Goal: Task Accomplishment & Management: Manage account settings

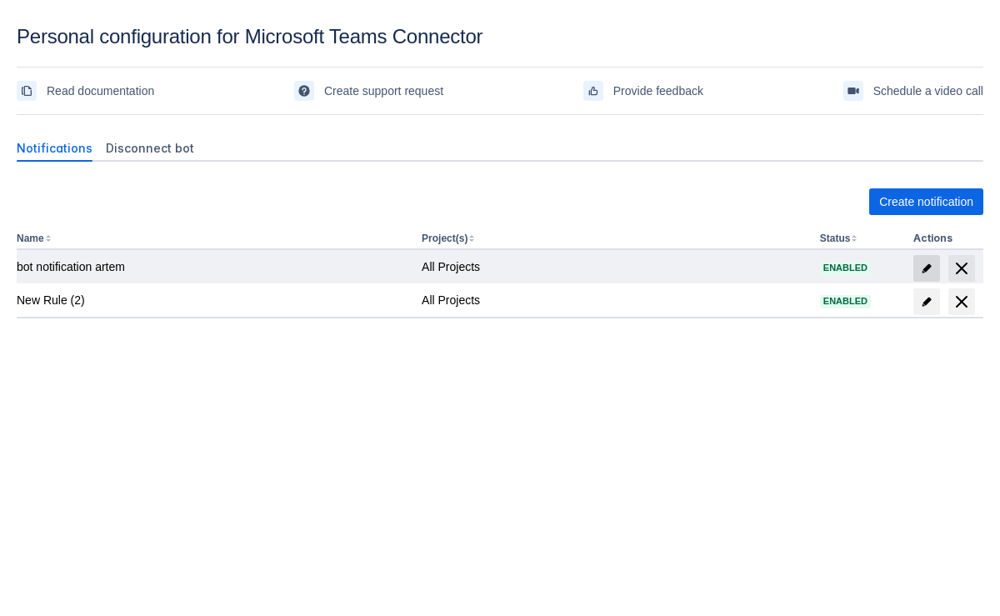
click at [923, 263] on span "edit" at bounding box center [926, 268] width 13 height 13
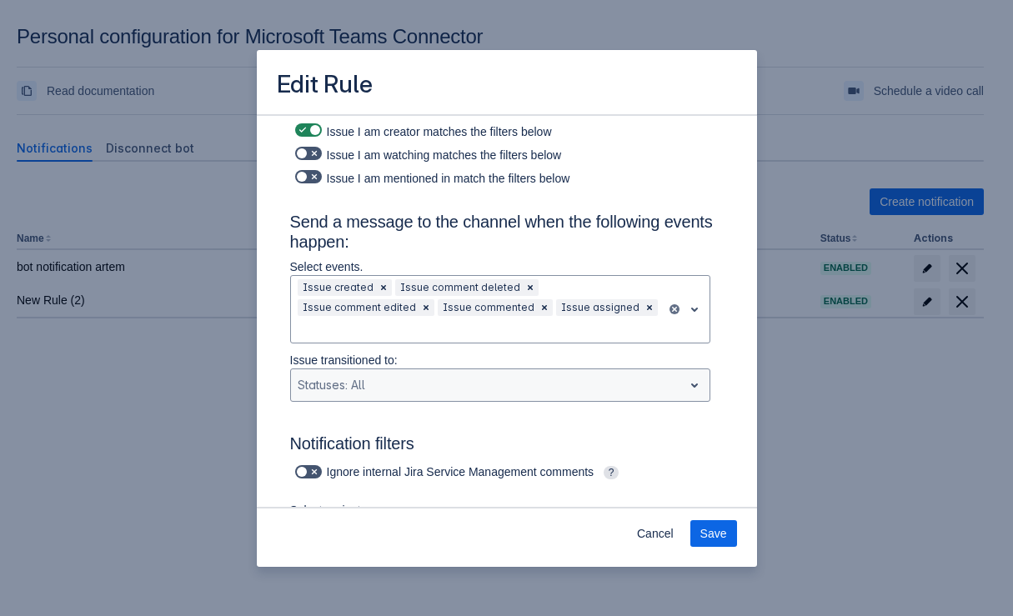
scroll to position [84, 0]
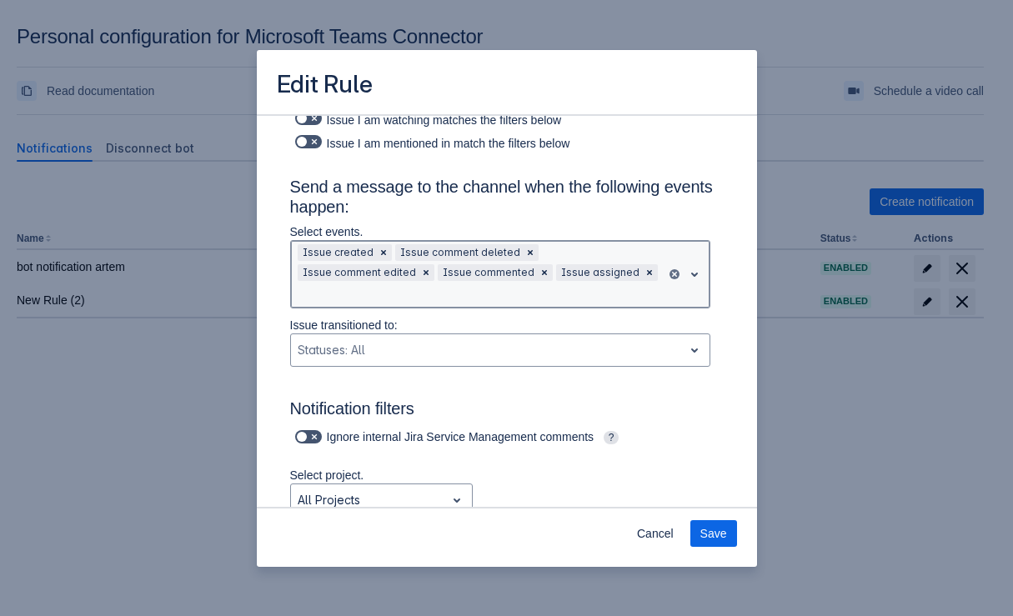
click at [586, 242] on div "Issue created Issue comment deleted Issue comment edited Issue commented Issue …" at bounding box center [478, 274] width 375 height 67
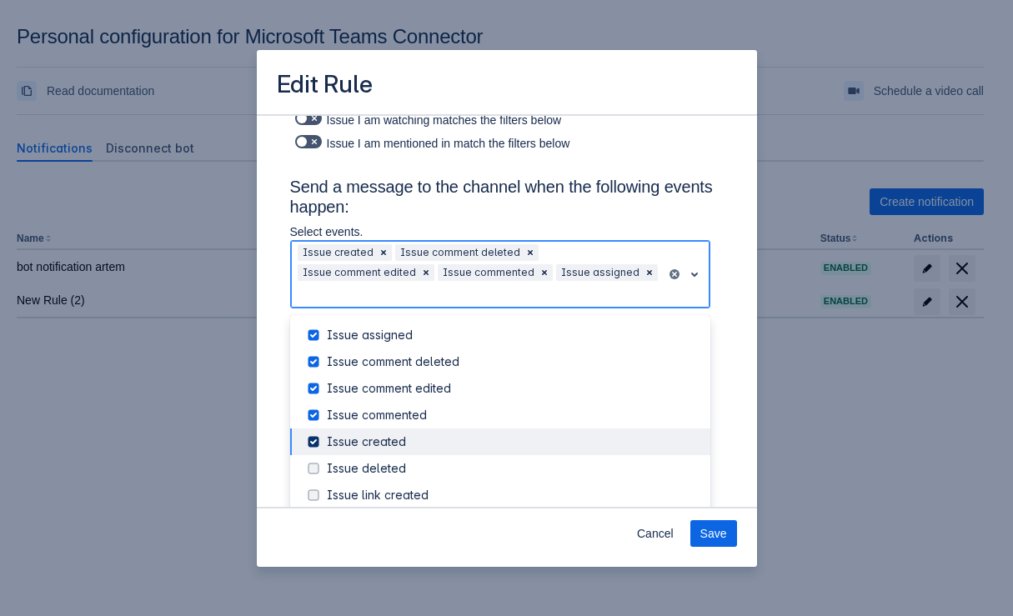
drag, startPoint x: 314, startPoint y: 423, endPoint x: 317, endPoint y: 455, distance: 32.6
click at [313, 432] on span at bounding box center [313, 442] width 20 height 20
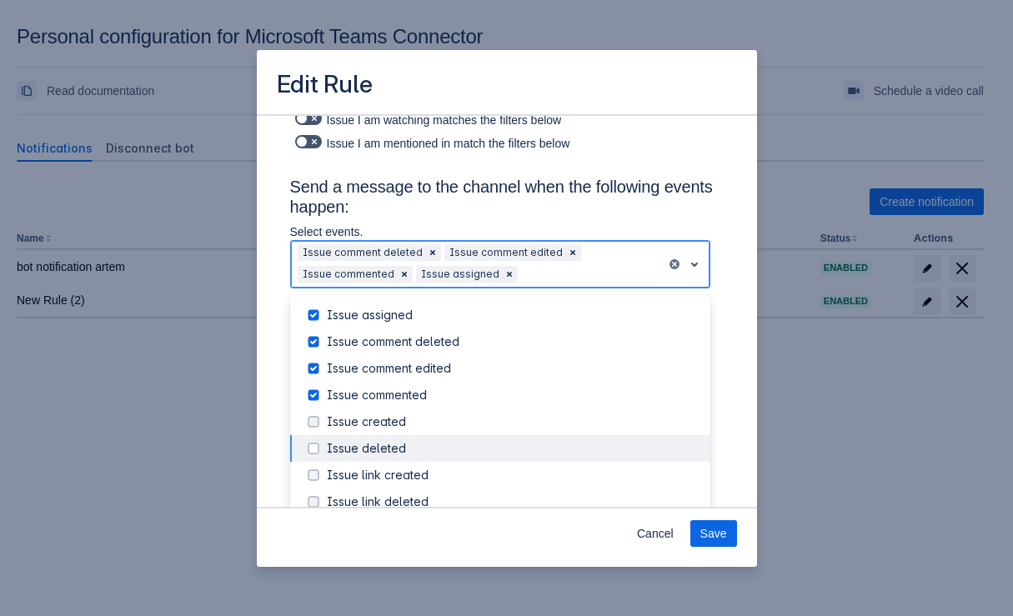
click at [317, 455] on div "Issue deleted" at bounding box center [500, 448] width 420 height 27
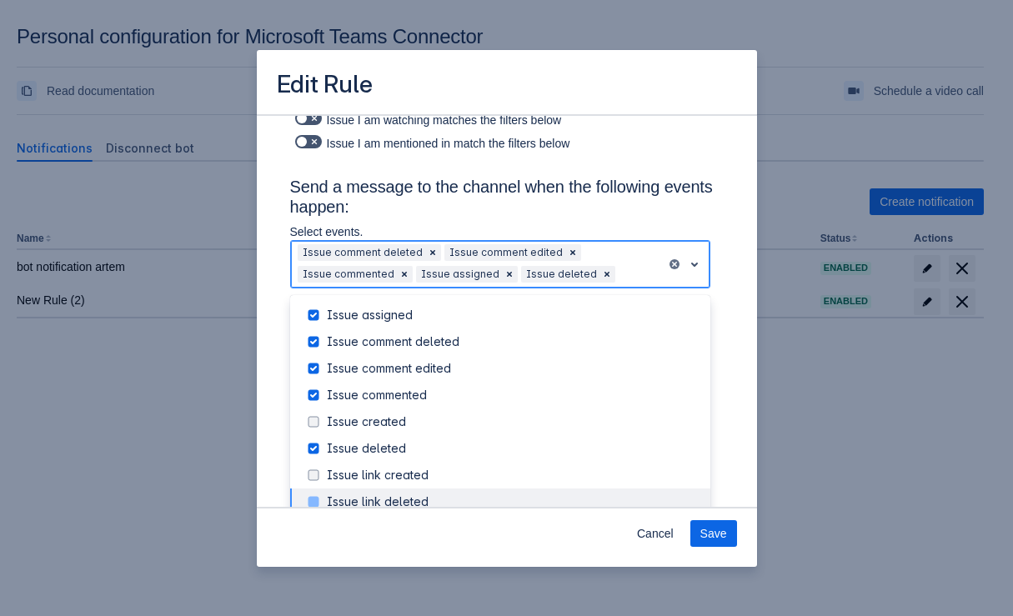
drag, startPoint x: 312, startPoint y: 493, endPoint x: 315, endPoint y: 483, distance: 10.5
click at [313, 493] on span at bounding box center [313, 502] width 20 height 20
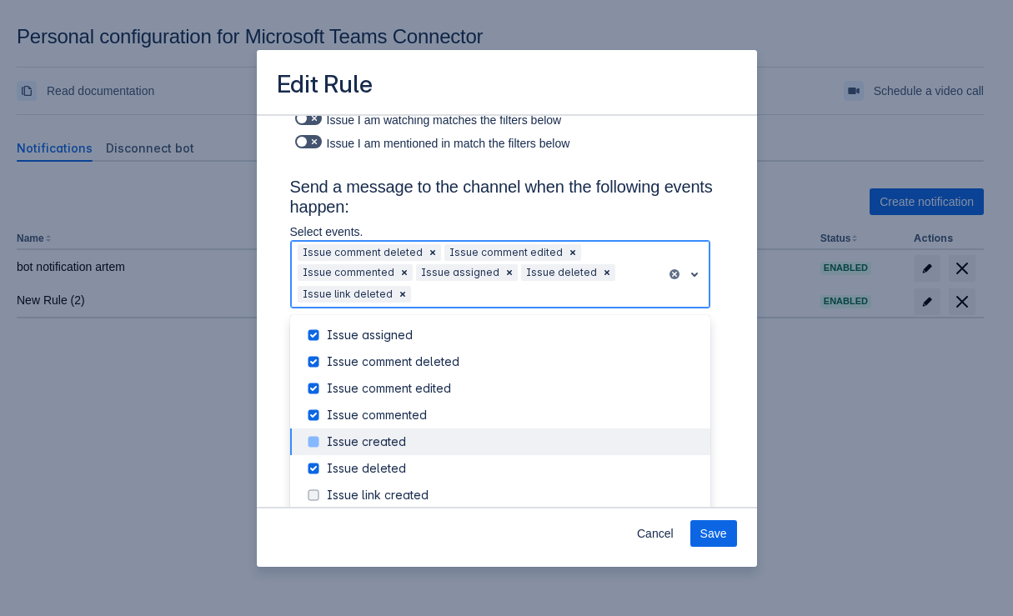
click at [317, 433] on span at bounding box center [313, 442] width 20 height 20
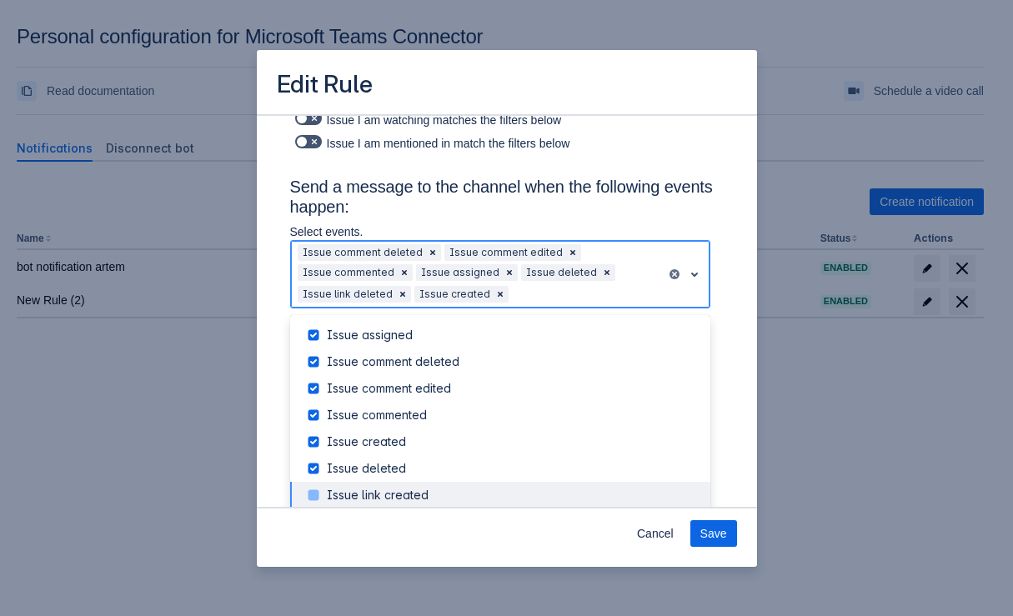
click at [318, 486] on span at bounding box center [313, 495] width 20 height 20
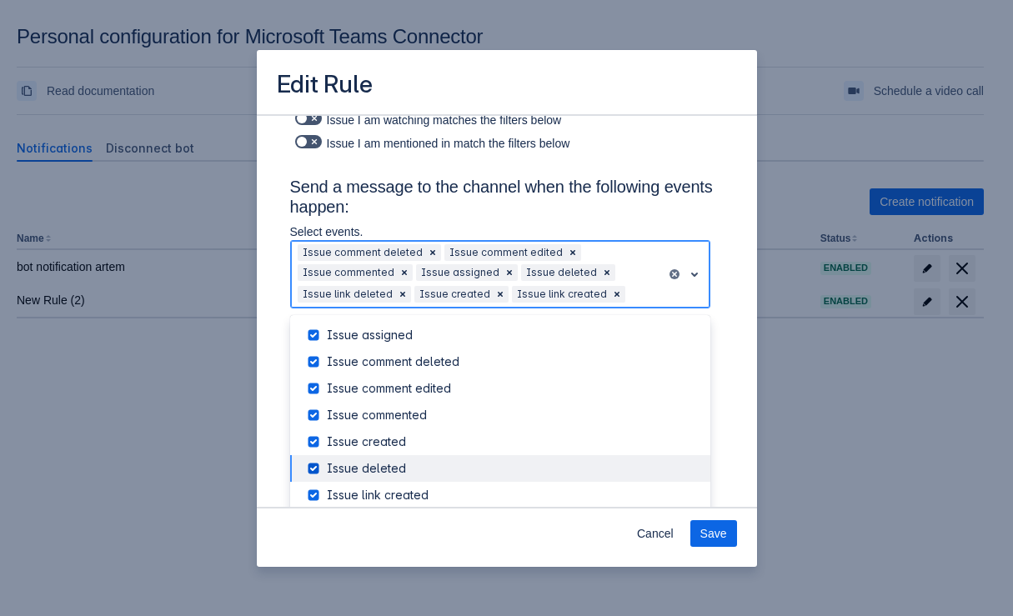
scroll to position [190, 0]
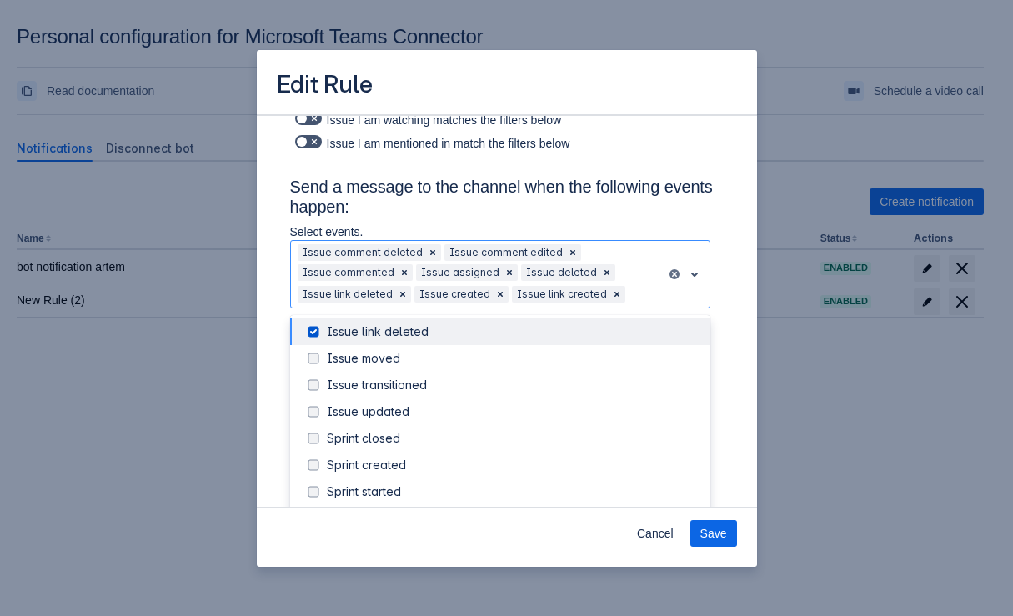
click at [684, 203] on h3 "Send a message to the channel when the following events happen:" at bounding box center [506, 200] width 433 height 47
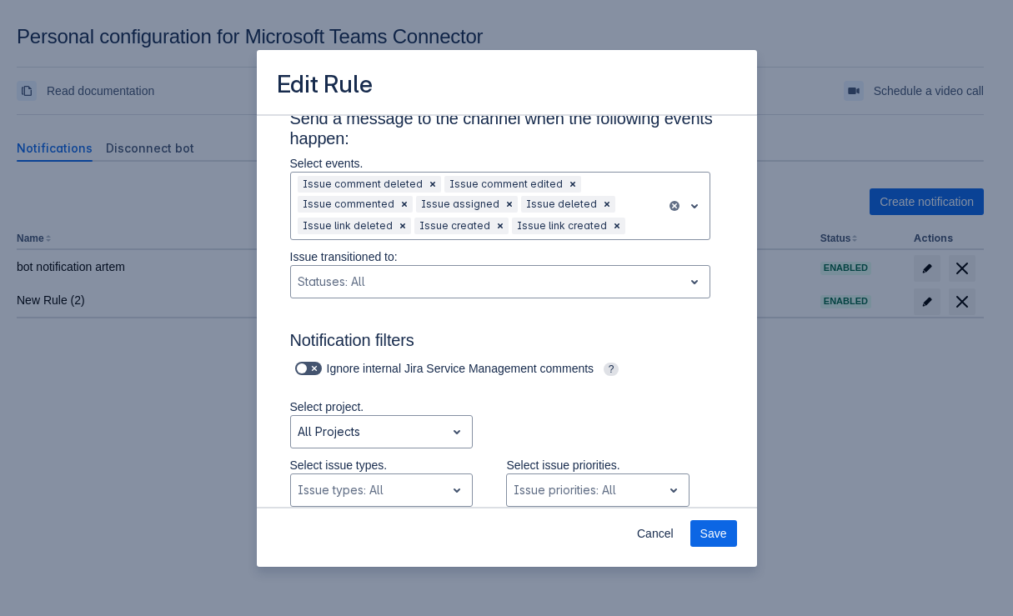
scroll to position [251, 0]
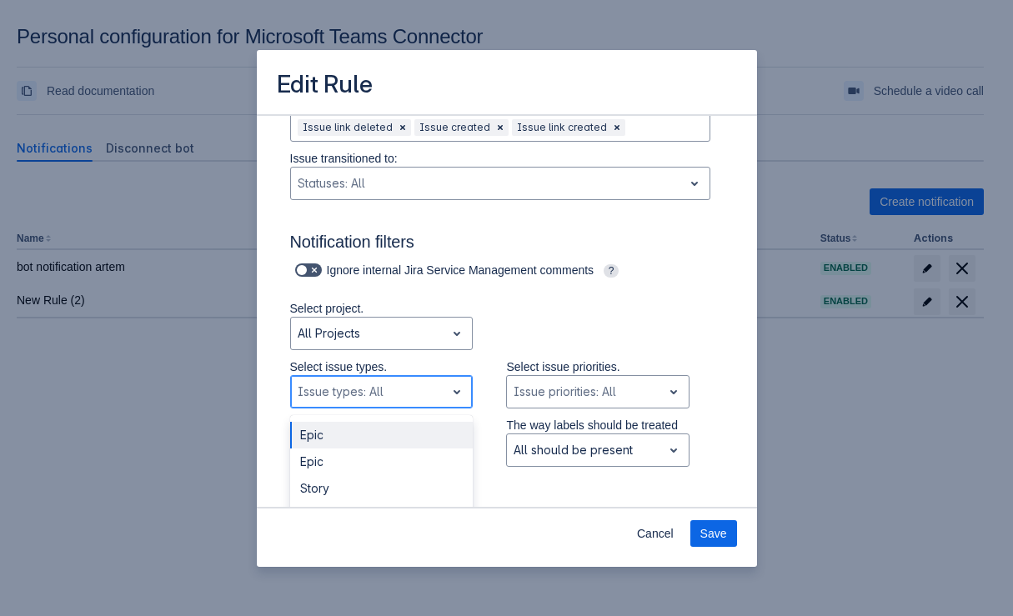
click at [403, 388] on div at bounding box center [369, 392] width 142 height 20
click at [348, 437] on div "Epic" at bounding box center [381, 435] width 183 height 27
click at [380, 387] on div at bounding box center [384, 392] width 78 height 20
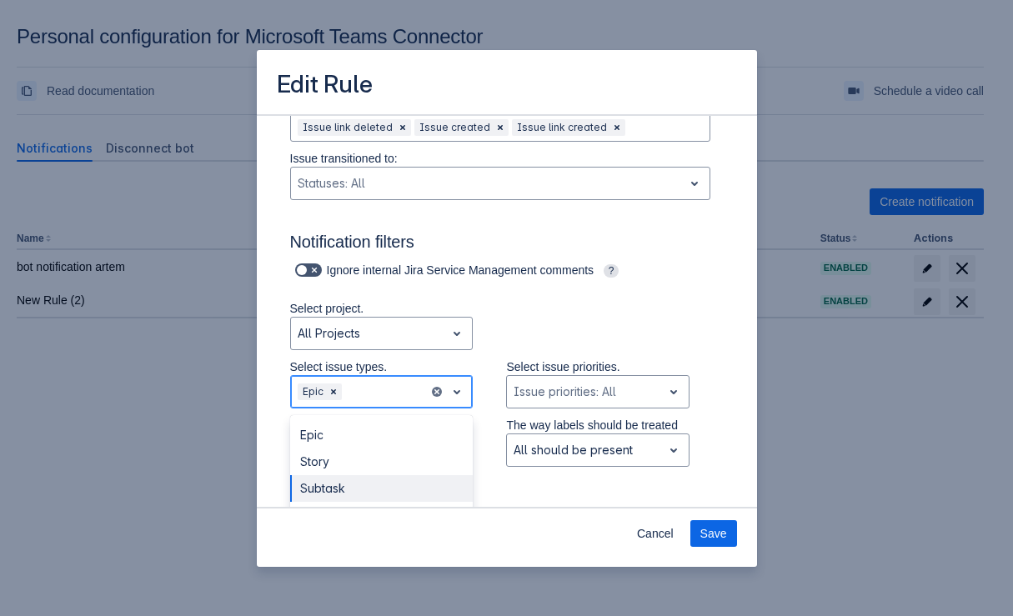
click at [348, 490] on div "Subtask" at bounding box center [381, 488] width 183 height 27
click at [417, 393] on div "Epic Subtask" at bounding box center [360, 391] width 138 height 27
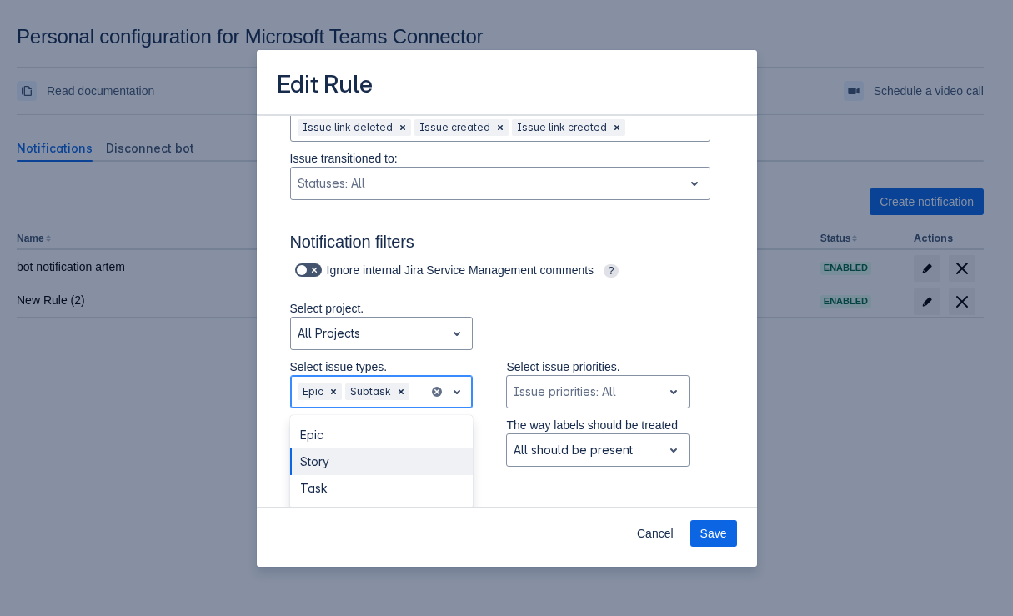
click at [352, 466] on div "Story" at bounding box center [381, 462] width 183 height 27
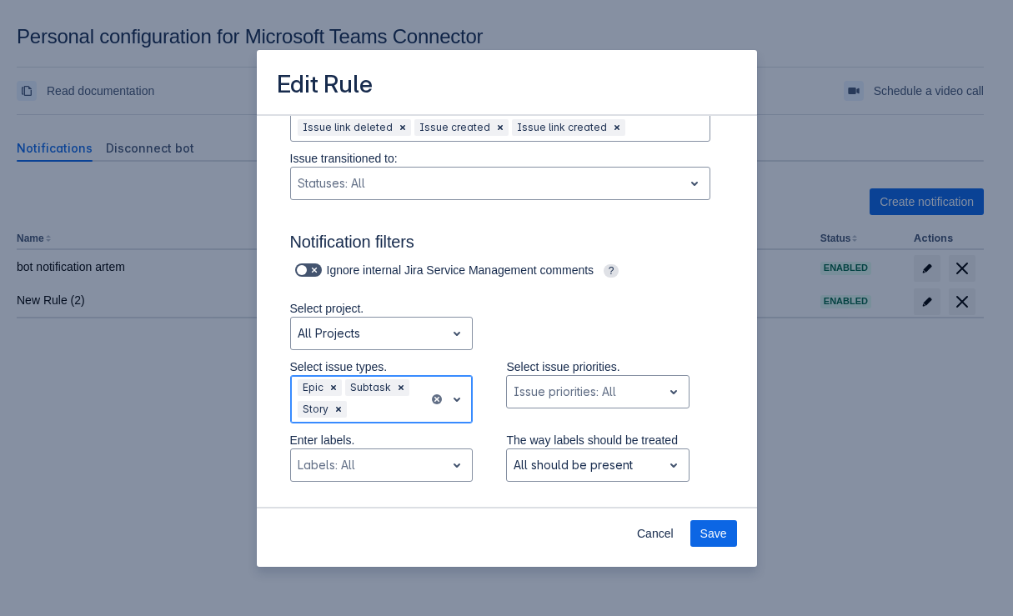
click at [392, 404] on div at bounding box center [386, 409] width 73 height 20
click at [333, 476] on div "Task" at bounding box center [381, 477] width 183 height 27
click at [411, 405] on div at bounding box center [412, 409] width 21 height 20
click at [353, 454] on div "Epic" at bounding box center [381, 450] width 183 height 27
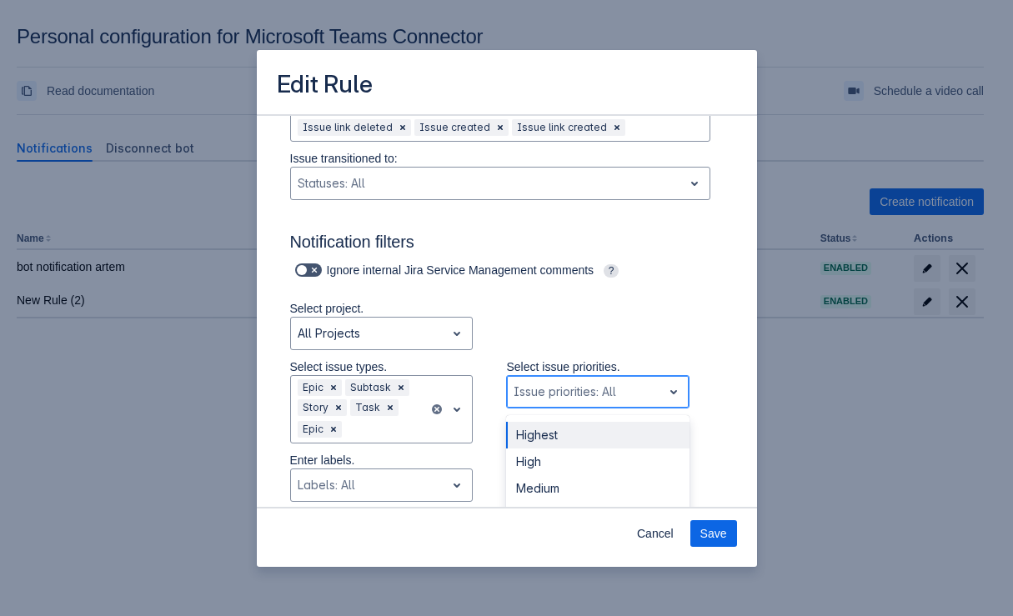
click at [551, 394] on div at bounding box center [585, 392] width 142 height 20
click at [528, 459] on div "High" at bounding box center [597, 462] width 183 height 27
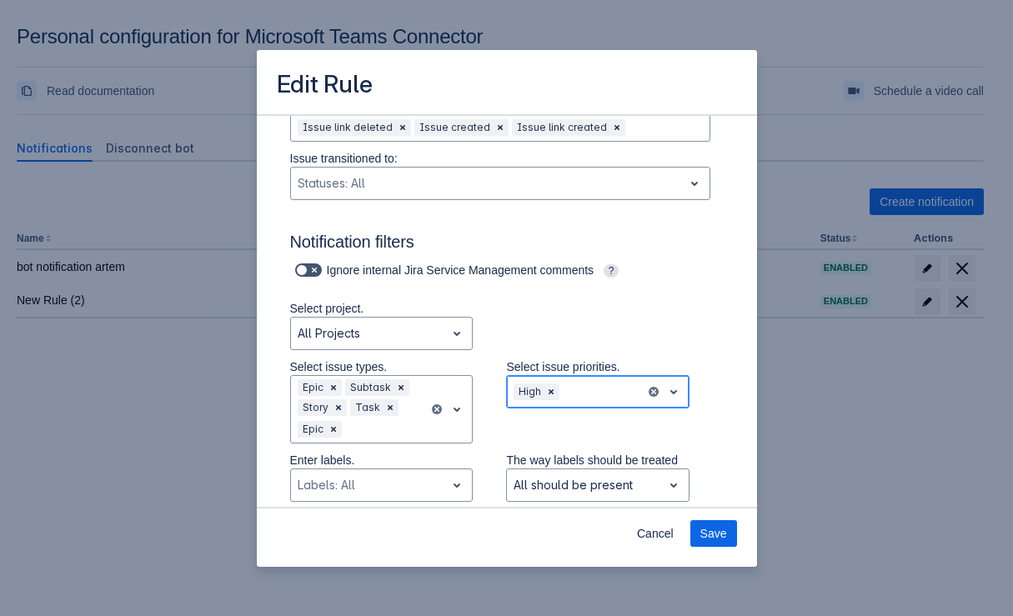
click at [592, 393] on div at bounding box center [601, 392] width 76 height 20
click at [550, 468] on div "Medium" at bounding box center [597, 462] width 183 height 27
click at [611, 388] on span "Clear" at bounding box center [617, 391] width 13 height 13
click at [534, 388] on div "High" at bounding box center [528, 391] width 29 height 17
click at [546, 389] on span "Clear" at bounding box center [550, 391] width 13 height 13
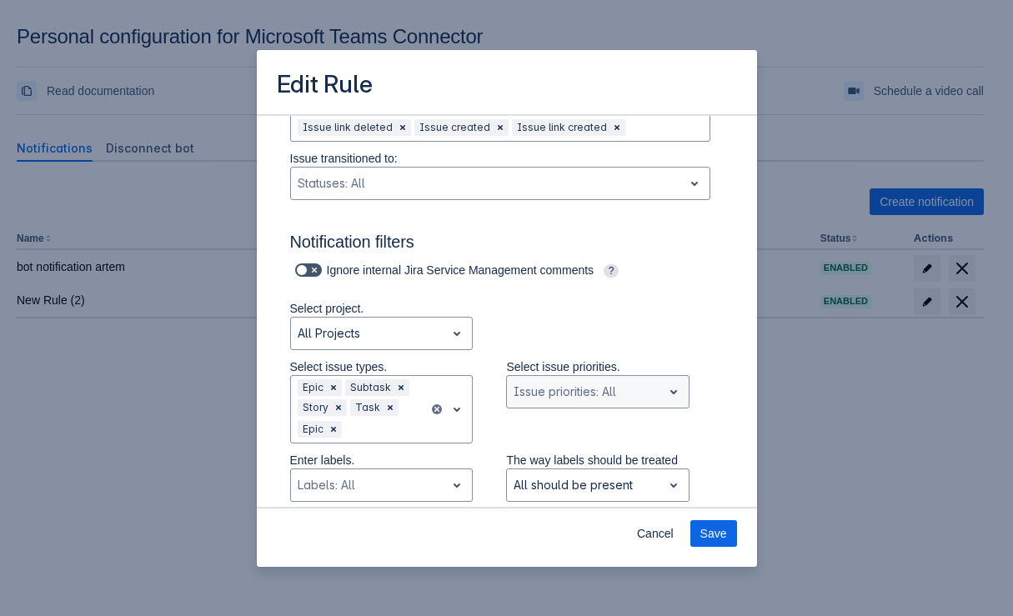
click at [717, 437] on div "Notify me when Issue I am assignee matches the filters below Issue I am creator…" at bounding box center [507, 466] width 460 height 1199
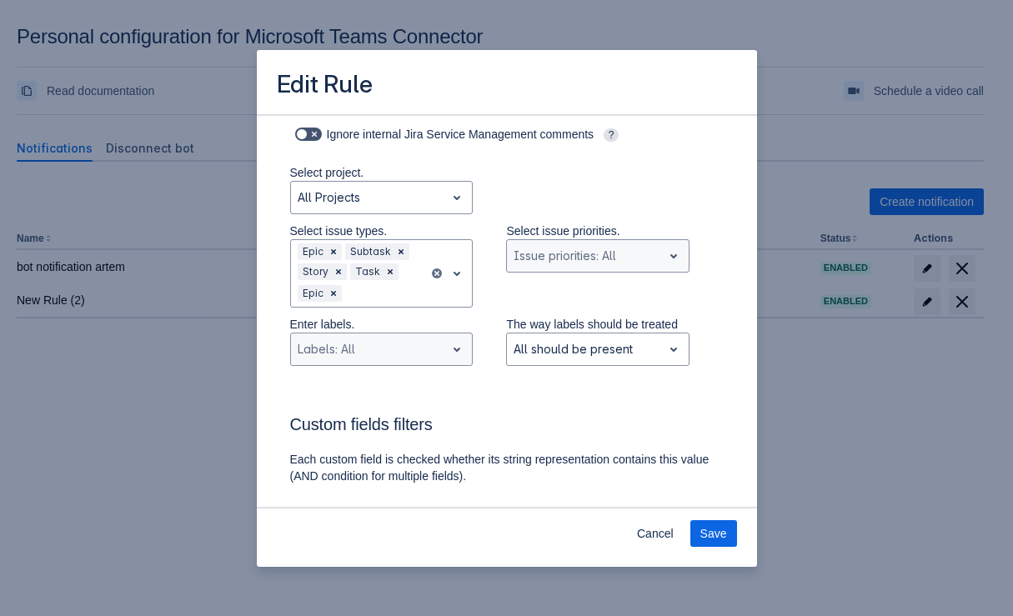
scroll to position [418, 0]
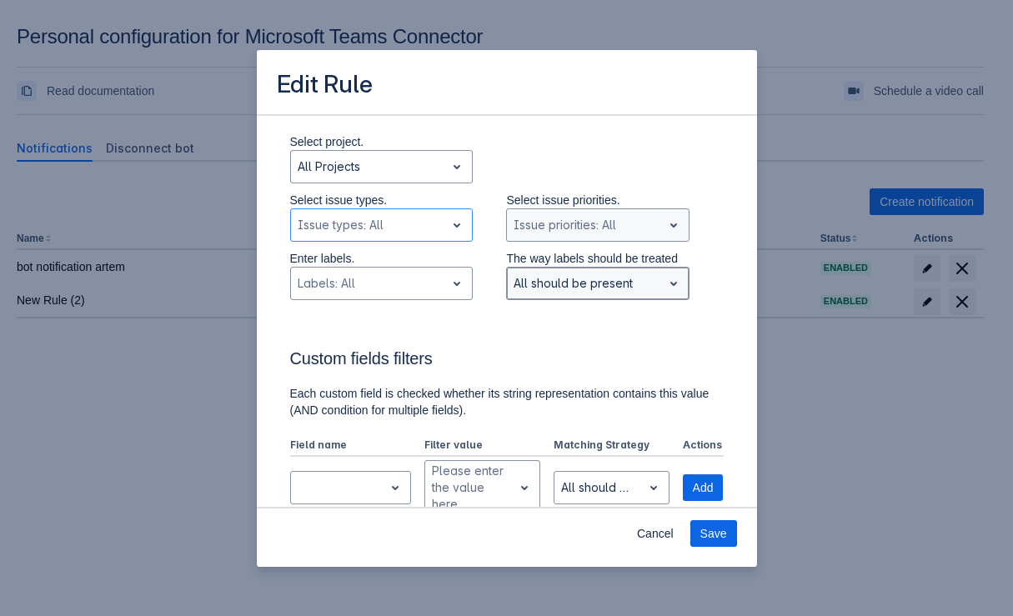
click at [629, 285] on div at bounding box center [585, 283] width 142 height 20
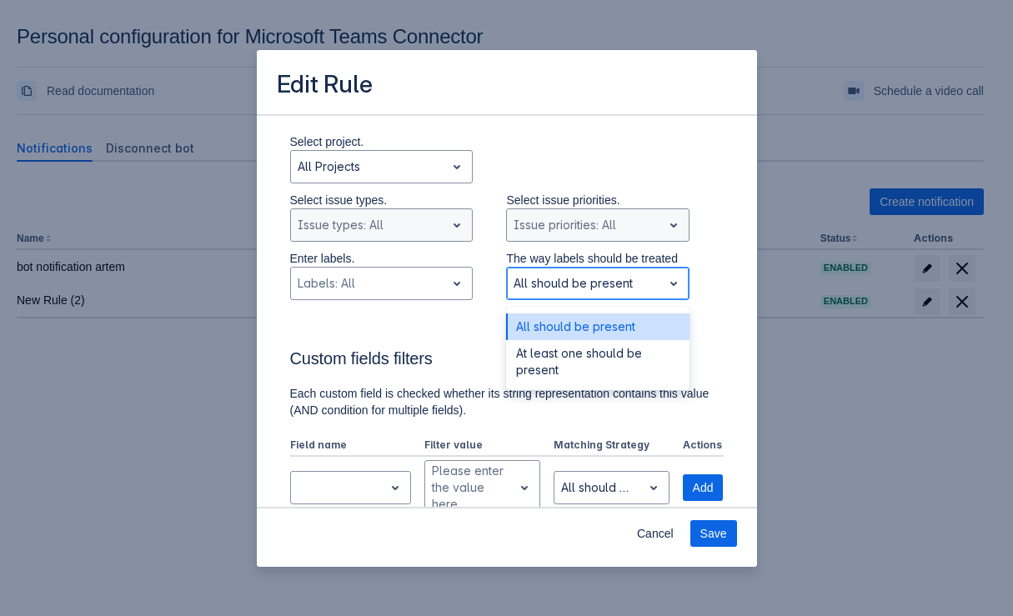
click at [619, 287] on div at bounding box center [585, 283] width 142 height 20
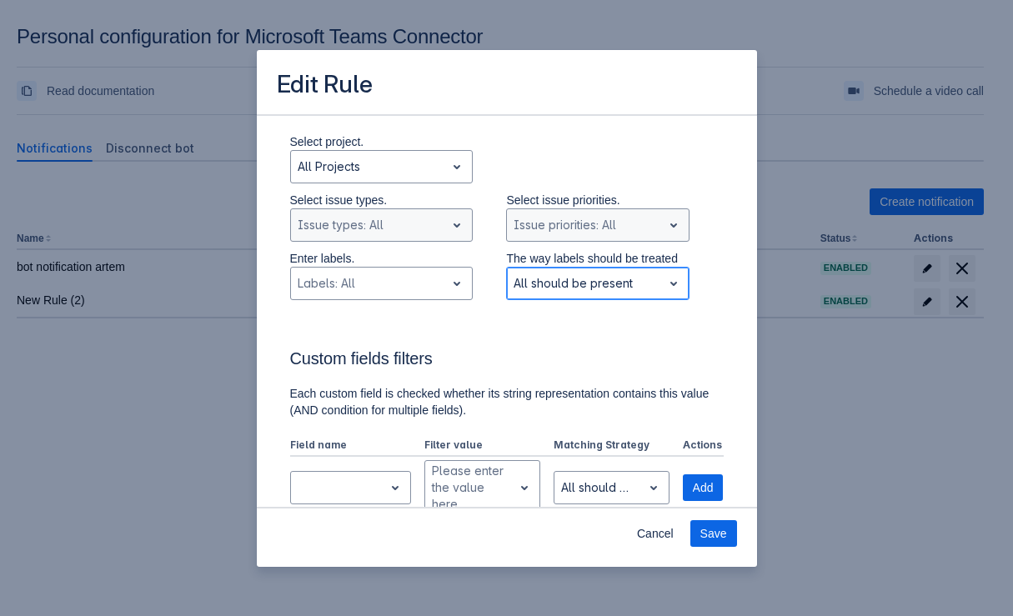
click at [560, 270] on div "All should be present" at bounding box center [584, 283] width 155 height 27
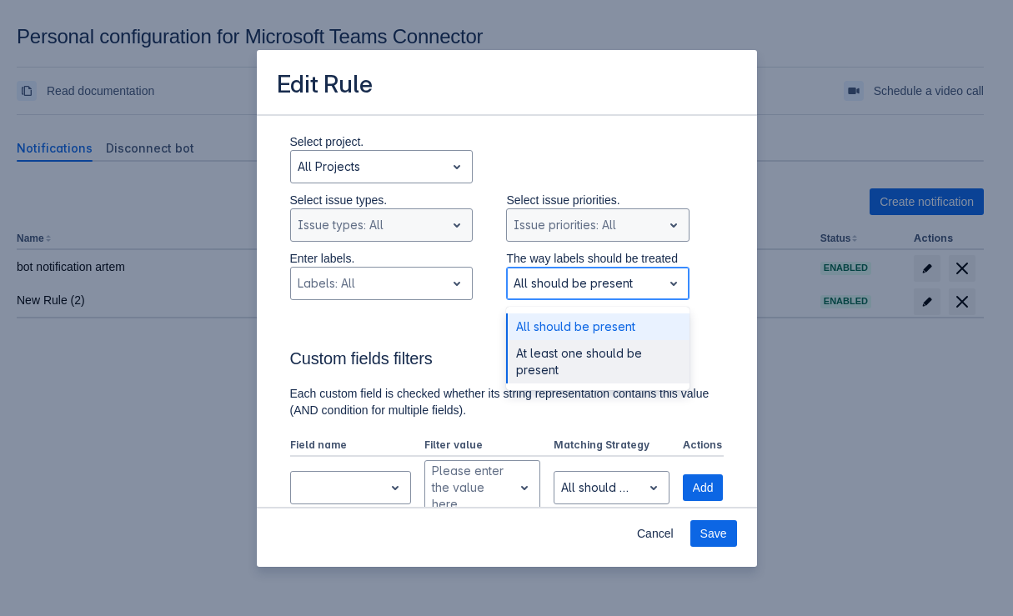
click at [554, 370] on div "At least one should be present" at bounding box center [597, 361] width 183 height 43
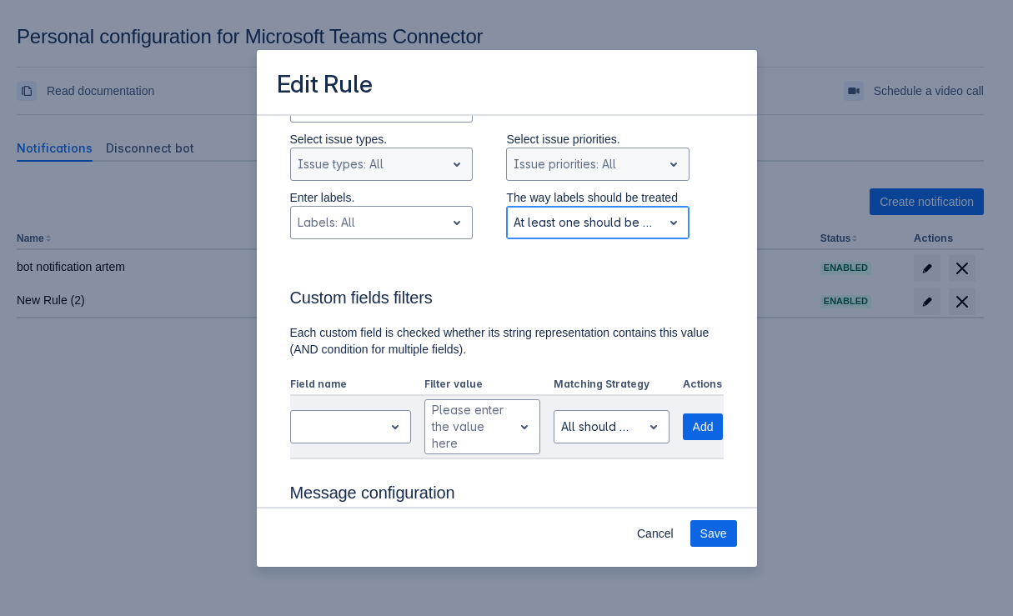
scroll to position [501, 0]
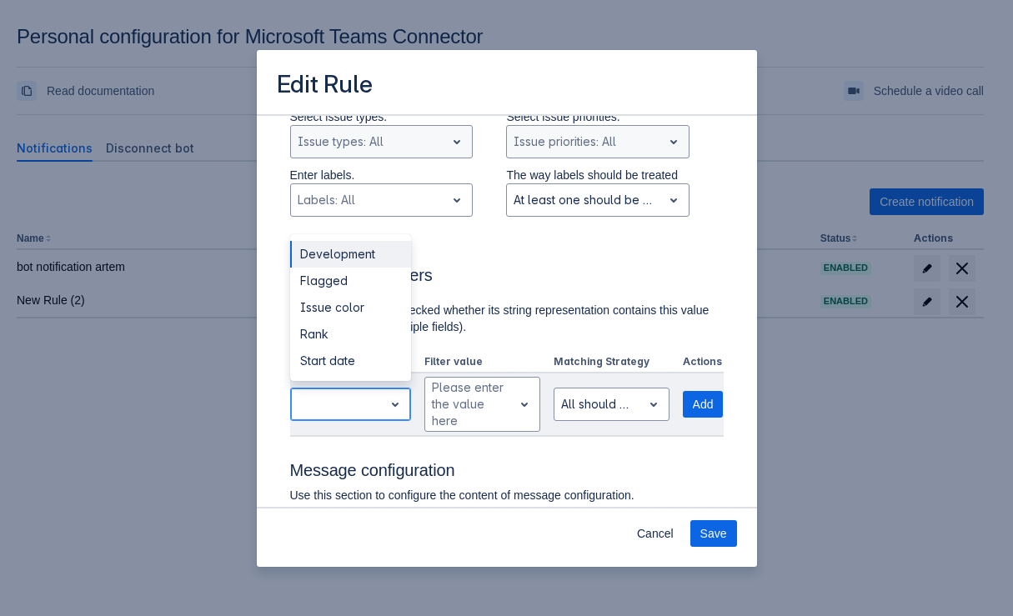
click at [378, 395] on div at bounding box center [337, 404] width 93 height 27
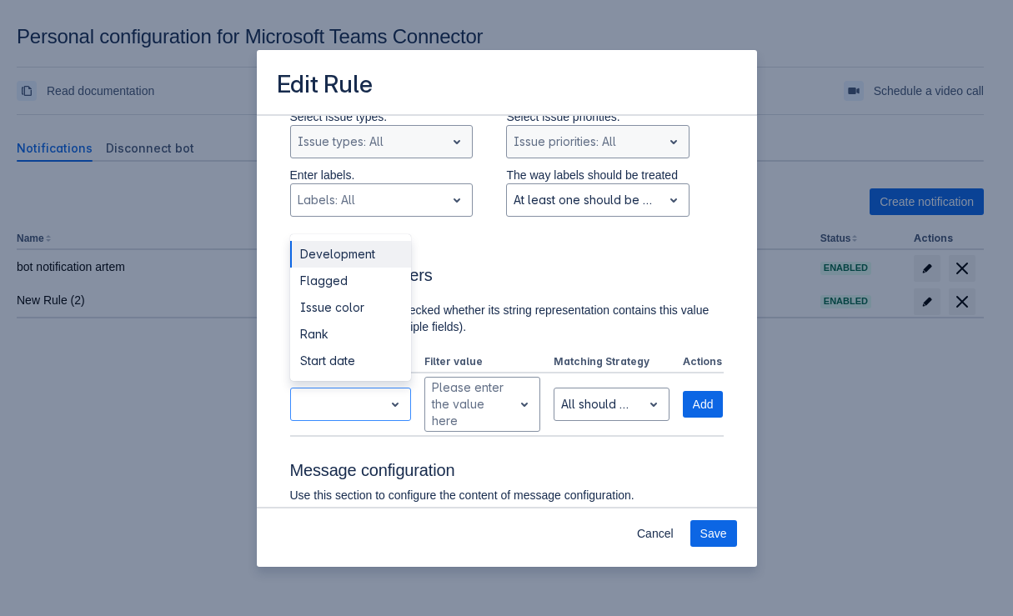
click at [521, 275] on h3 "Custom fields filters" at bounding box center [506, 278] width 433 height 27
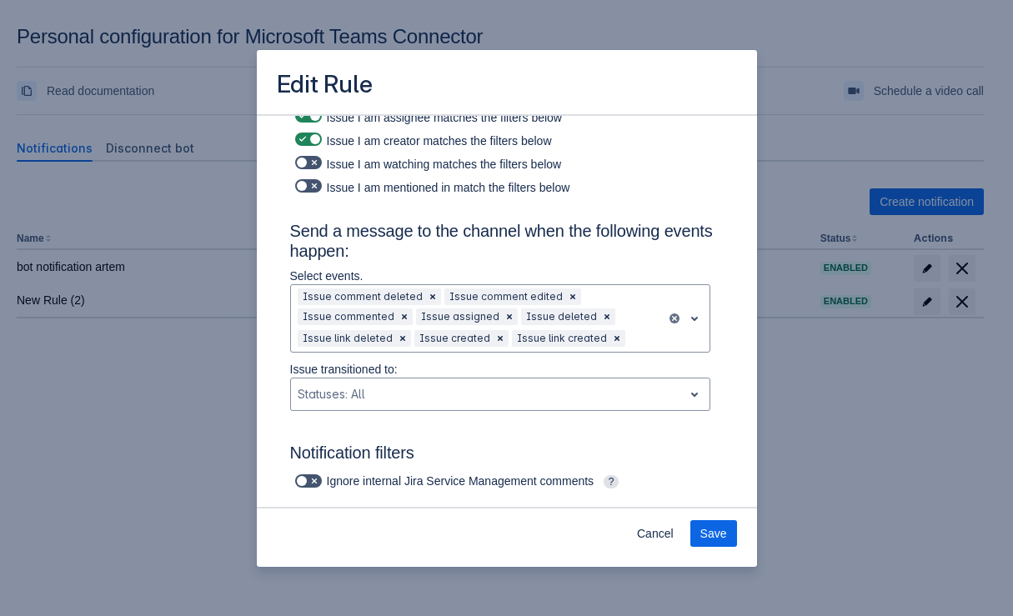
scroll to position [0, 0]
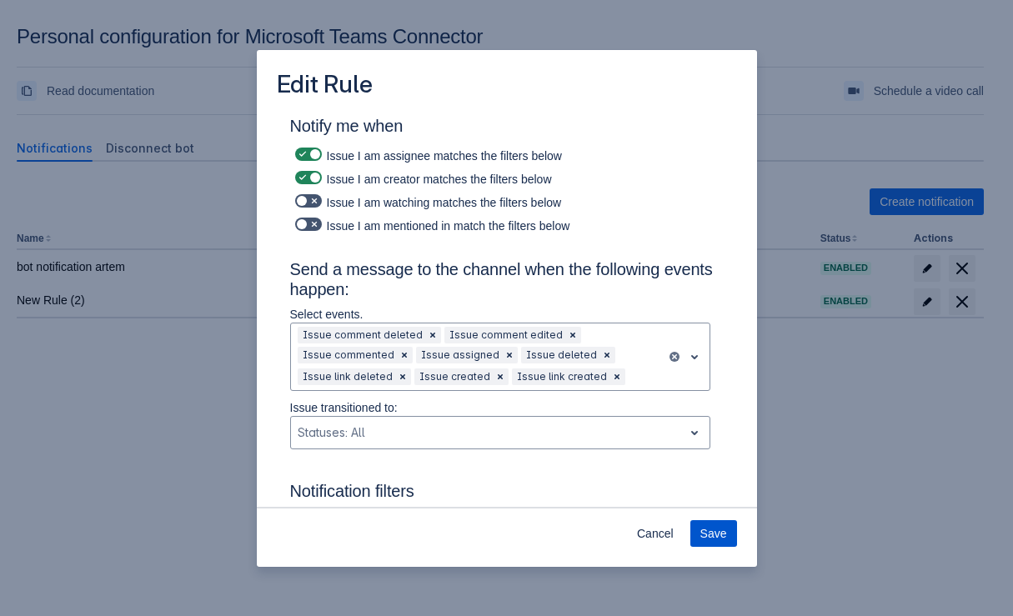
click at [721, 534] on span "Save" at bounding box center [713, 533] width 27 height 27
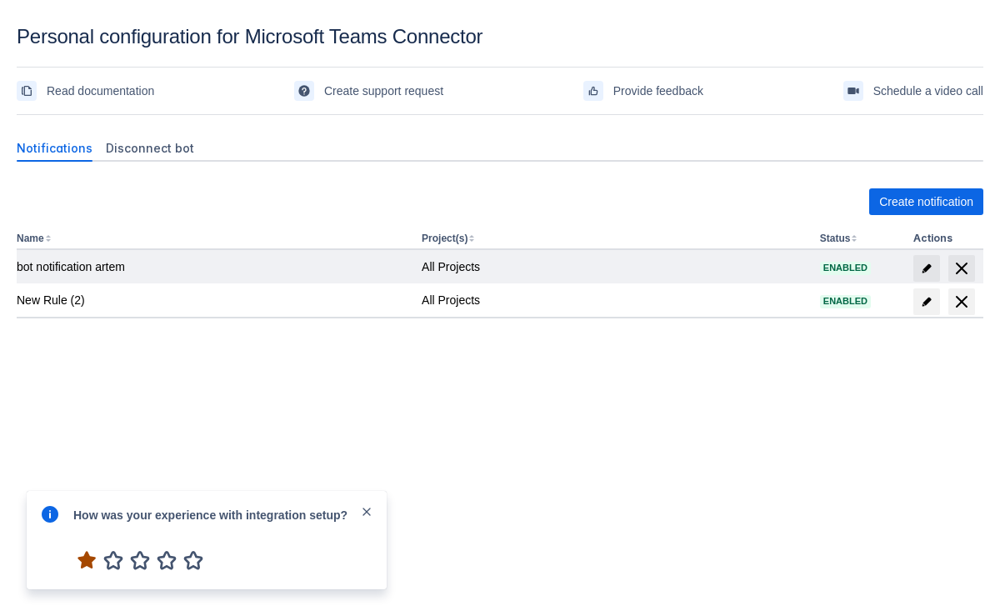
click at [125, 266] on div "bot notification artem" at bounding box center [213, 266] width 392 height 17
click at [920, 262] on span "edit" at bounding box center [926, 268] width 13 height 13
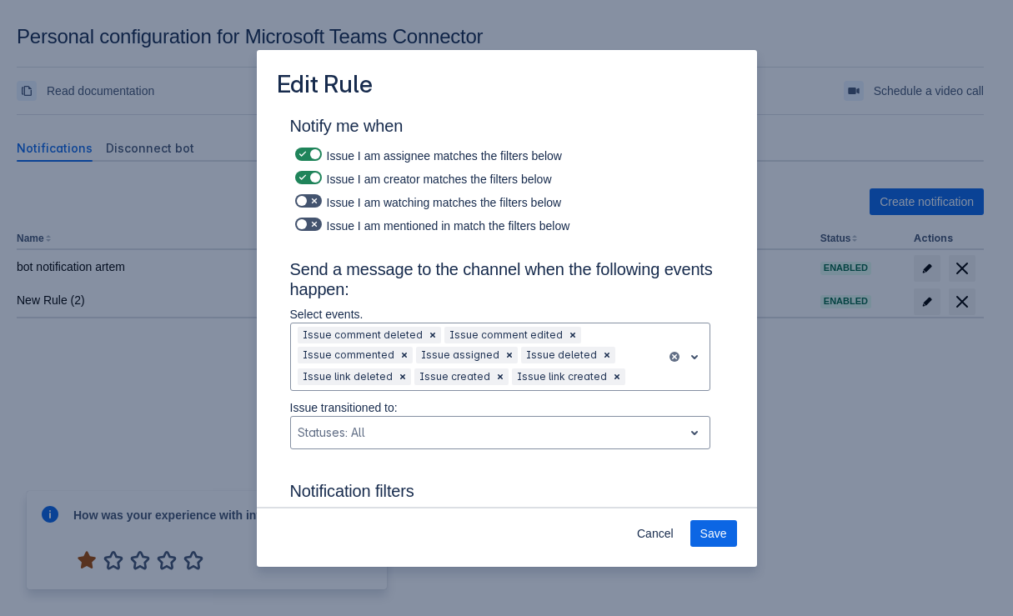
drag, startPoint x: 838, startPoint y: 405, endPoint x: 765, endPoint y: 389, distance: 74.2
click at [838, 406] on div "Edit Rule Notify me when Issue I am assignee matches the filters below Issue I …" at bounding box center [506, 308] width 1013 height 616
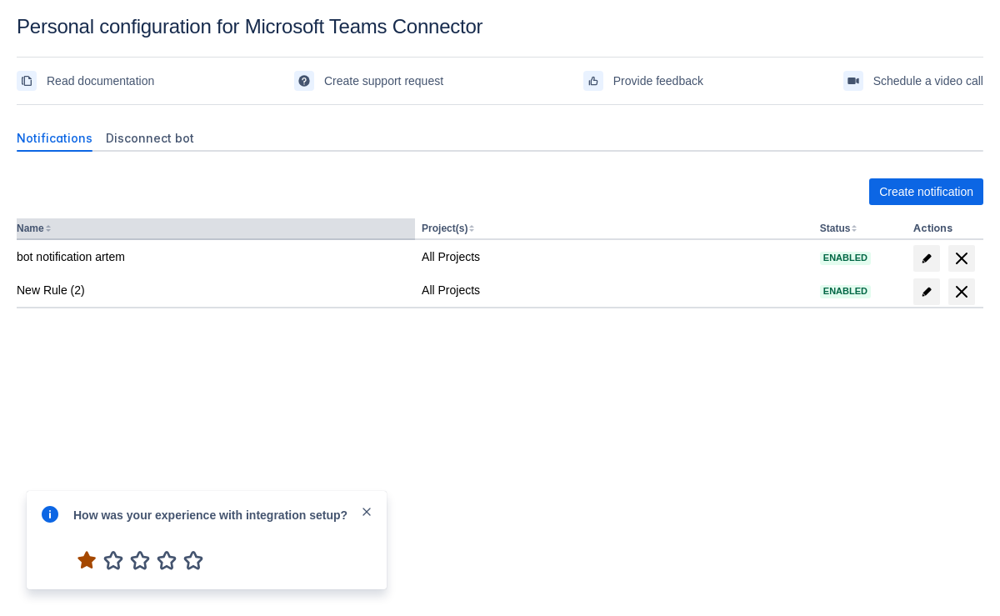
scroll to position [25, 0]
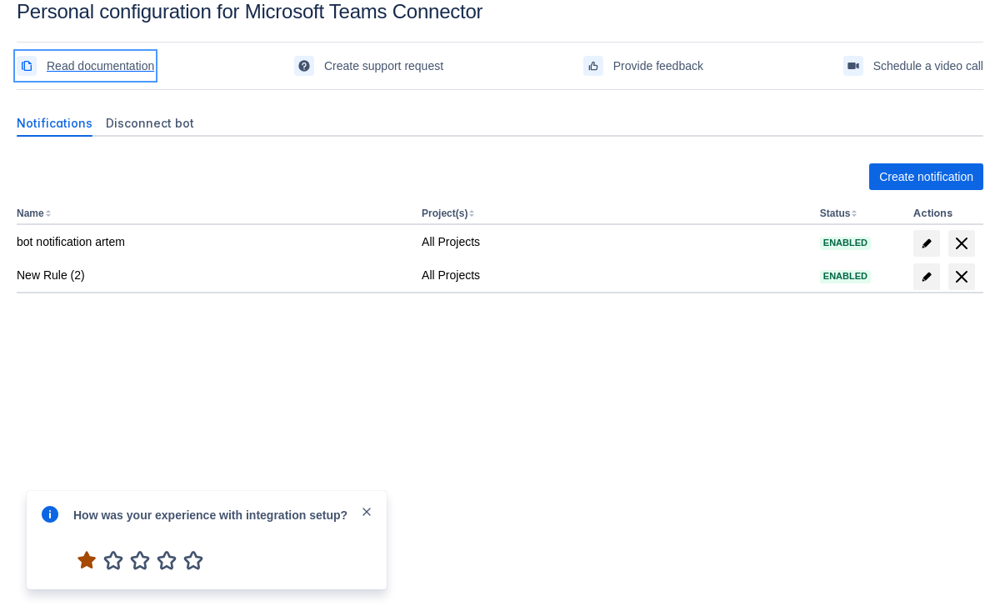
click at [115, 62] on span "Read documentation" at bounding box center [101, 66] width 108 height 27
click at [133, 115] on span "Disconnect bot" at bounding box center [150, 123] width 88 height 17
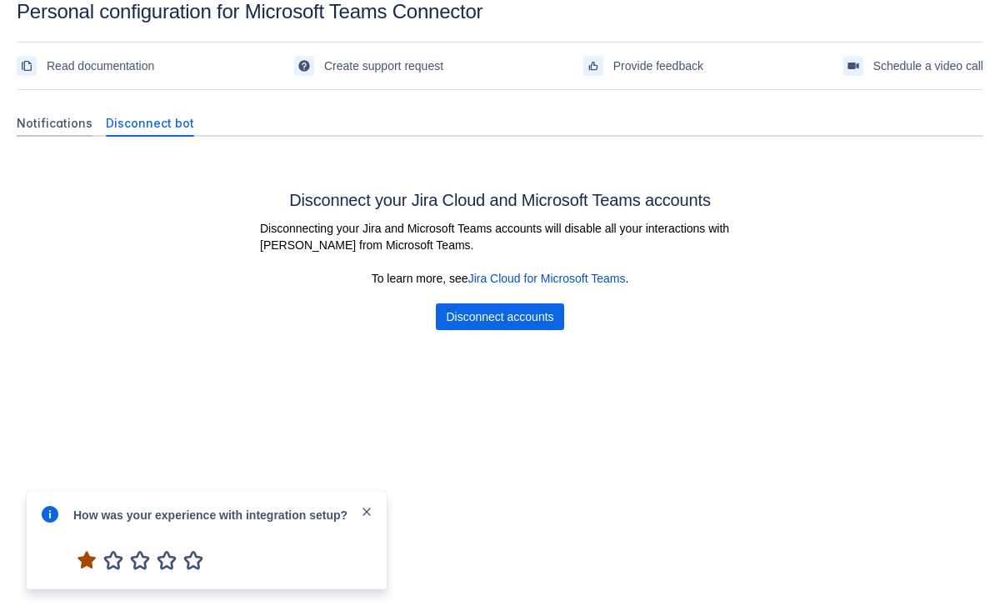
click at [58, 119] on span "Notifications" at bounding box center [55, 123] width 76 height 17
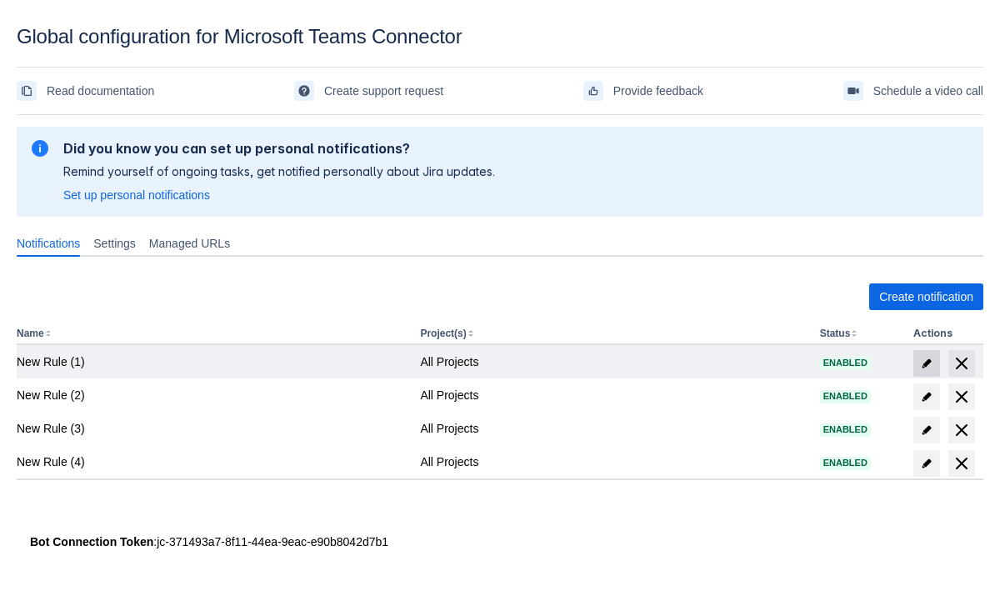
click at [924, 362] on span "edit" at bounding box center [926, 363] width 13 height 13
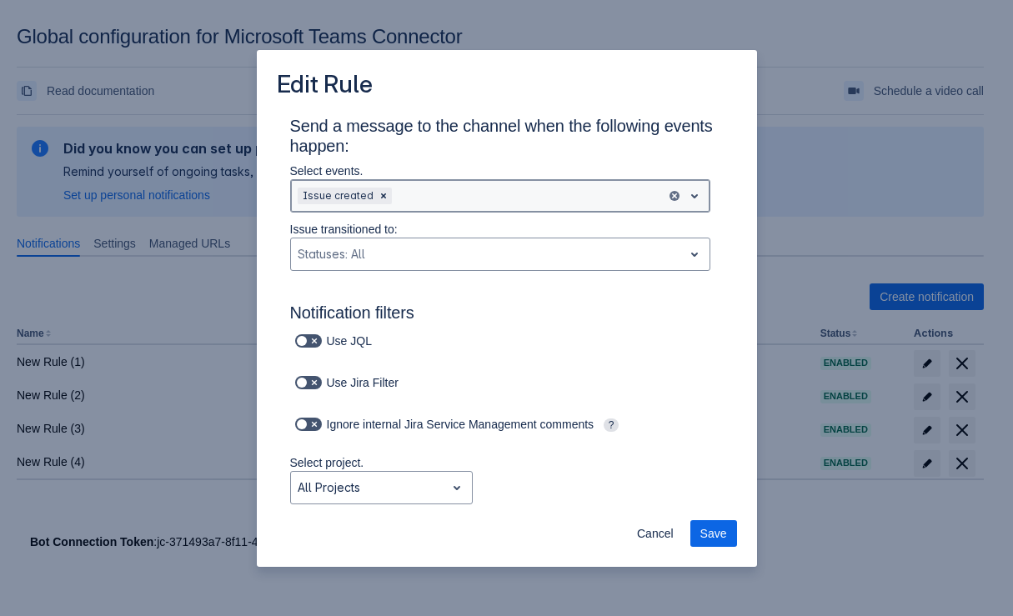
click at [432, 192] on div at bounding box center [527, 196] width 264 height 20
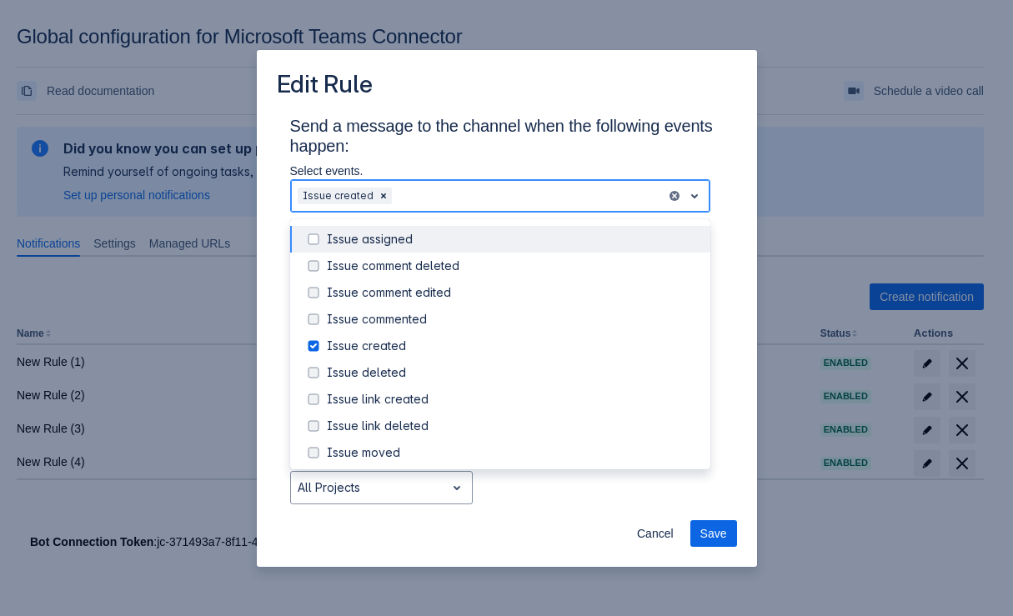
click at [353, 239] on div "Issue assigned" at bounding box center [513, 239] width 373 height 17
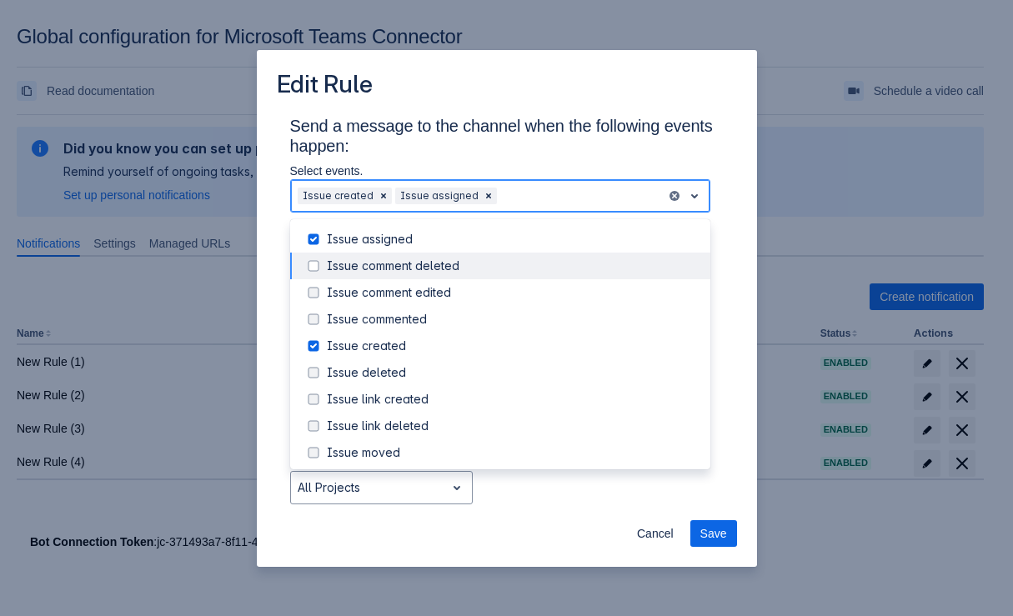
click at [325, 262] on div at bounding box center [314, 266] width 23 height 20
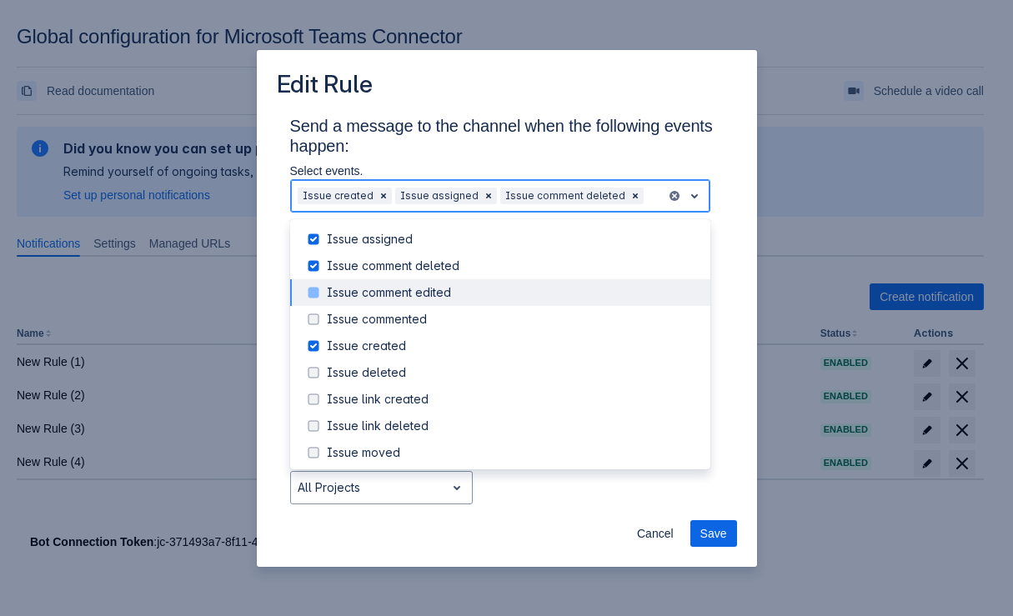
click at [318, 288] on span at bounding box center [313, 293] width 20 height 20
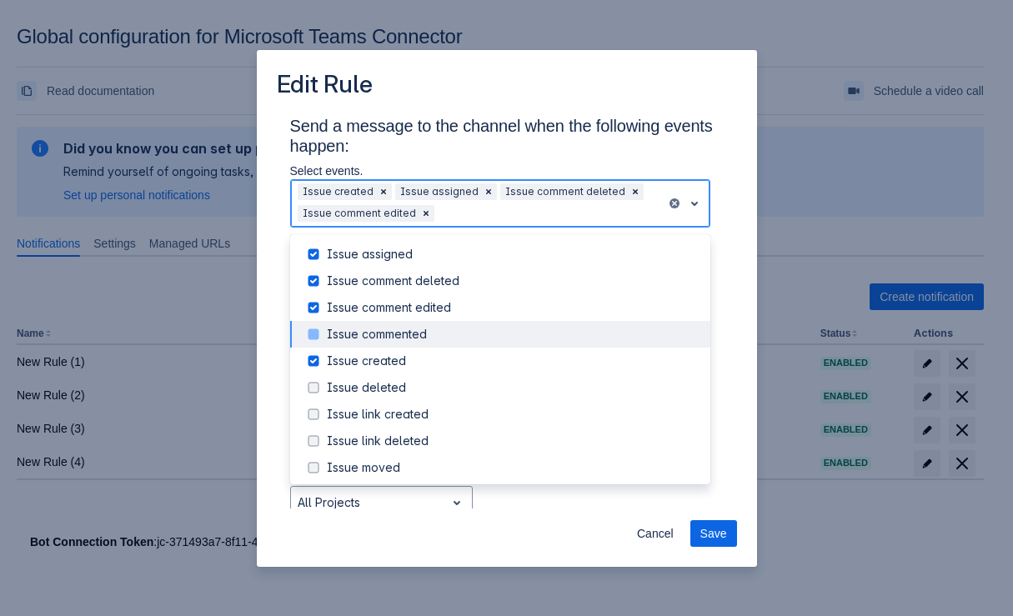
click at [313, 329] on span at bounding box center [313, 334] width 20 height 20
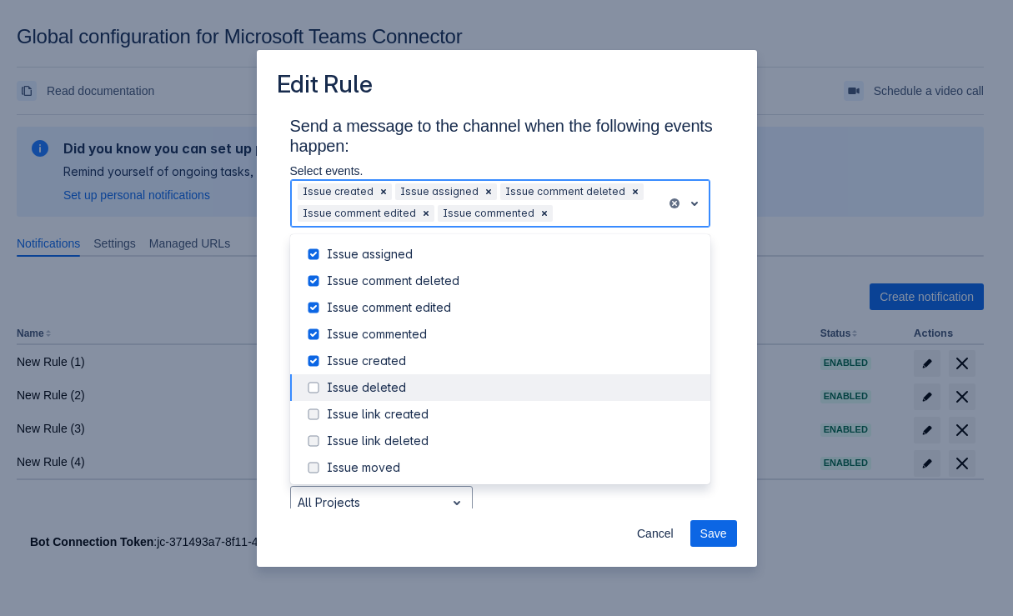
click at [318, 383] on span at bounding box center [313, 388] width 20 height 20
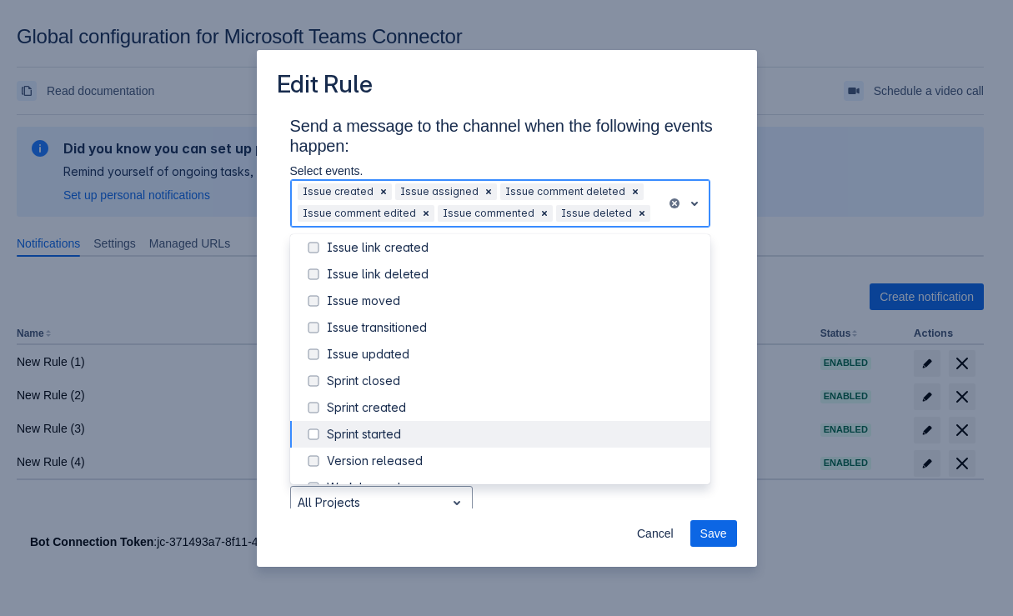
scroll to position [190, 0]
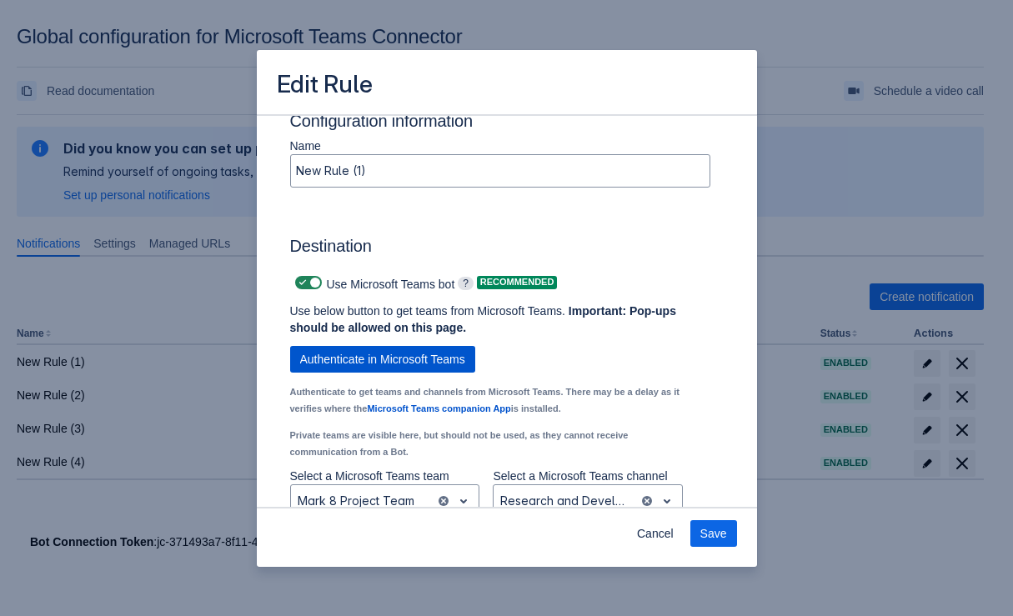
scroll to position [1240, 0]
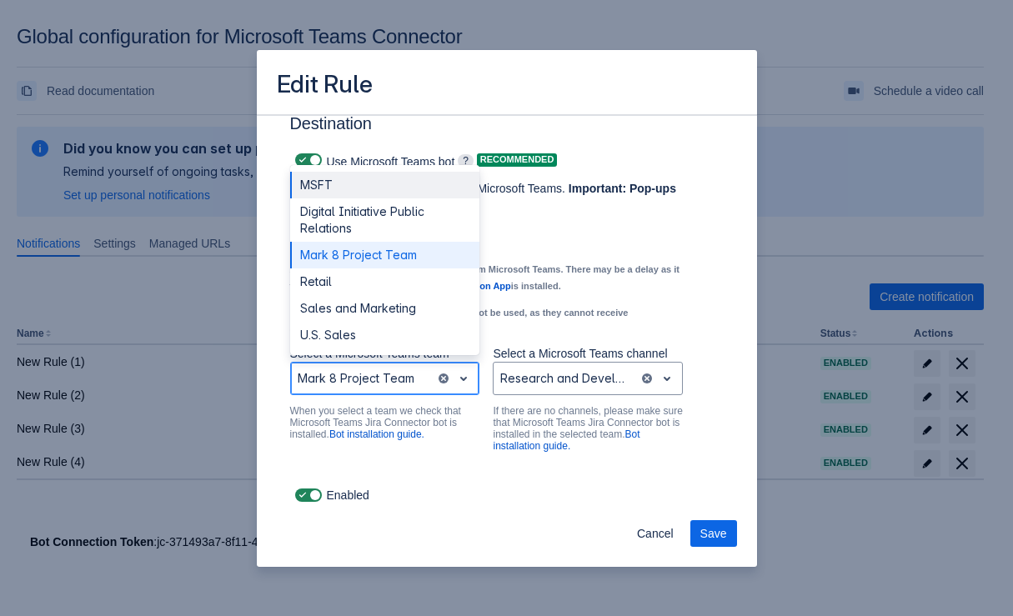
click at [398, 381] on div at bounding box center [364, 378] width 132 height 20
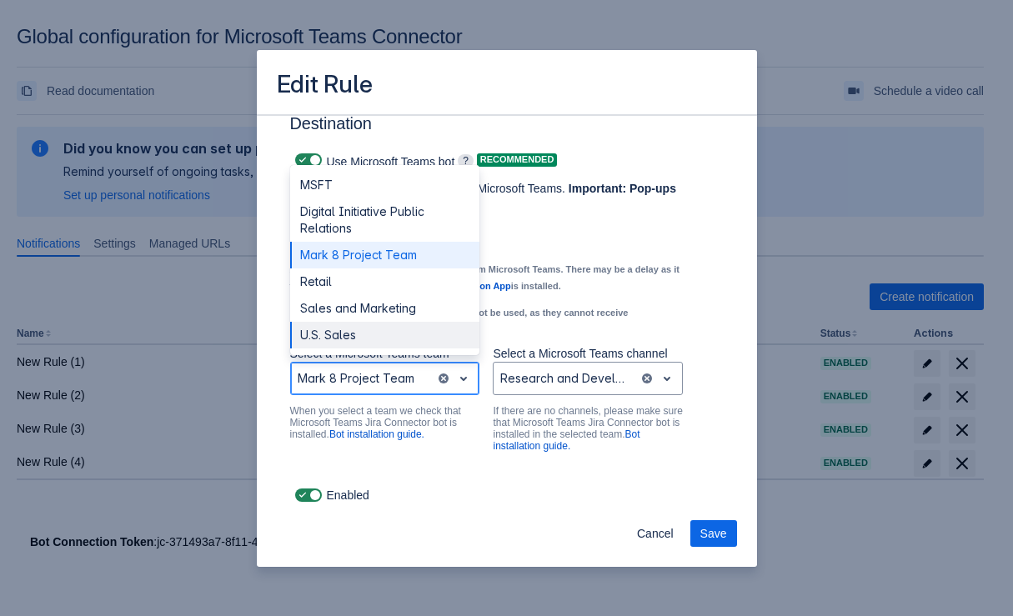
click at [374, 329] on div "U.S. Sales" at bounding box center [385, 335] width 190 height 27
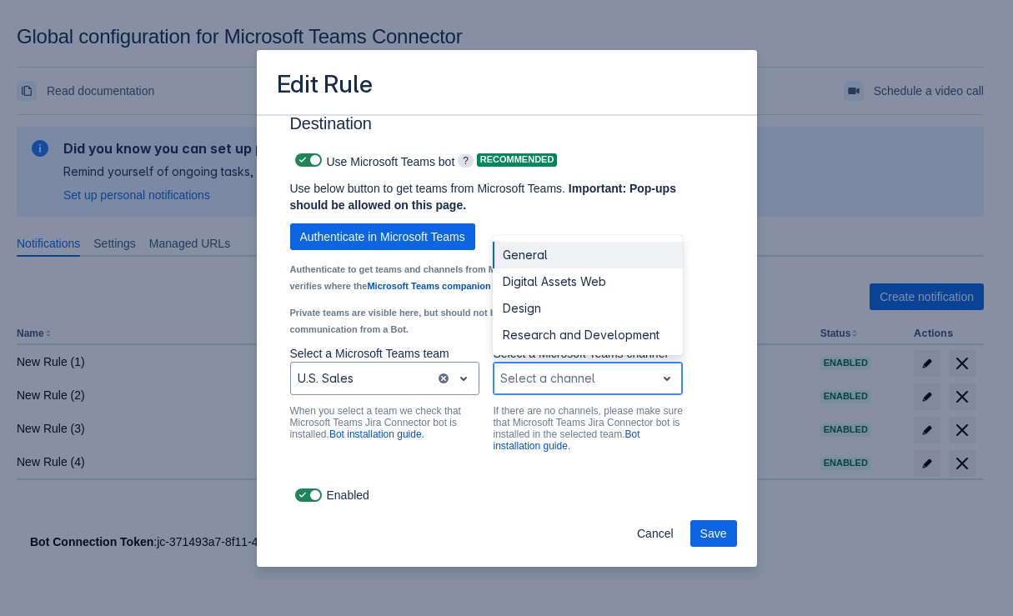
click at [534, 375] on div at bounding box center [574, 378] width 148 height 20
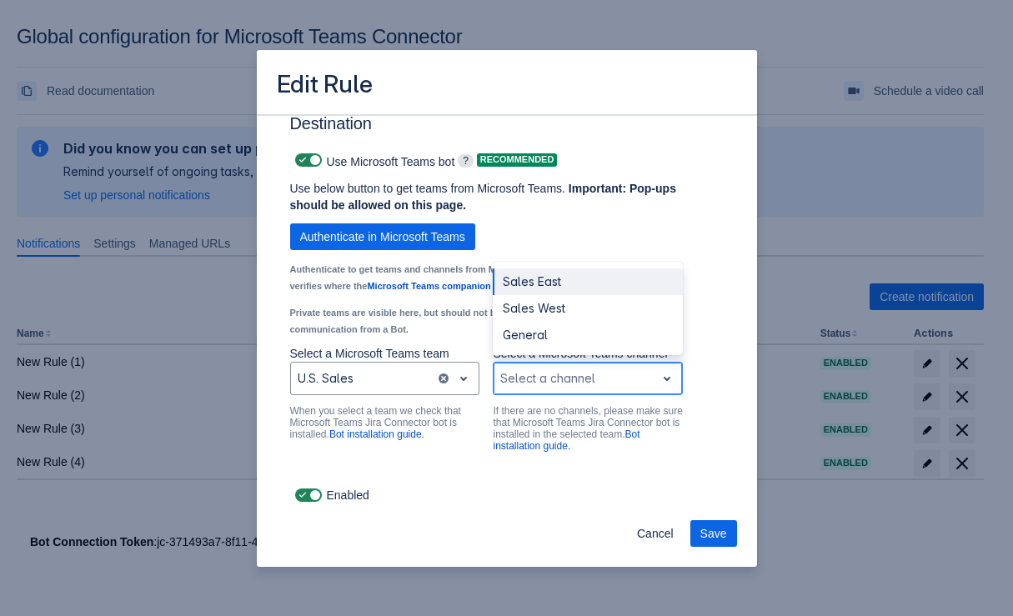
click at [544, 290] on div "Sales East" at bounding box center [588, 281] width 190 height 27
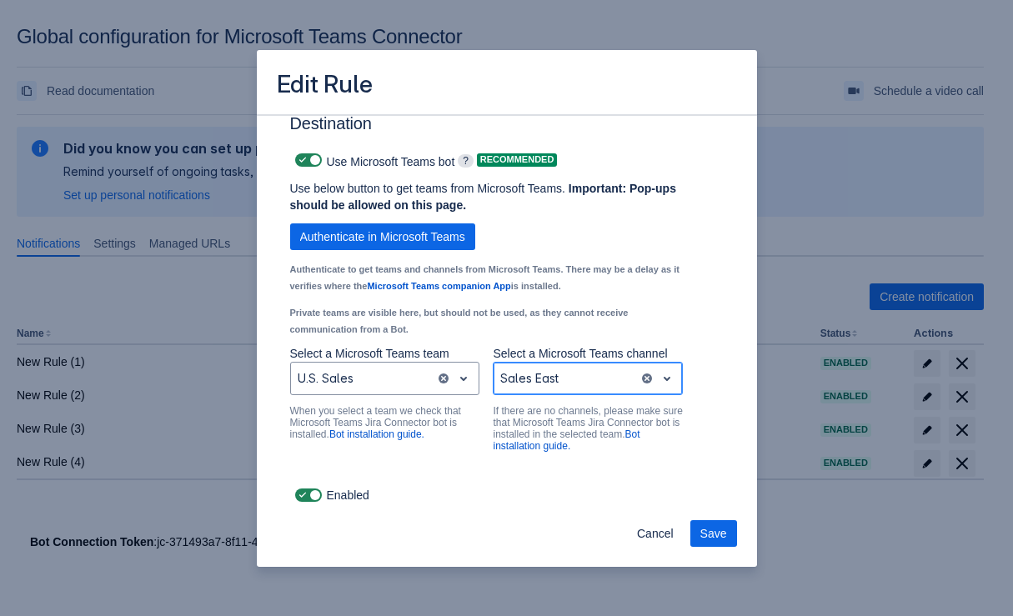
drag, startPoint x: 708, startPoint y: 534, endPoint x: 584, endPoint y: 373, distance: 203.4
click at [594, 370] on section "Edit Rule Send a message to the channel when the following events happen: Selec…" at bounding box center [507, 308] width 500 height 517
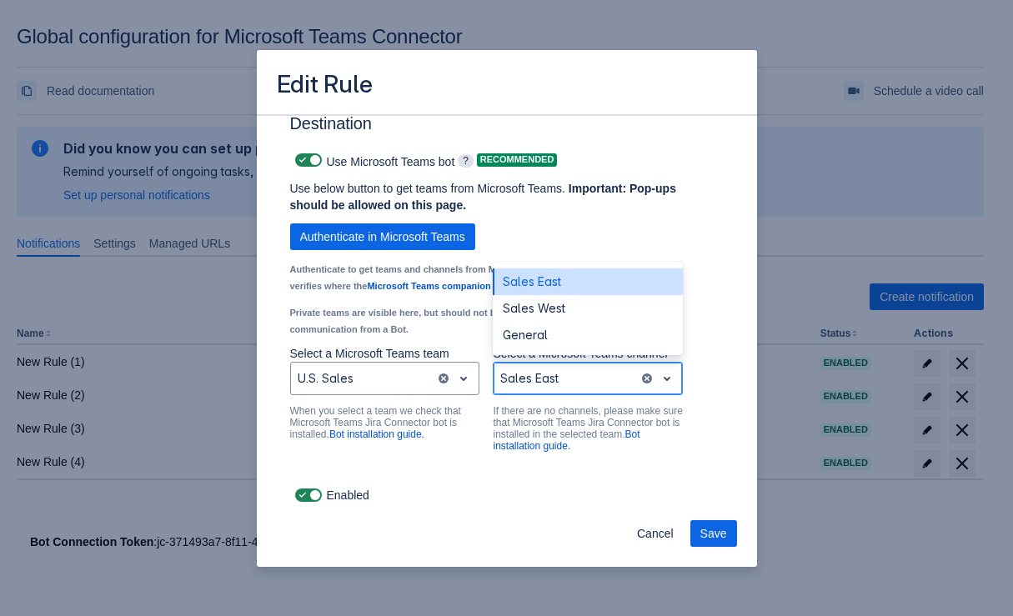
click at [584, 373] on div at bounding box center [566, 378] width 132 height 20
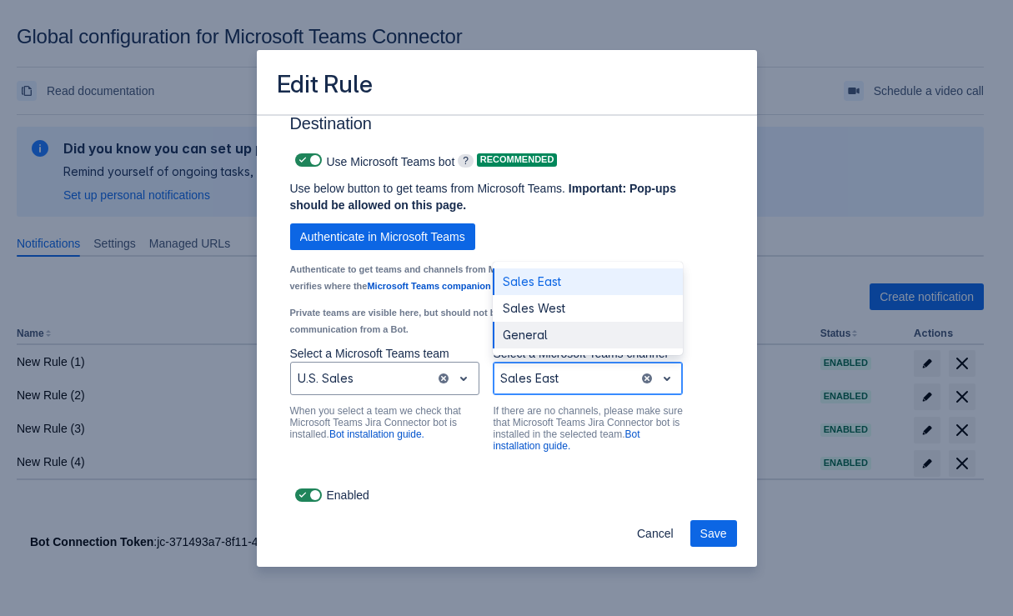
click at [524, 338] on div "General" at bounding box center [588, 335] width 190 height 27
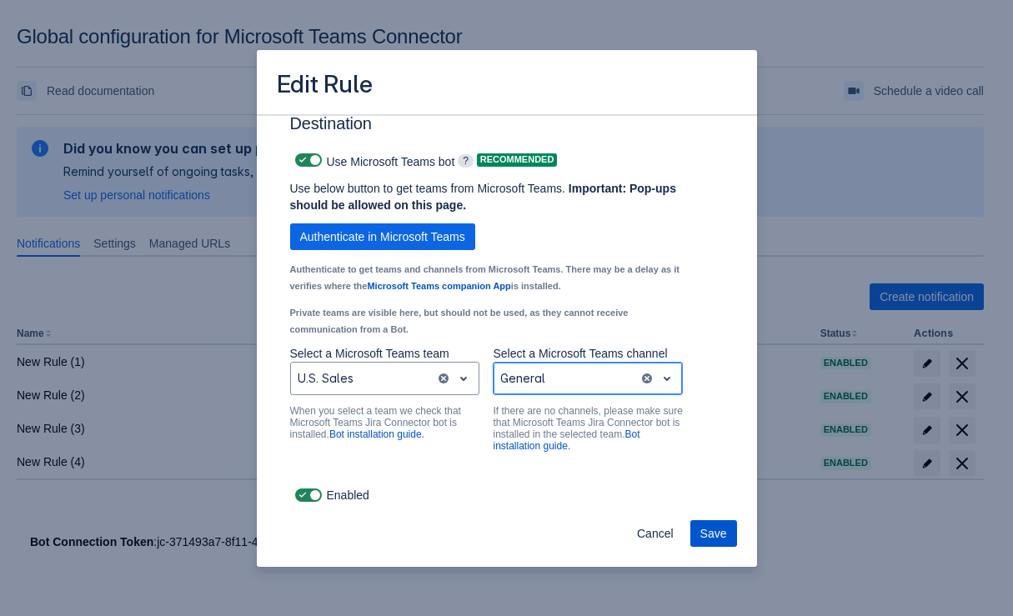
click at [704, 534] on span "Save" at bounding box center [713, 533] width 27 height 27
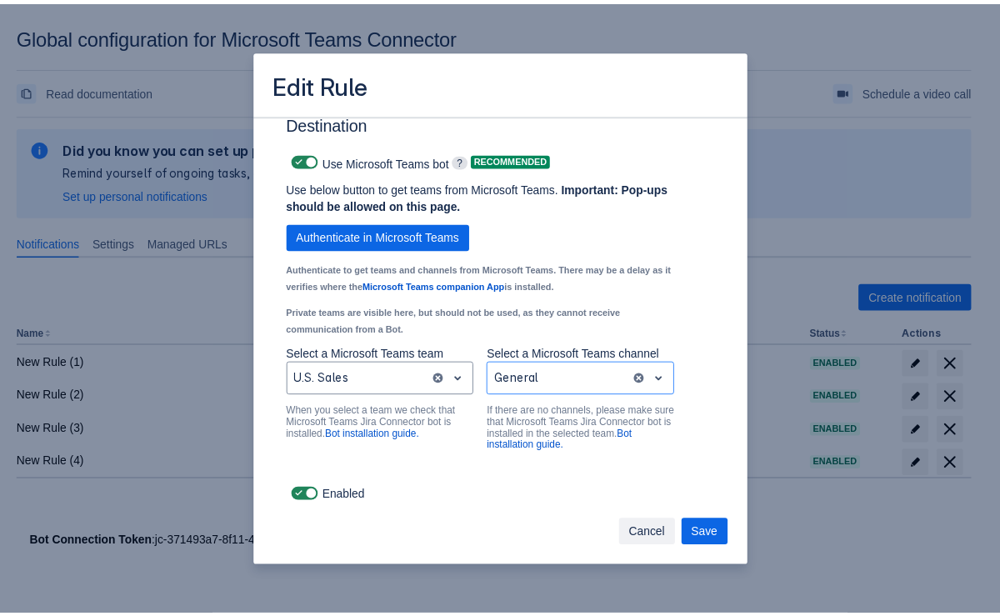
scroll to position [0, 0]
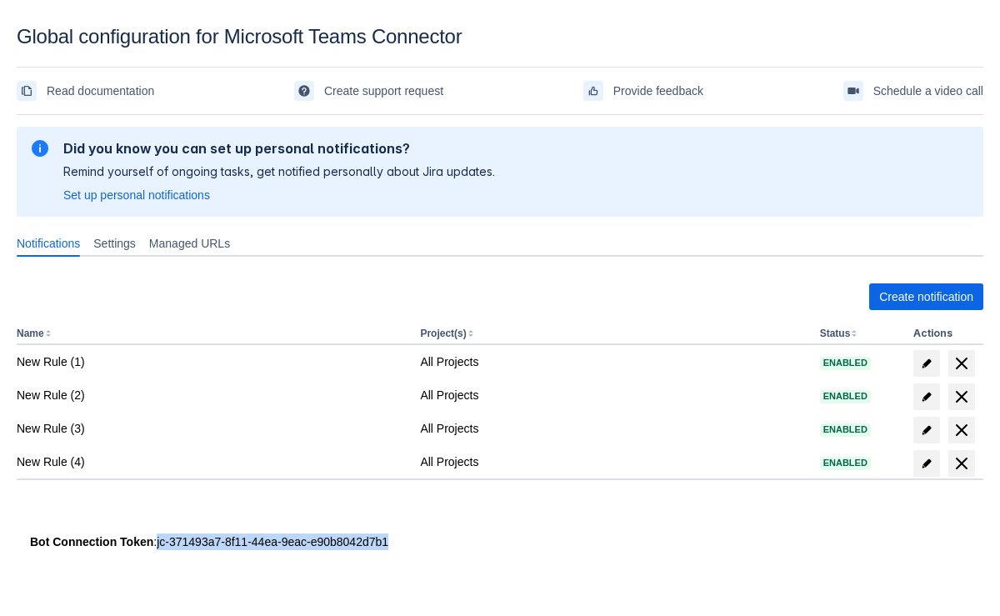
drag, startPoint x: 392, startPoint y: 546, endPoint x: 157, endPoint y: 540, distance: 235.2
click at [157, 540] on div "Bot Connection Token : jc-371493a7-8f11-44ea-9eac-e90b8042d7b1" at bounding box center [500, 542] width 940 height 17
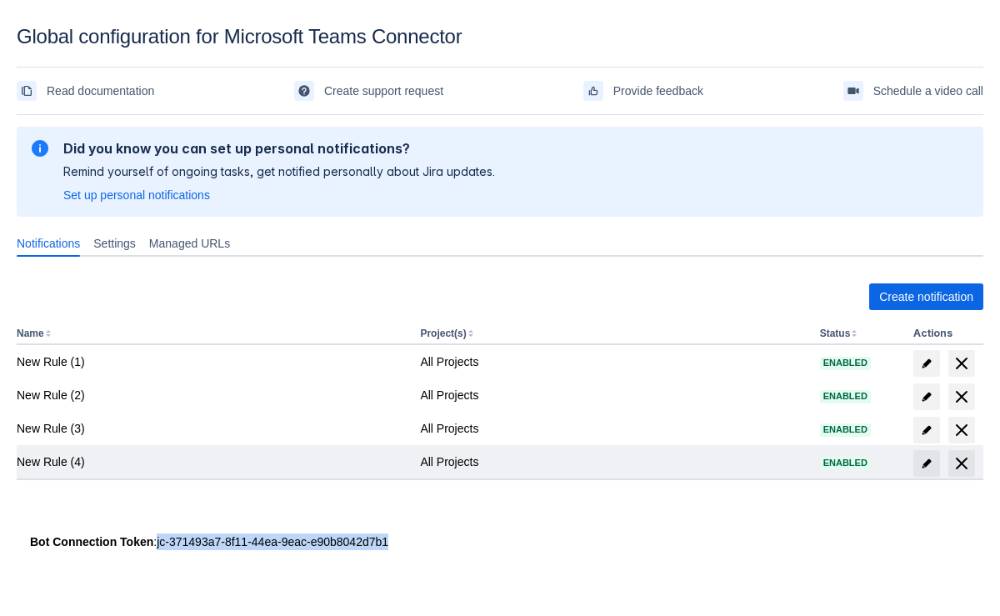
copy div "jc-371493a7-8f11-44ea-9eac-e90b8042d7b1"
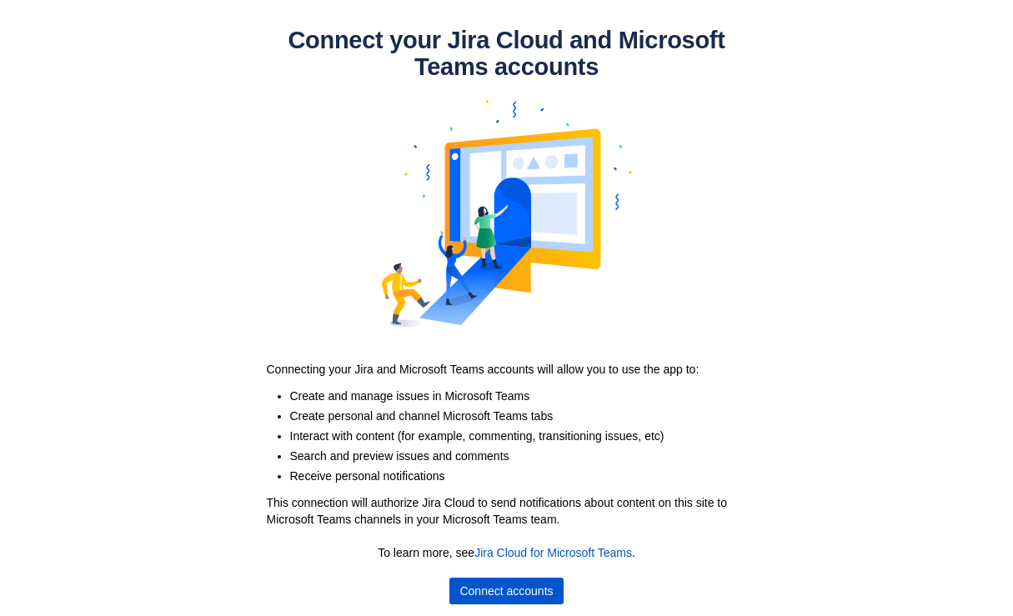
click at [495, 595] on span "Connect accounts" at bounding box center [505, 591] width 93 height 27
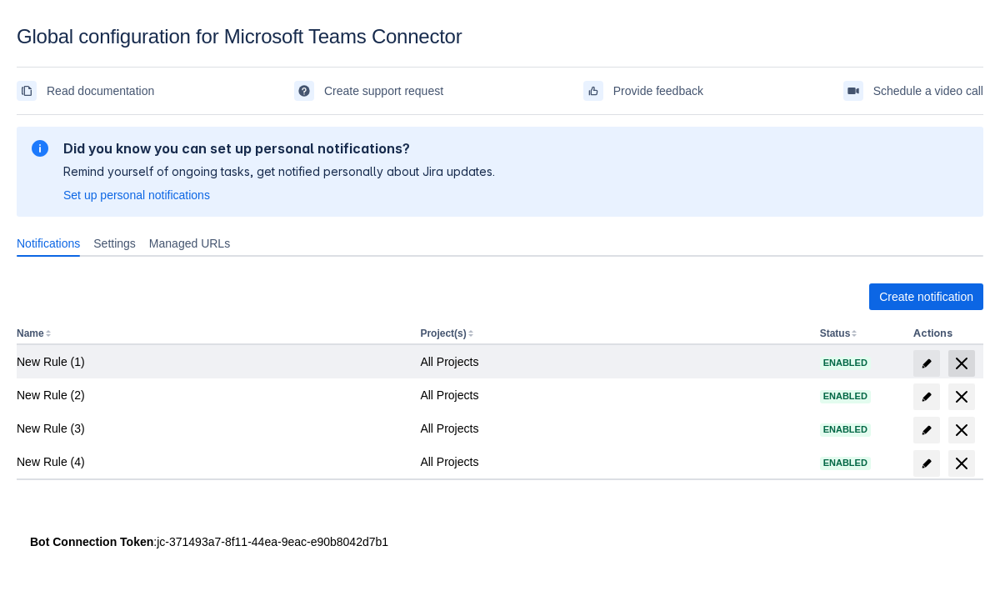
click at [965, 363] on span "delete" at bounding box center [962, 363] width 20 height 20
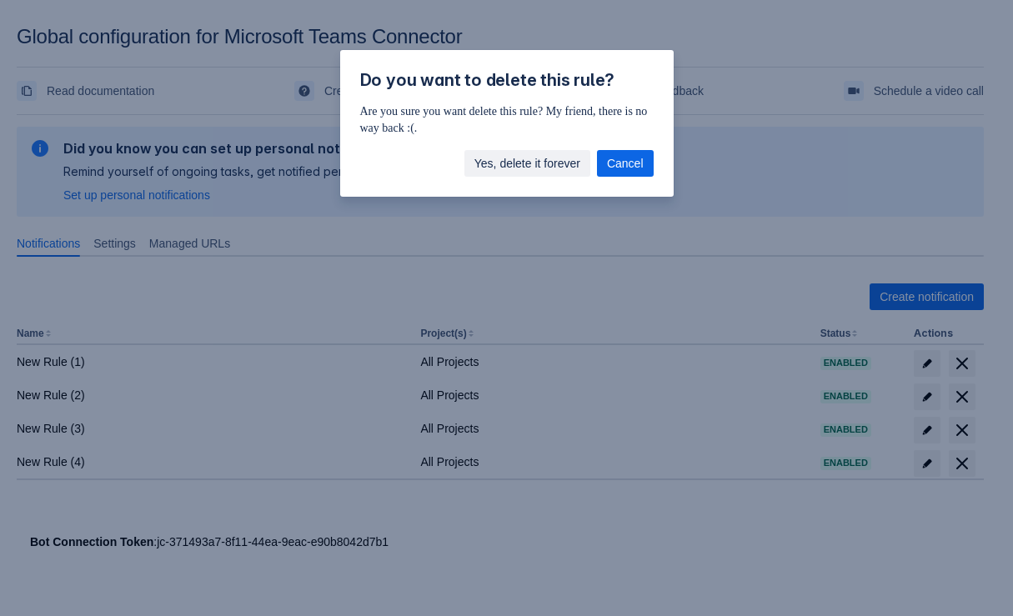
click at [495, 158] on span "Yes, delete it forever" at bounding box center [527, 163] width 106 height 27
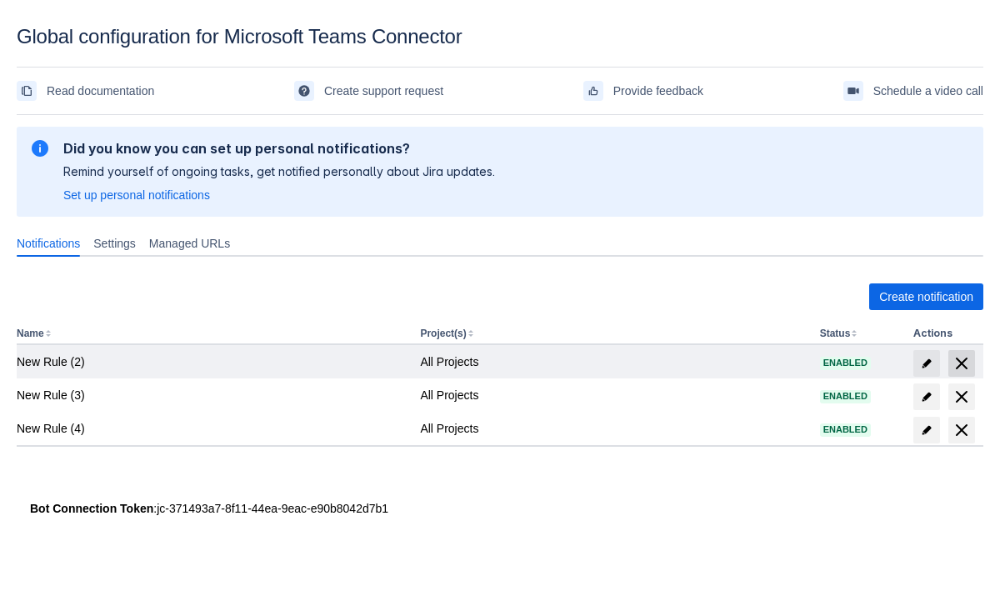
click at [960, 362] on span "delete" at bounding box center [962, 363] width 20 height 20
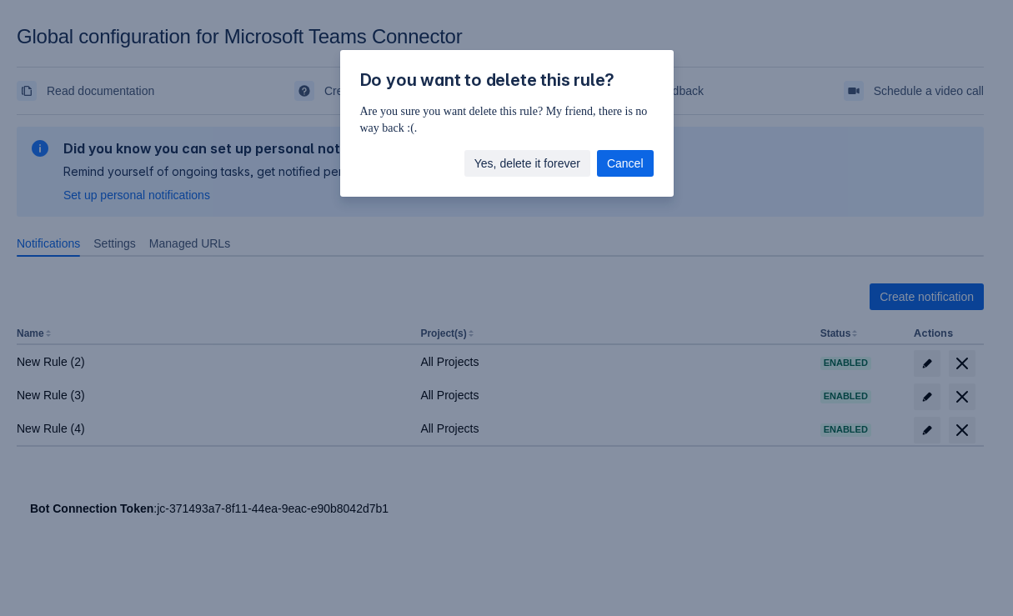
click at [542, 169] on span "Yes, delete it forever" at bounding box center [527, 163] width 106 height 27
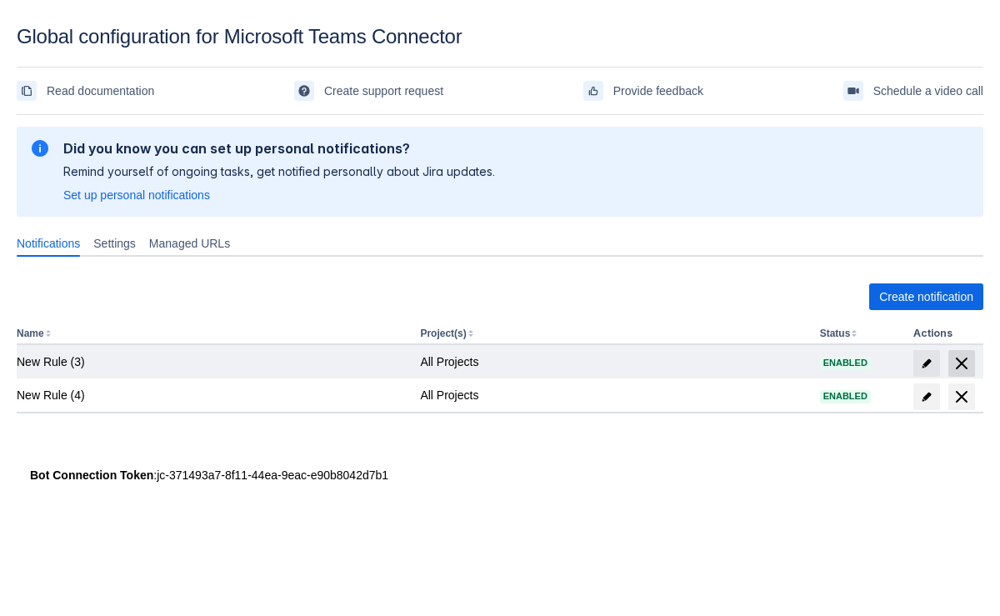
click at [965, 365] on span "delete" at bounding box center [962, 363] width 20 height 20
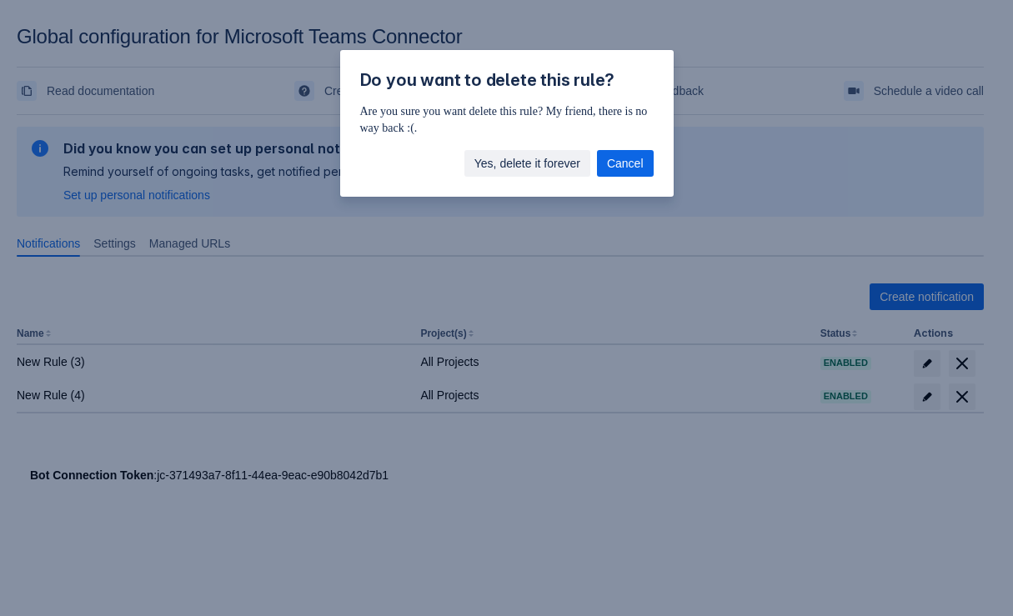
click at [534, 153] on span "Yes, delete it forever" at bounding box center [527, 163] width 106 height 27
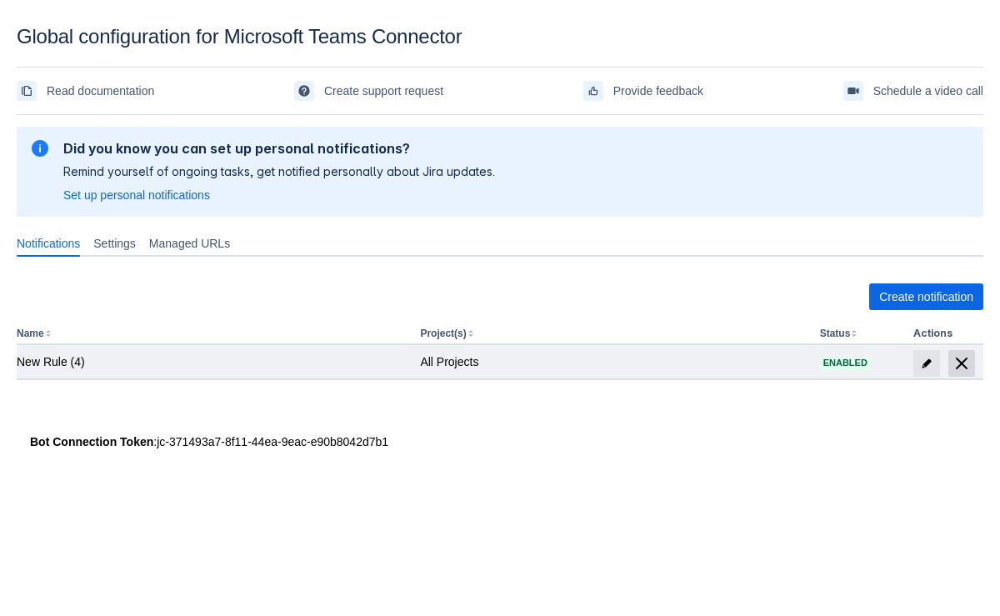
click at [950, 372] on span at bounding box center [962, 363] width 27 height 27
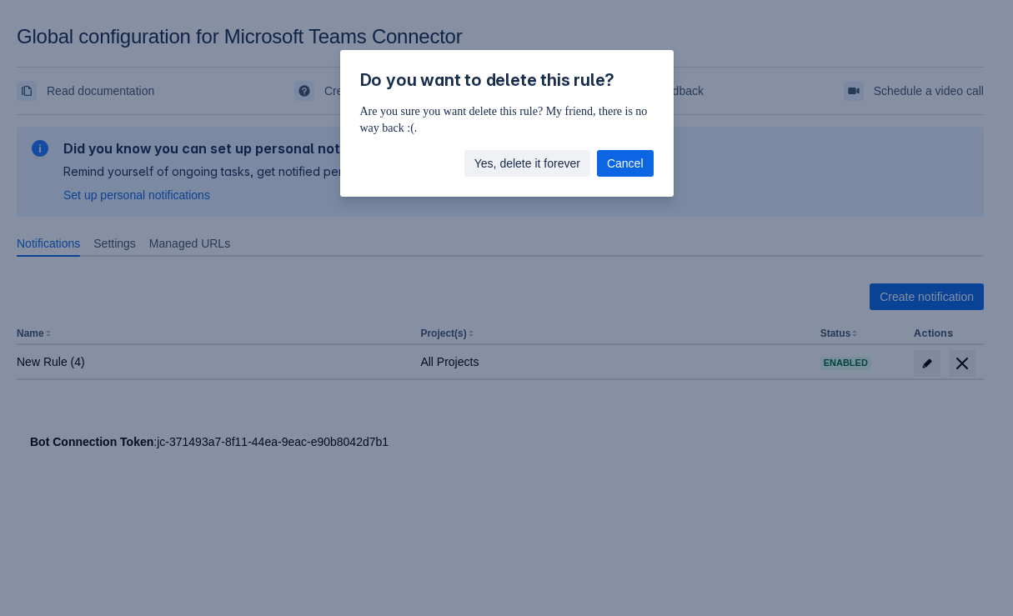
click at [514, 163] on span "Yes, delete it forever" at bounding box center [527, 163] width 106 height 27
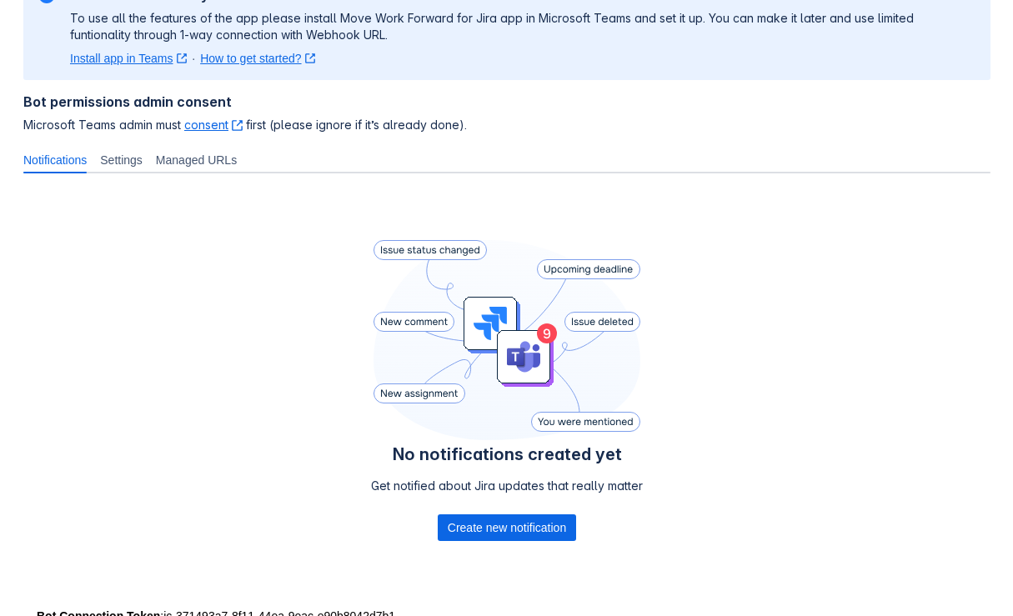
scroll to position [200, 0]
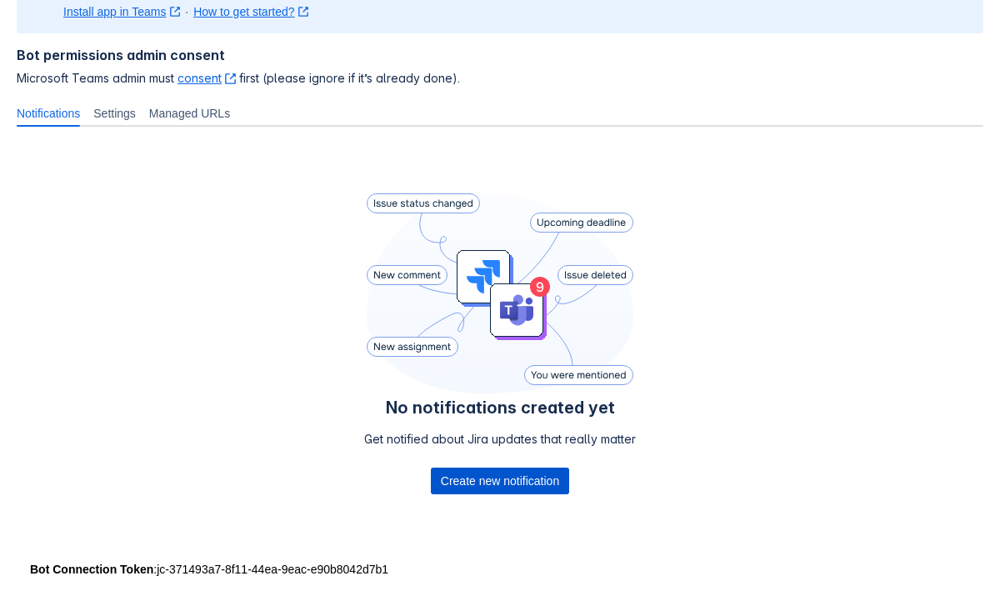
click at [502, 478] on span "Create new notification" at bounding box center [500, 481] width 118 height 27
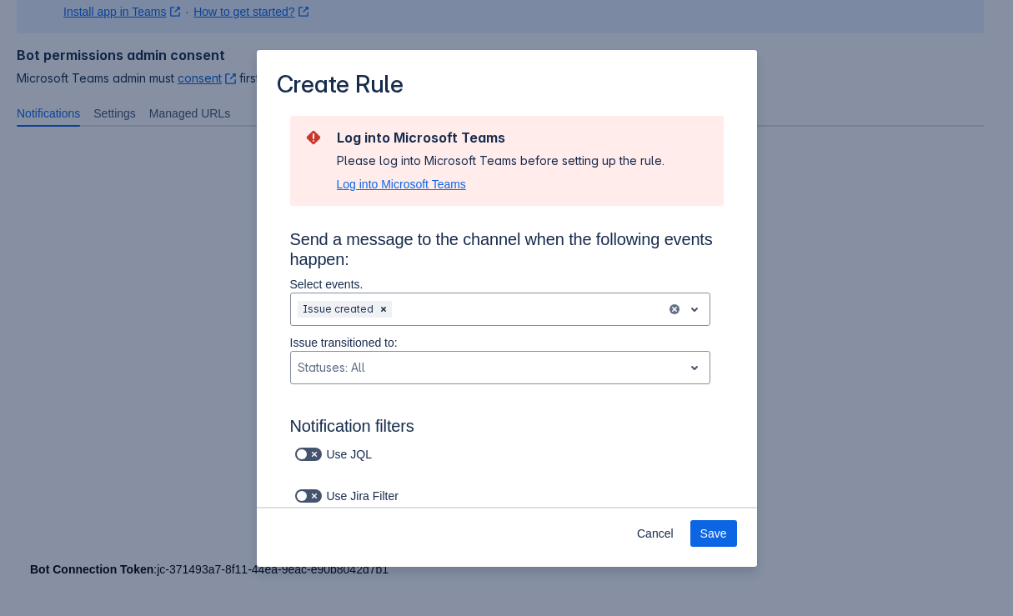
click at [388, 184] on span "Log into Microsoft Teams" at bounding box center [401, 184] width 129 height 17
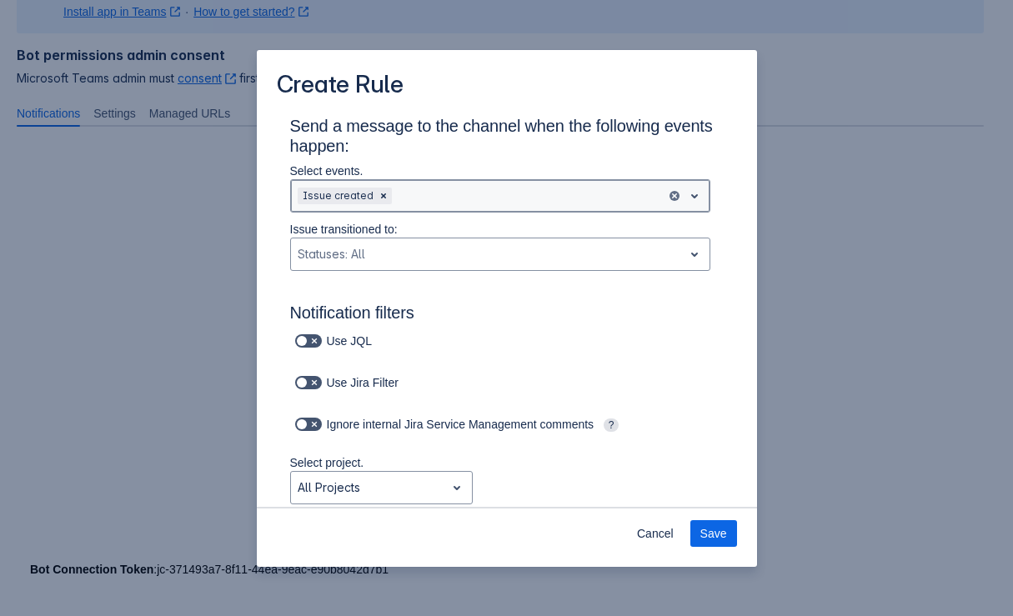
click at [448, 194] on div "Scrollable content" at bounding box center [527, 196] width 264 height 20
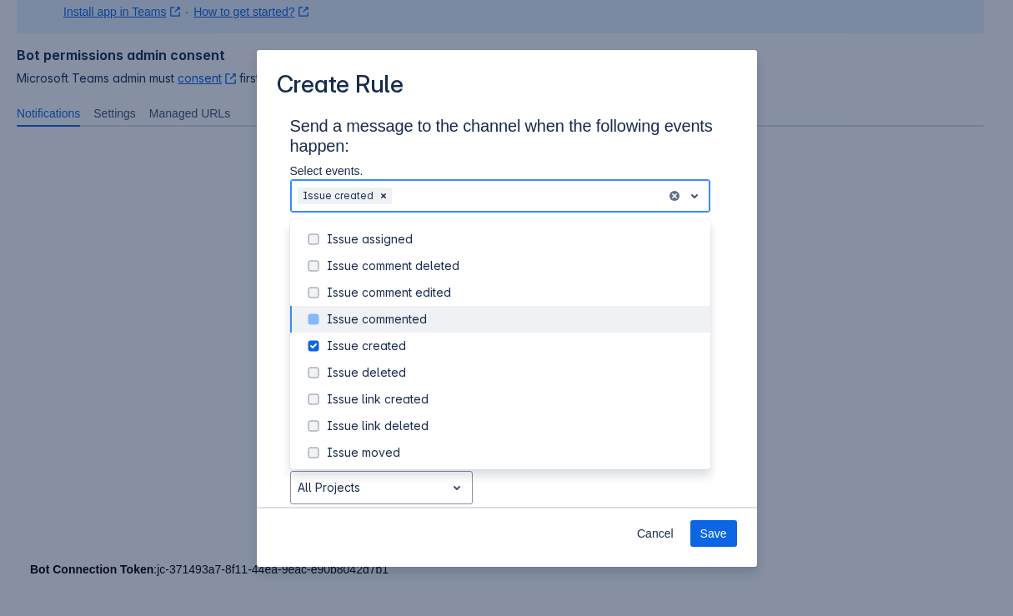
click at [316, 324] on span "Scrollable content" at bounding box center [313, 319] width 20 height 20
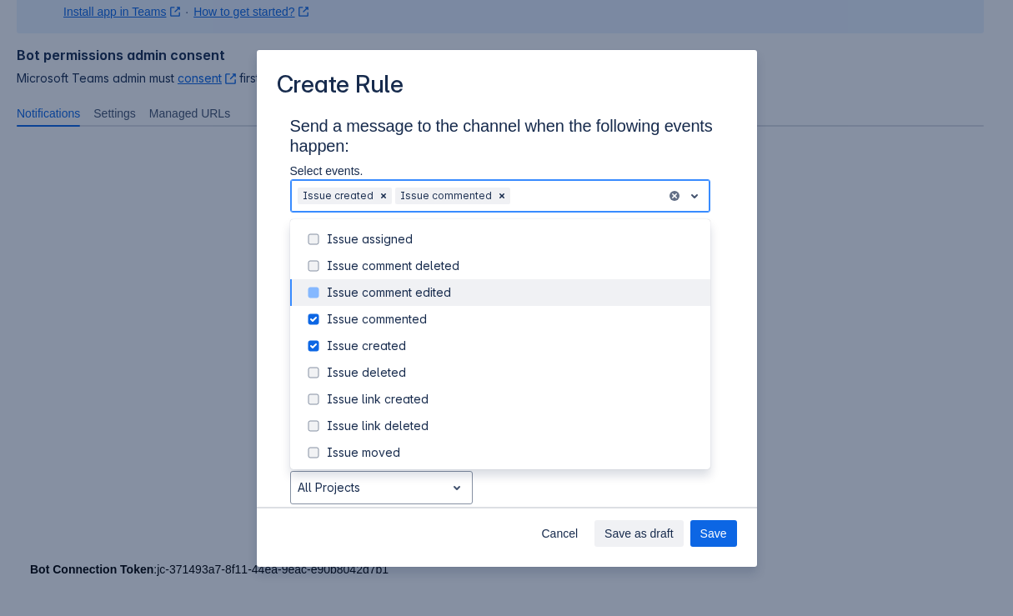
click at [317, 305] on div "Issue comment edited" at bounding box center [500, 292] width 420 height 27
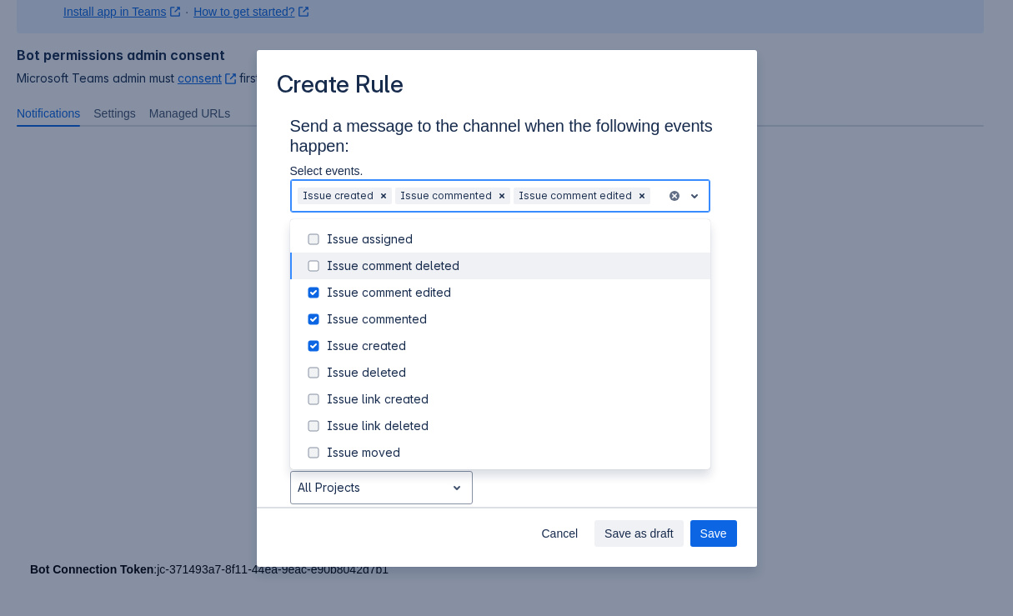
click at [314, 275] on span "Scrollable content" at bounding box center [313, 266] width 20 height 20
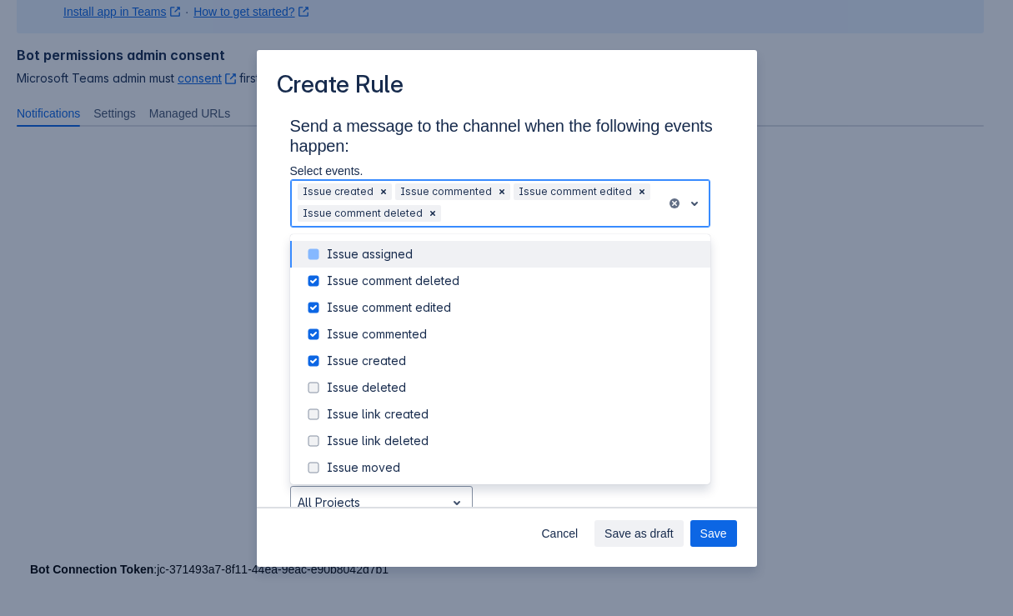
click at [314, 245] on span "Scrollable content" at bounding box center [313, 254] width 20 height 20
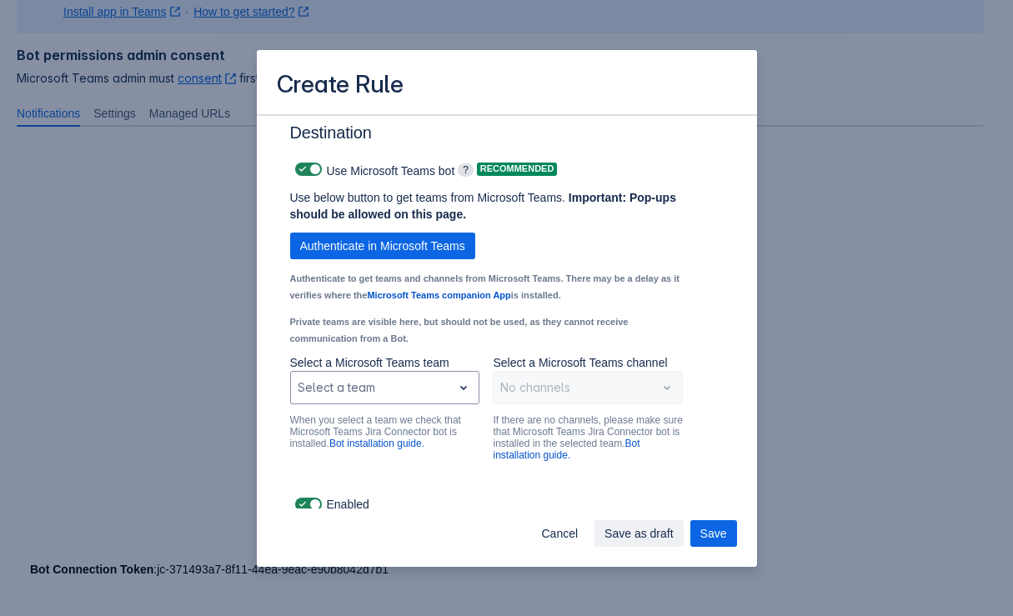
scroll to position [1240, 0]
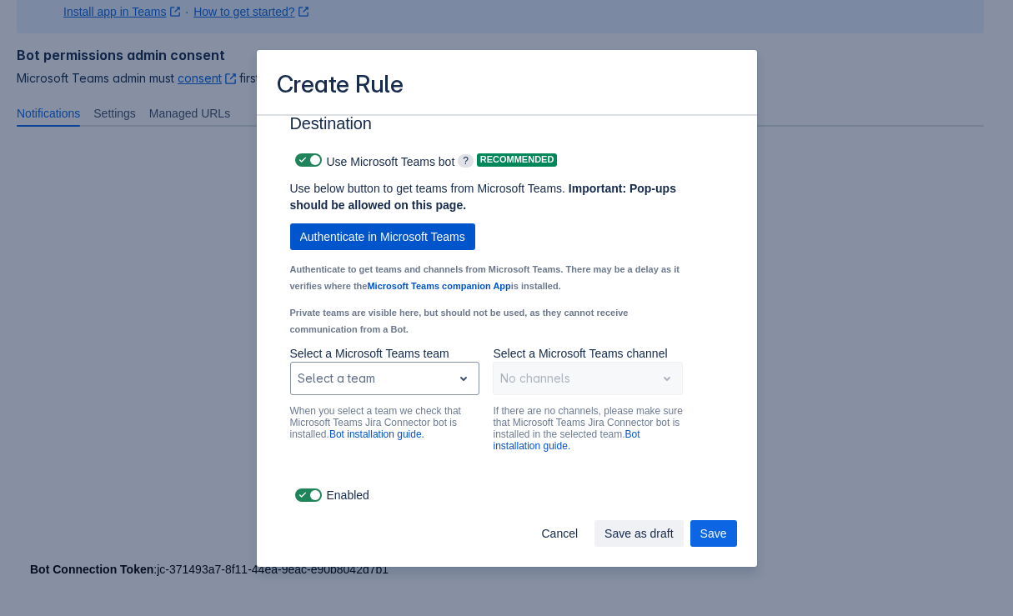
click at [338, 238] on span "Authenticate in Microsoft Teams" at bounding box center [382, 236] width 165 height 27
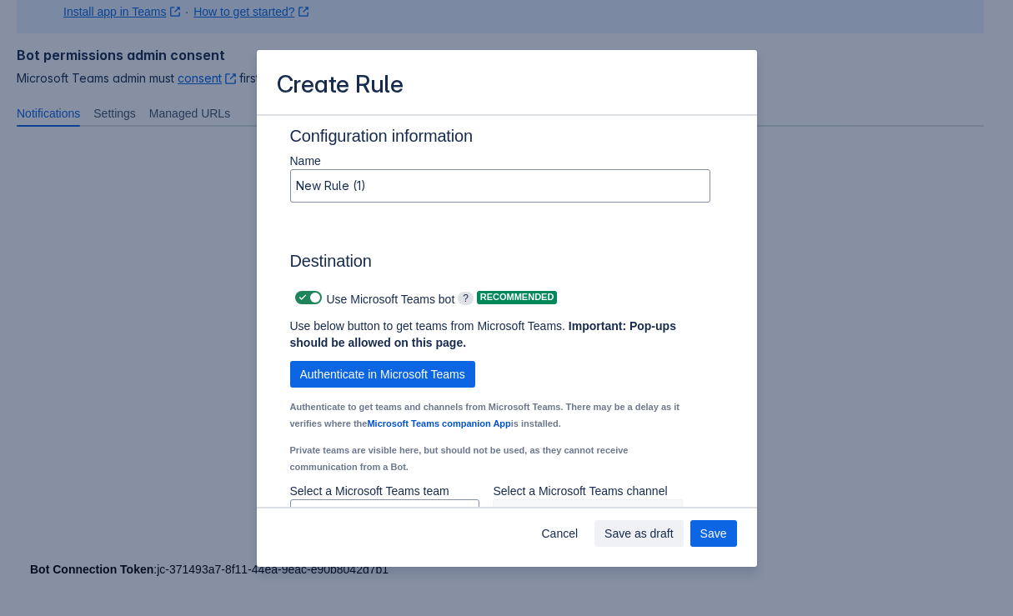
scroll to position [990, 0]
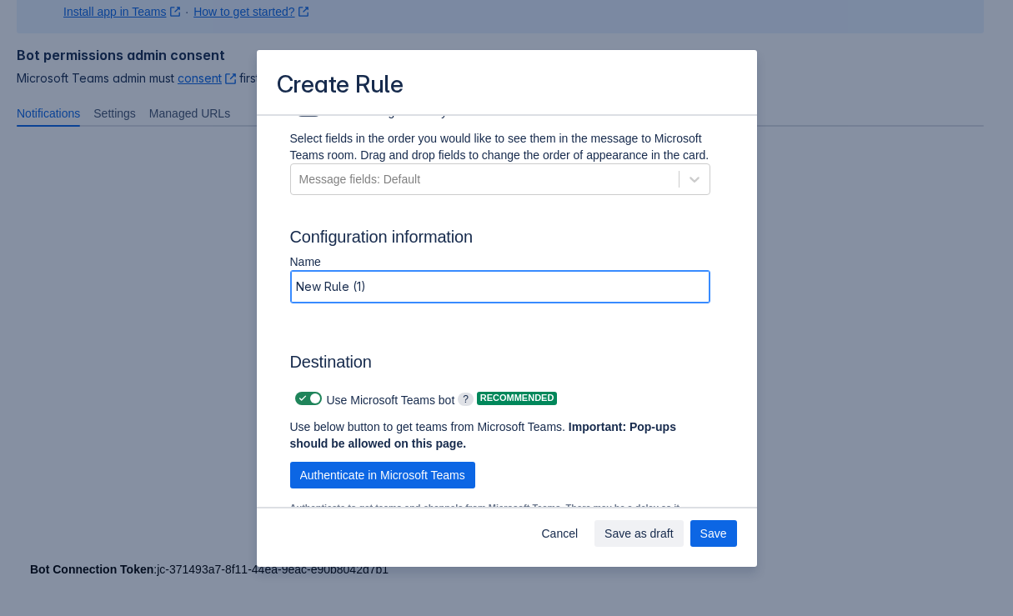
drag, startPoint x: 378, startPoint y: 287, endPoint x: 170, endPoint y: 263, distance: 208.9
click at [170, 263] on div "Create Rule Send a message to the channel when the following events happen: Sel…" at bounding box center [506, 308] width 1013 height 616
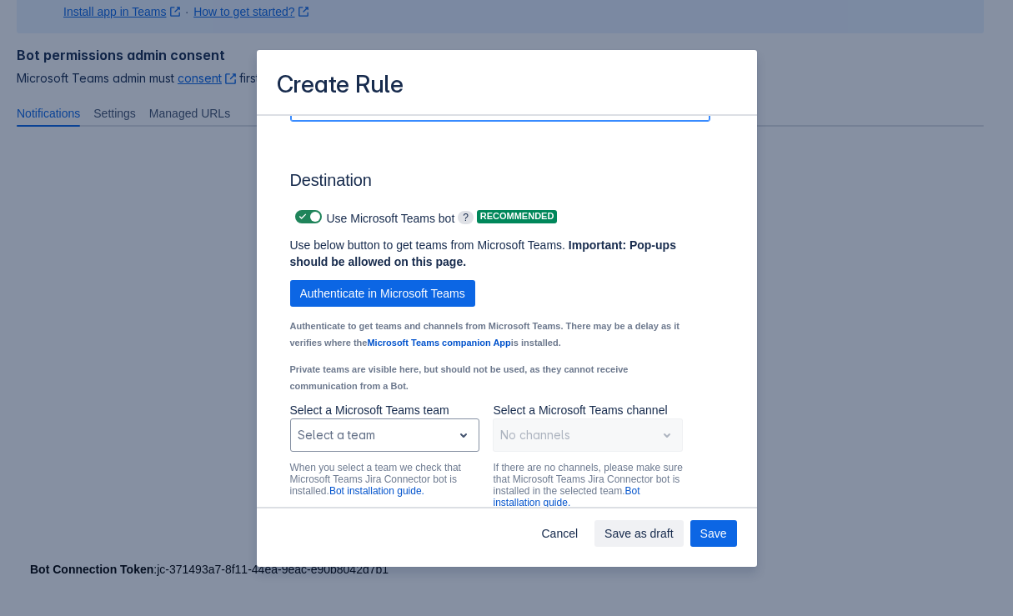
scroll to position [1240, 0]
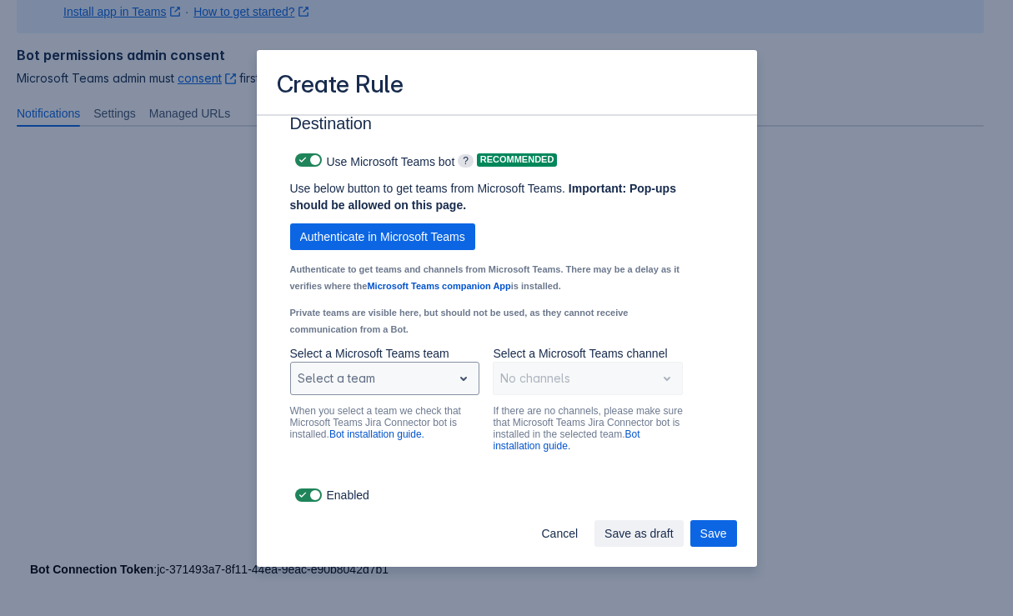
type input "Artem Test"
click at [425, 386] on div "Scrollable content" at bounding box center [372, 378] width 148 height 20
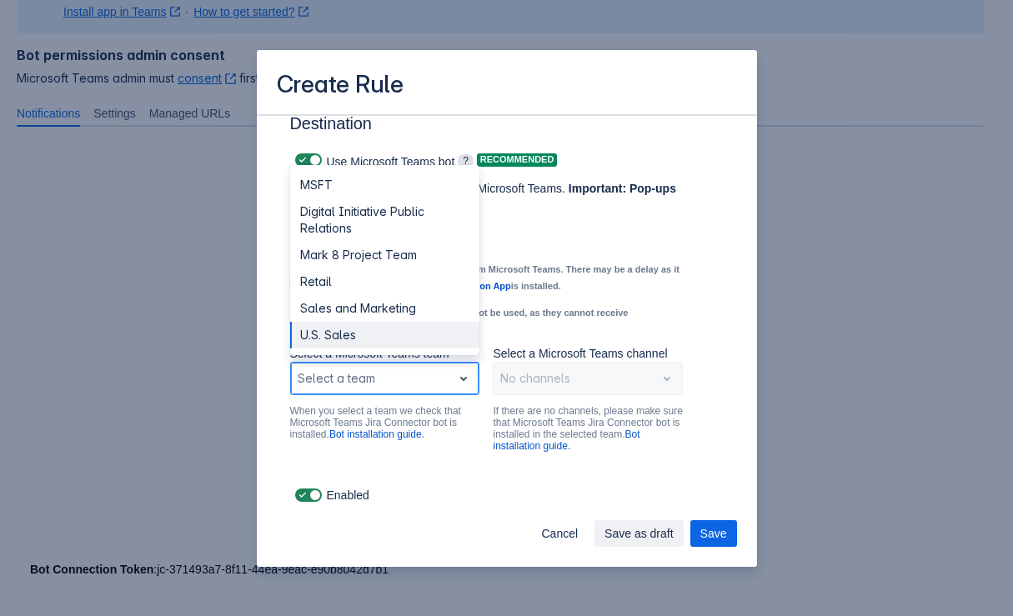
click at [348, 324] on div "U.S. Sales" at bounding box center [385, 335] width 190 height 27
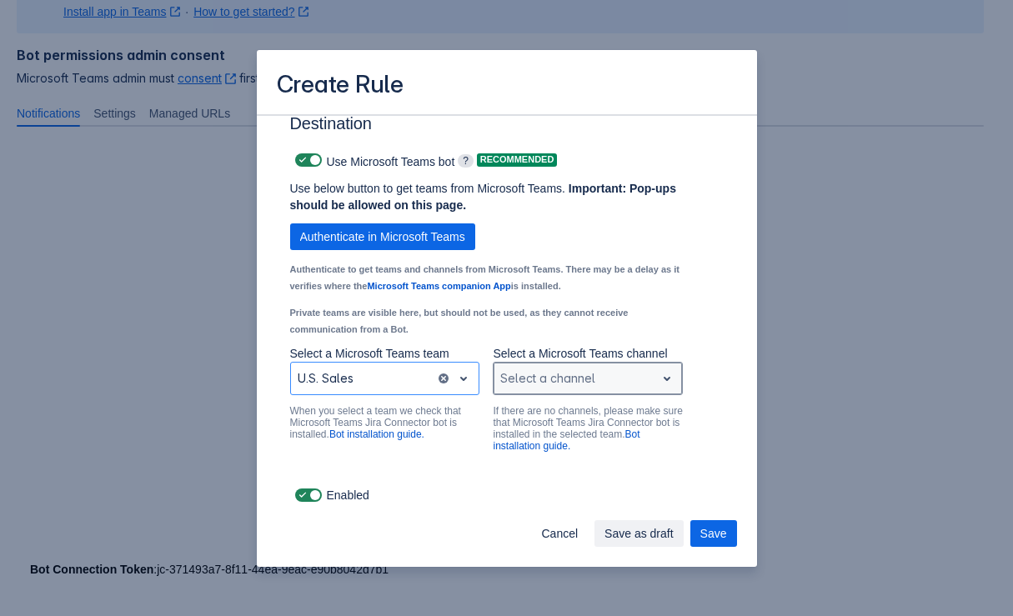
click at [544, 385] on div "Scrollable content" at bounding box center [574, 378] width 148 height 20
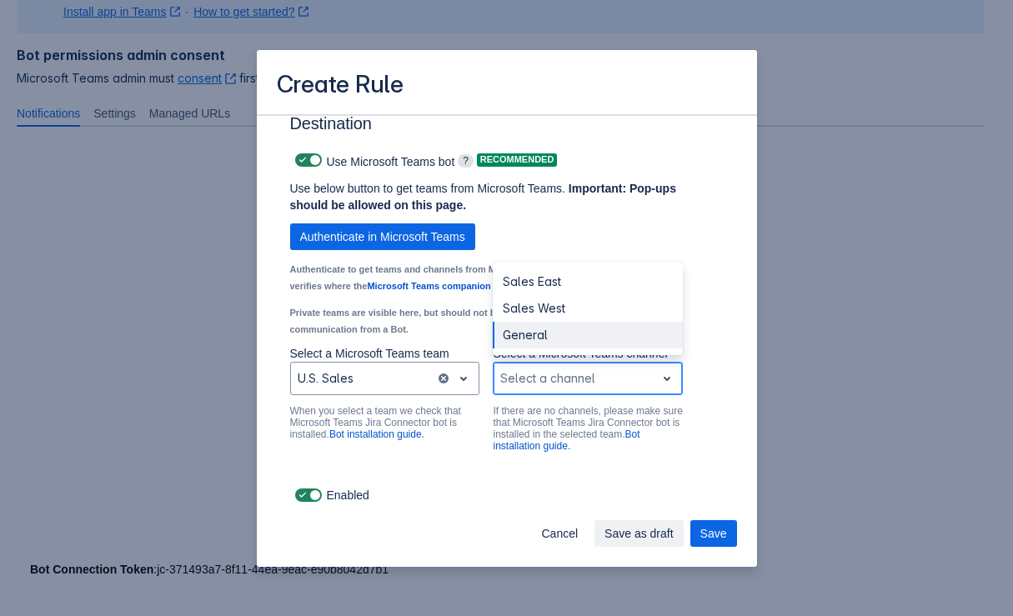
click at [542, 333] on div "General" at bounding box center [588, 335] width 190 height 27
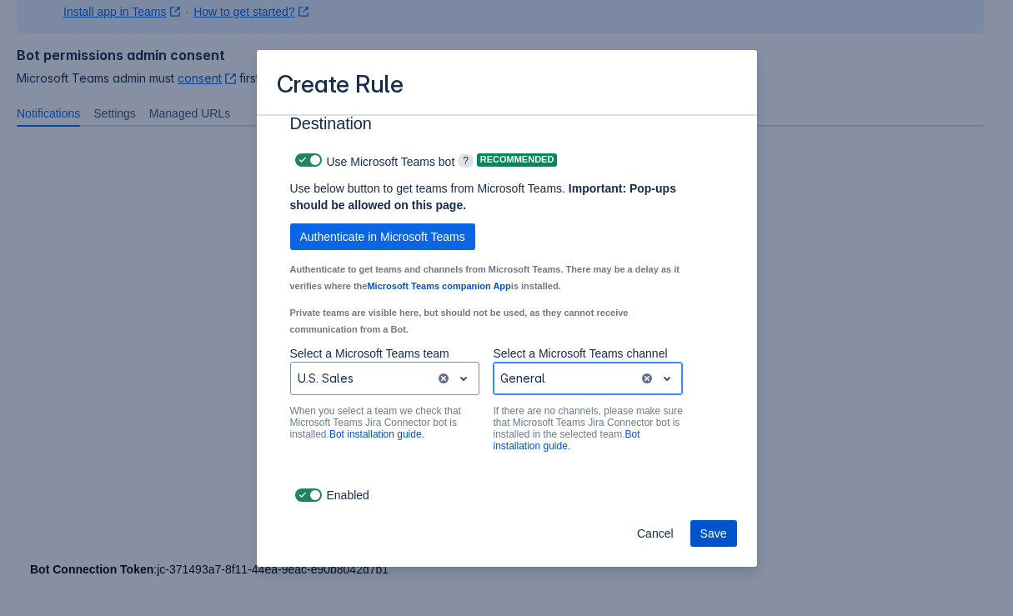
click at [725, 534] on span "Save" at bounding box center [713, 533] width 27 height 27
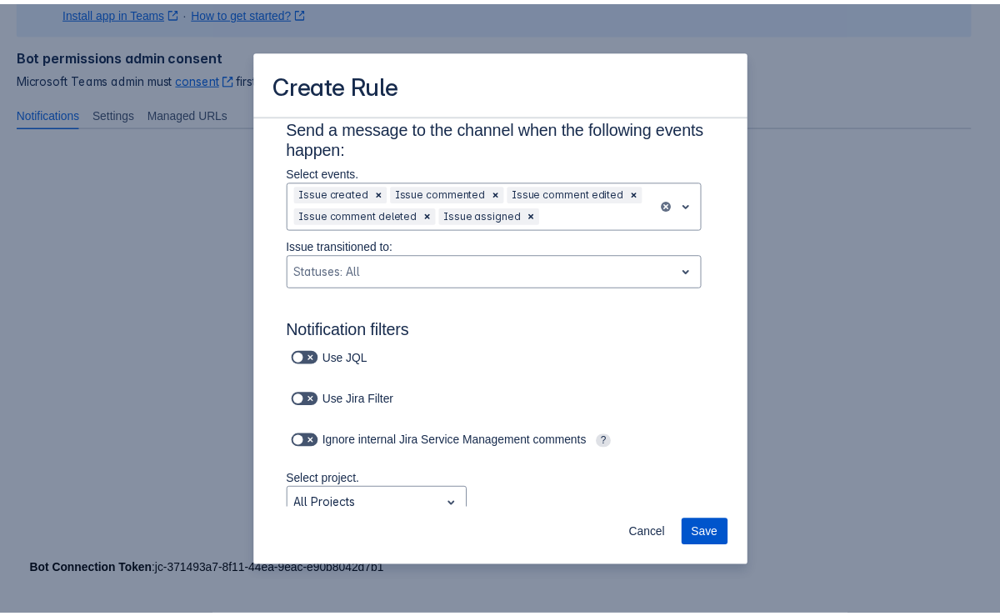
scroll to position [24, 0]
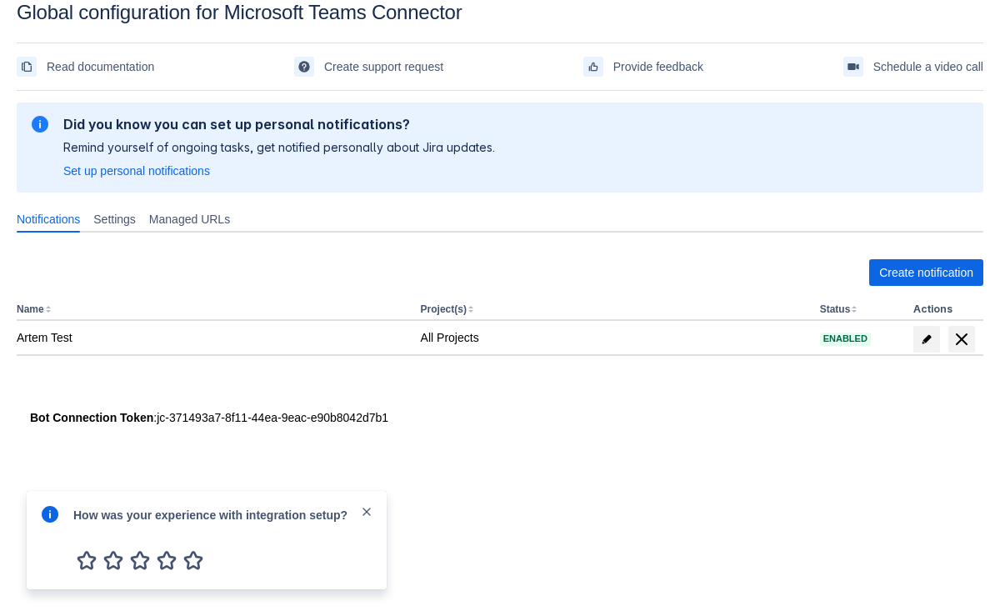
click at [364, 509] on span "close" at bounding box center [366, 511] width 13 height 13
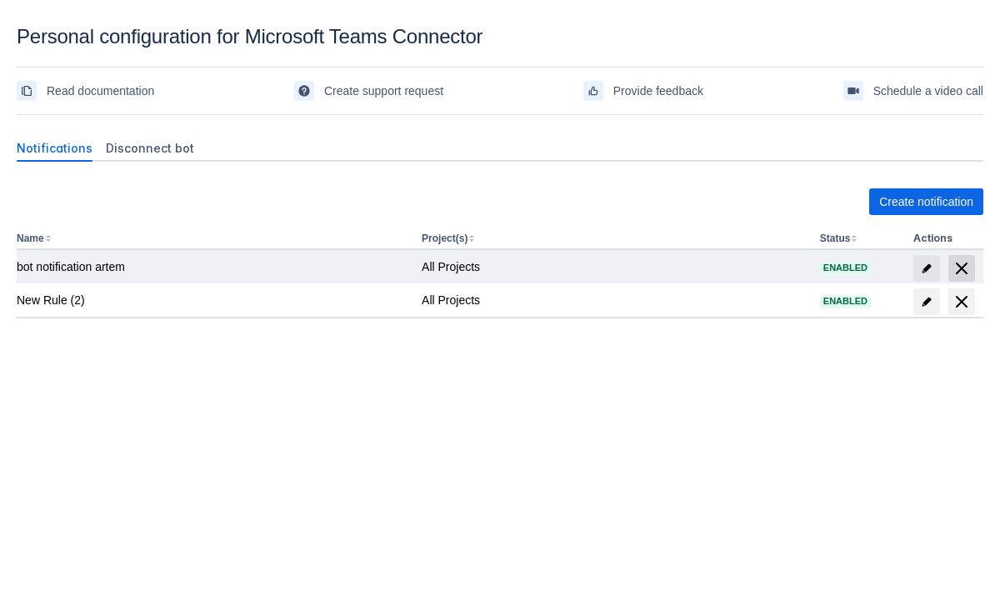
click at [966, 273] on span "delete" at bounding box center [962, 268] width 20 height 20
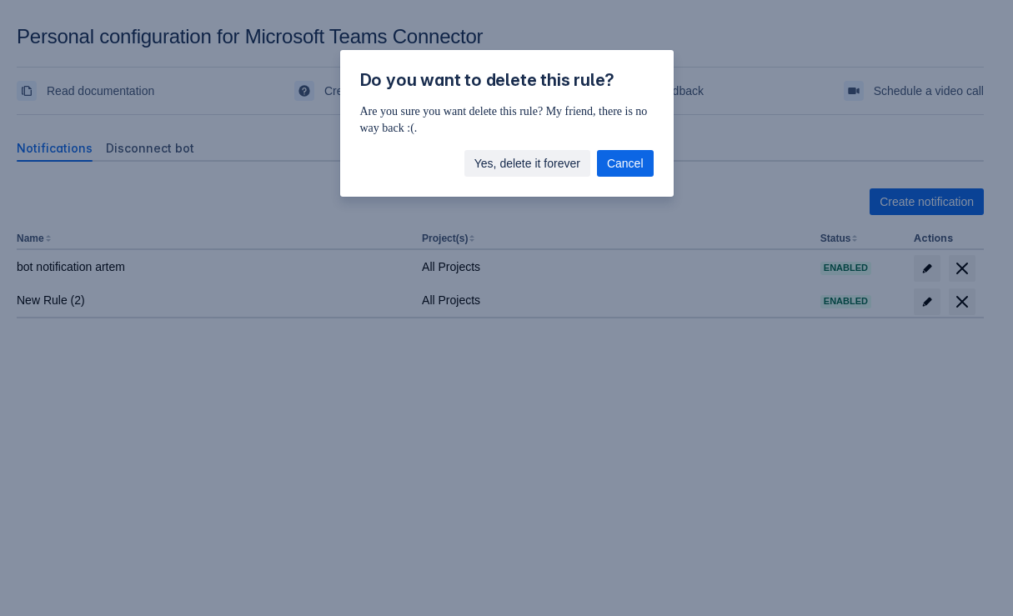
click at [552, 159] on span "Yes, delete it forever" at bounding box center [527, 163] width 106 height 27
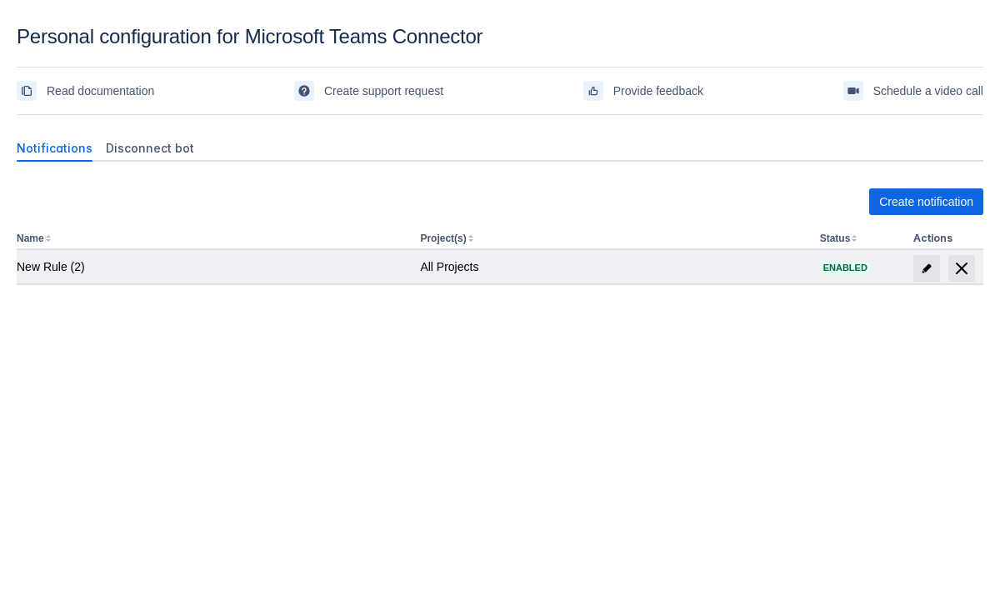
click at [980, 270] on div at bounding box center [949, 268] width 70 height 27
click at [970, 270] on span "delete" at bounding box center [962, 268] width 20 height 20
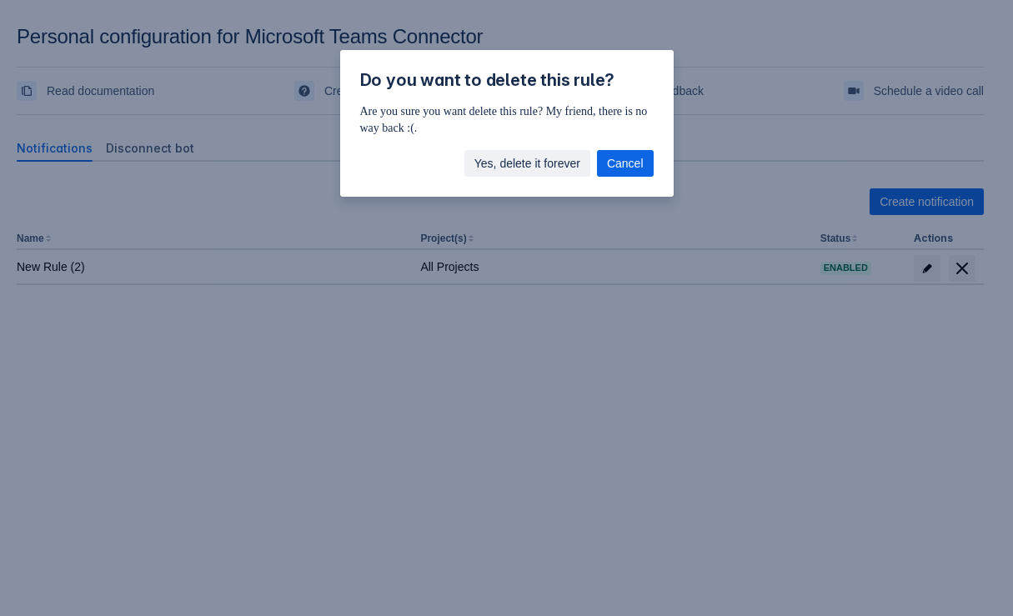
click at [572, 170] on span "Yes, delete it forever" at bounding box center [527, 163] width 106 height 27
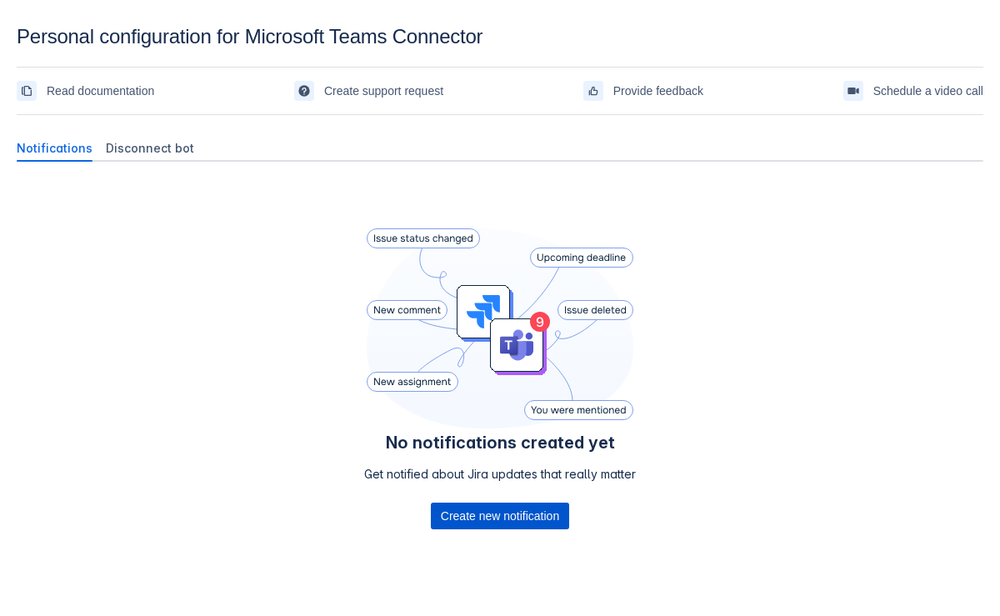
click at [458, 514] on span "Create new notification" at bounding box center [500, 516] width 118 height 27
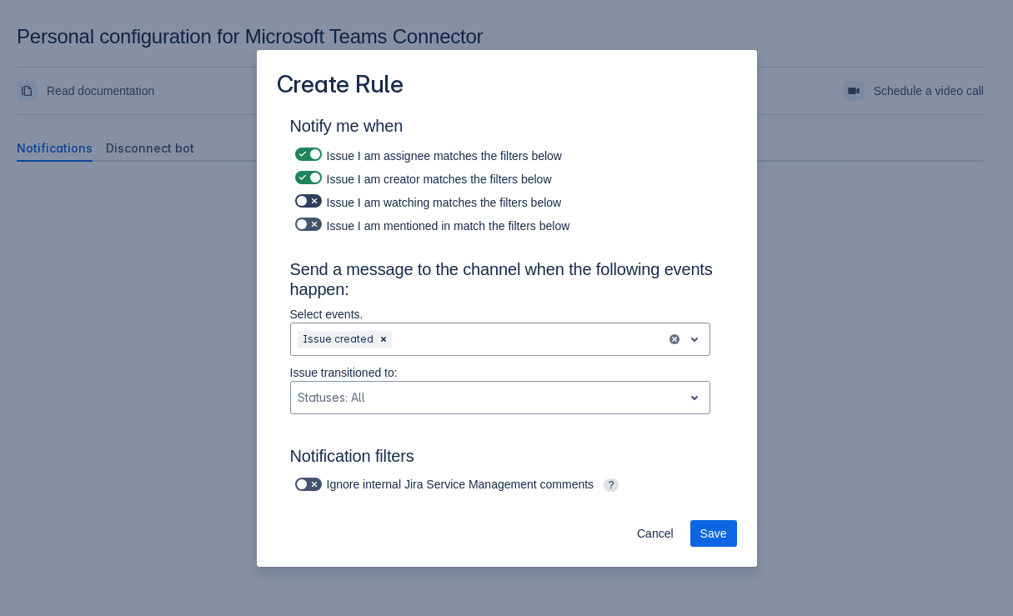
click at [302, 203] on span at bounding box center [302, 200] width 13 height 13
click at [302, 203] on input "checkbox" at bounding box center [300, 201] width 11 height 11
checkbox input "true"
click at [305, 220] on span at bounding box center [302, 224] width 13 height 13
click at [305, 220] on input "checkbox" at bounding box center [300, 224] width 11 height 11
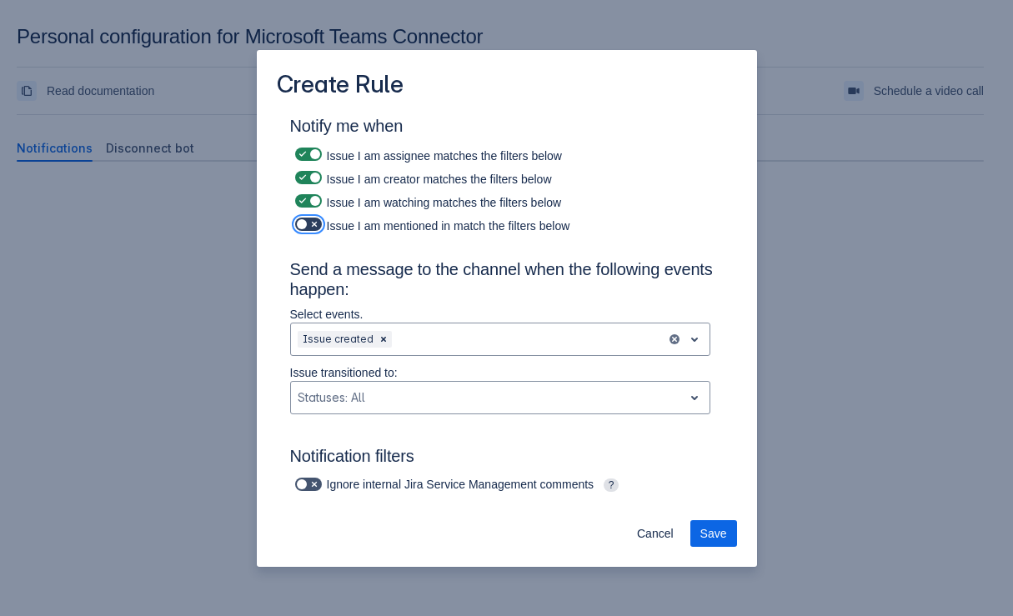
checkbox input "true"
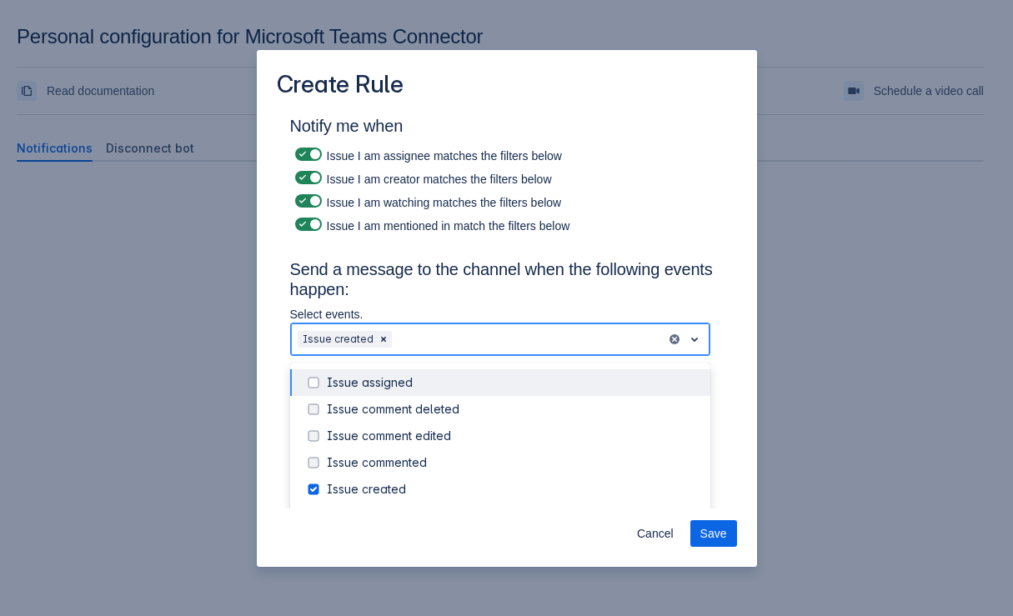
click at [418, 337] on div at bounding box center [527, 339] width 264 height 20
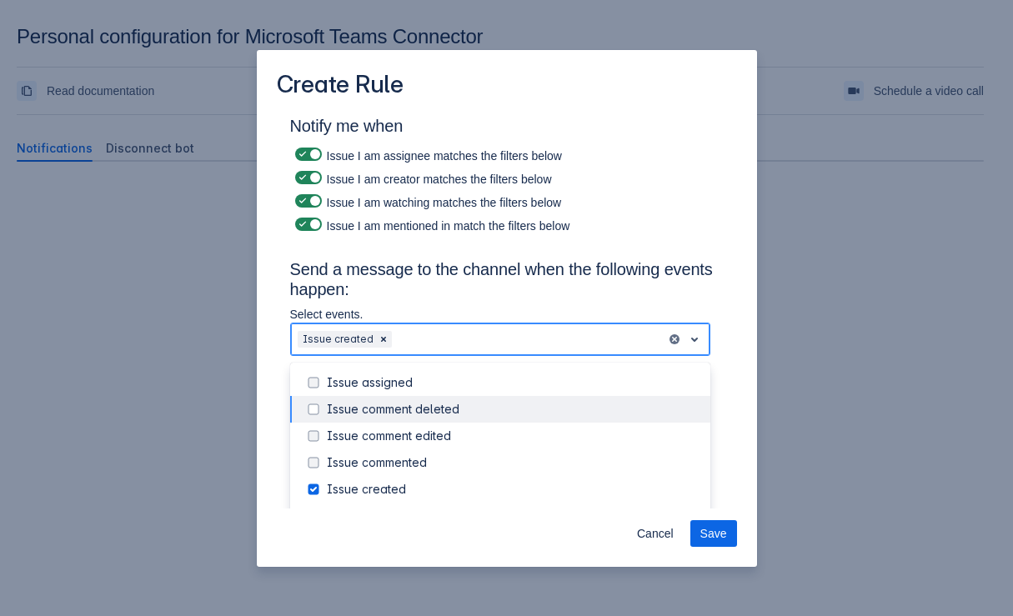
click at [361, 396] on div "Issue comment deleted" at bounding box center [500, 409] width 420 height 27
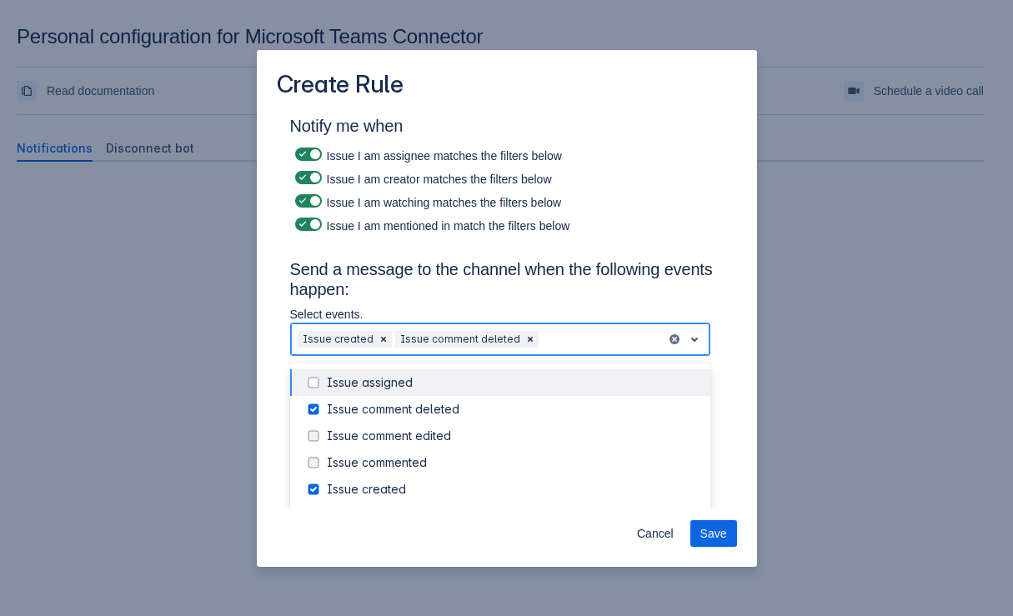
click at [333, 375] on div "Issue assigned" at bounding box center [513, 382] width 373 height 17
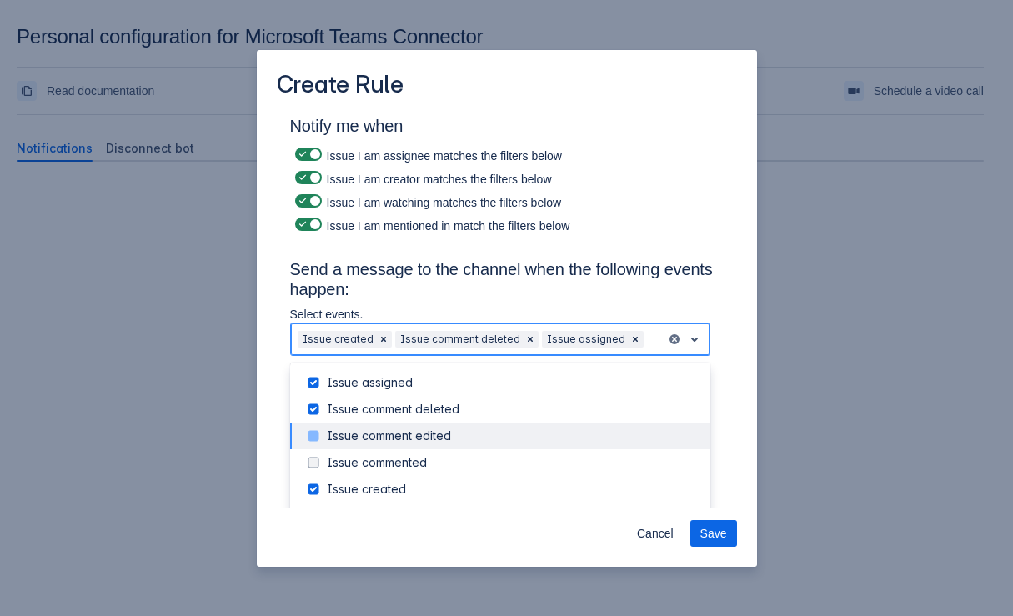
click at [318, 423] on div "Issue comment edited" at bounding box center [500, 436] width 420 height 27
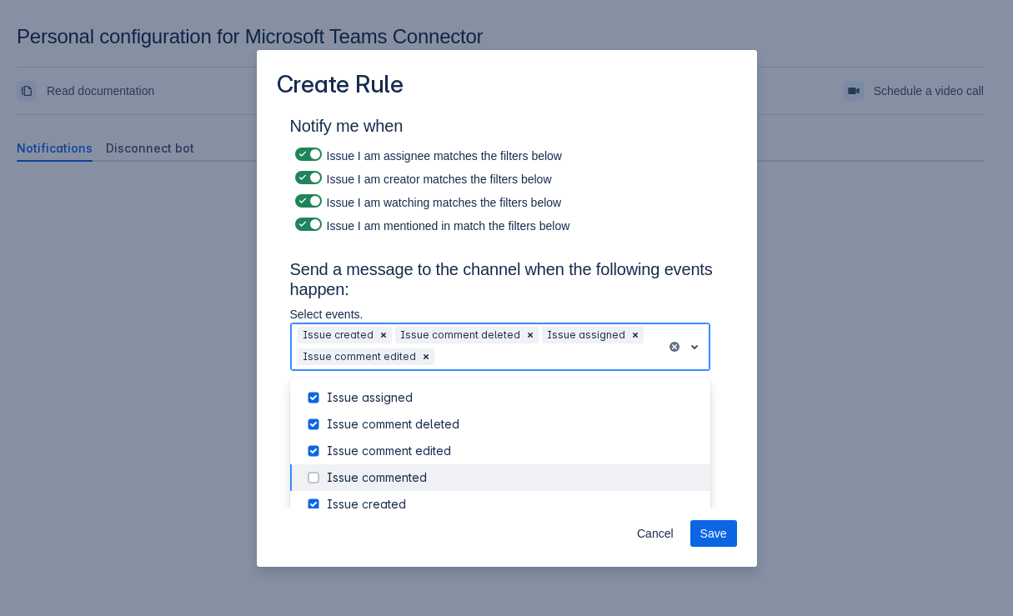
click at [318, 469] on span at bounding box center [313, 478] width 20 height 20
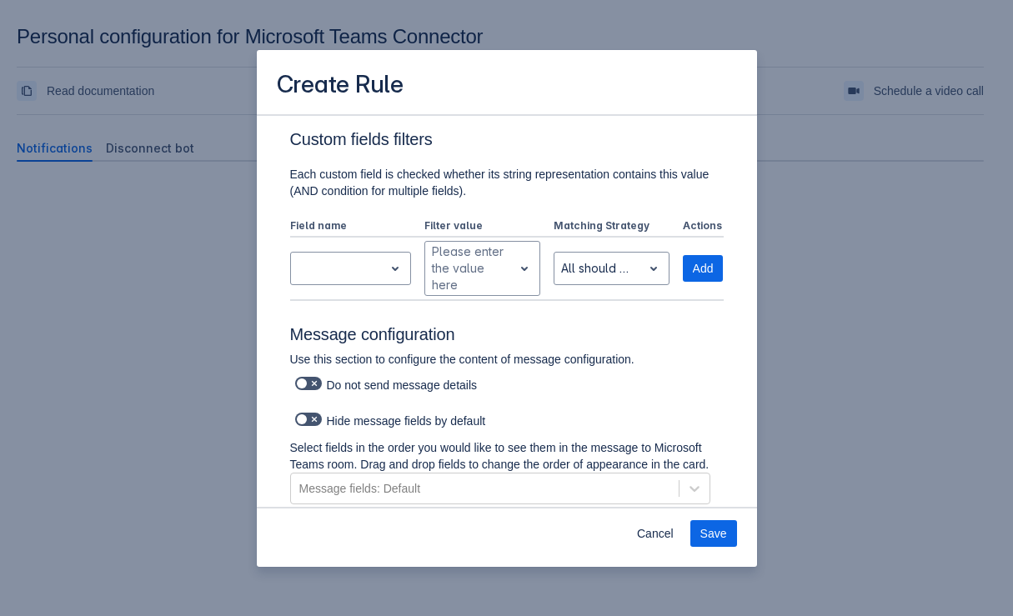
scroll to position [584, 0]
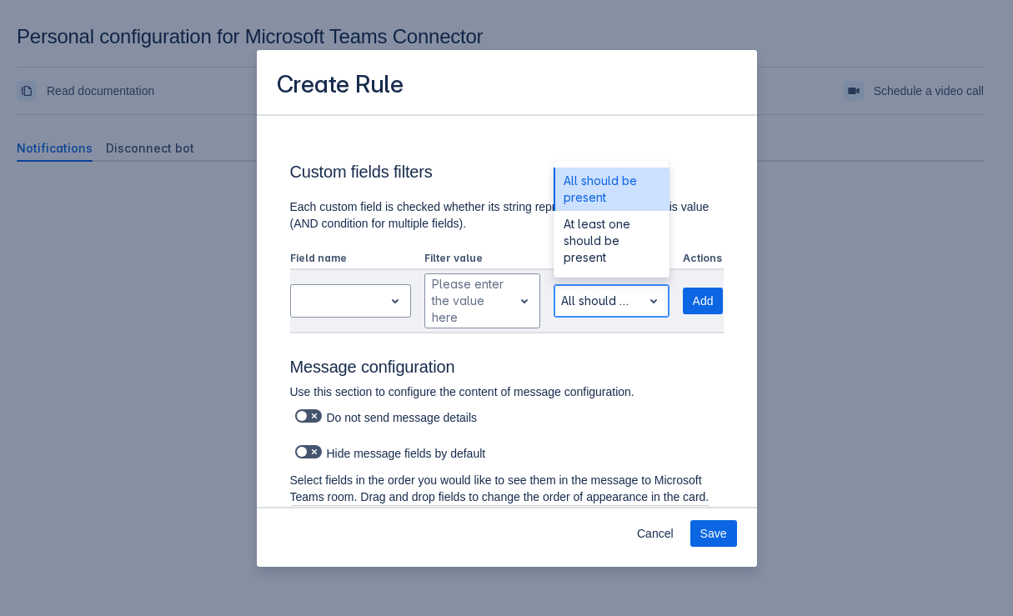
click at [578, 284] on div "All should be present" at bounding box center [612, 300] width 116 height 33
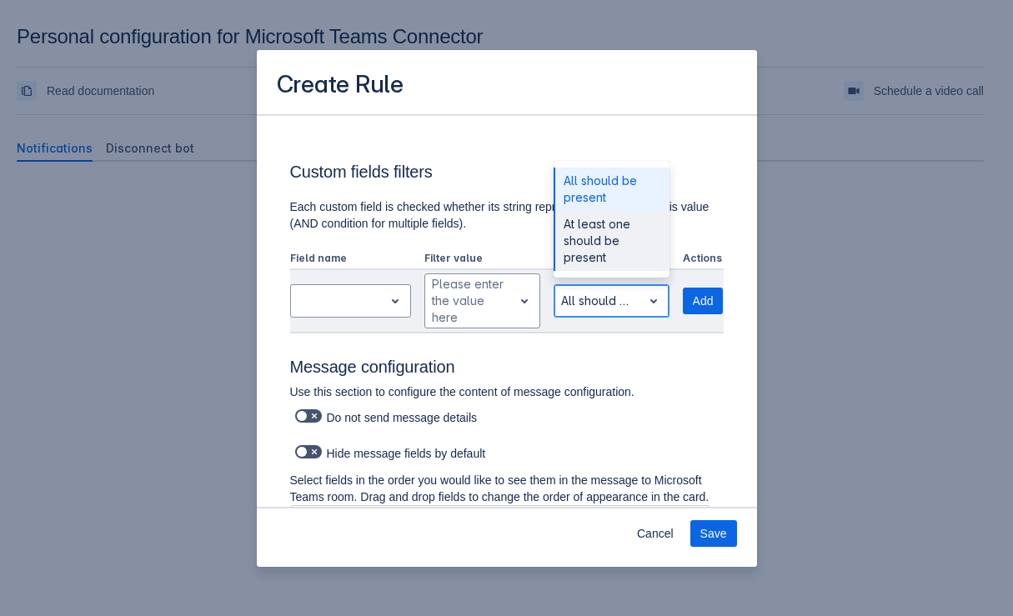
click at [604, 240] on div "At least one should be present" at bounding box center [612, 241] width 116 height 60
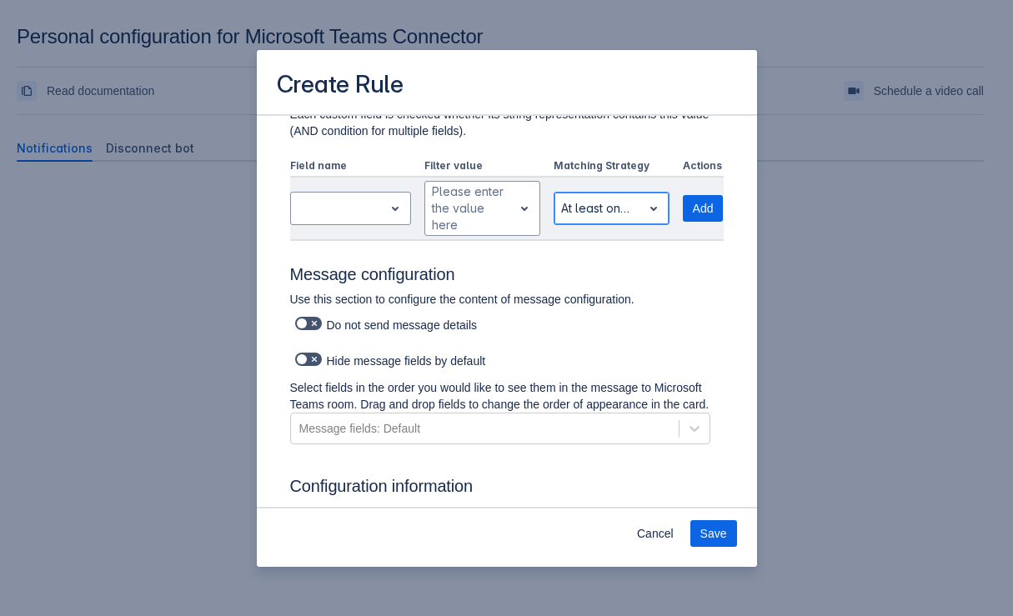
scroll to position [764, 0]
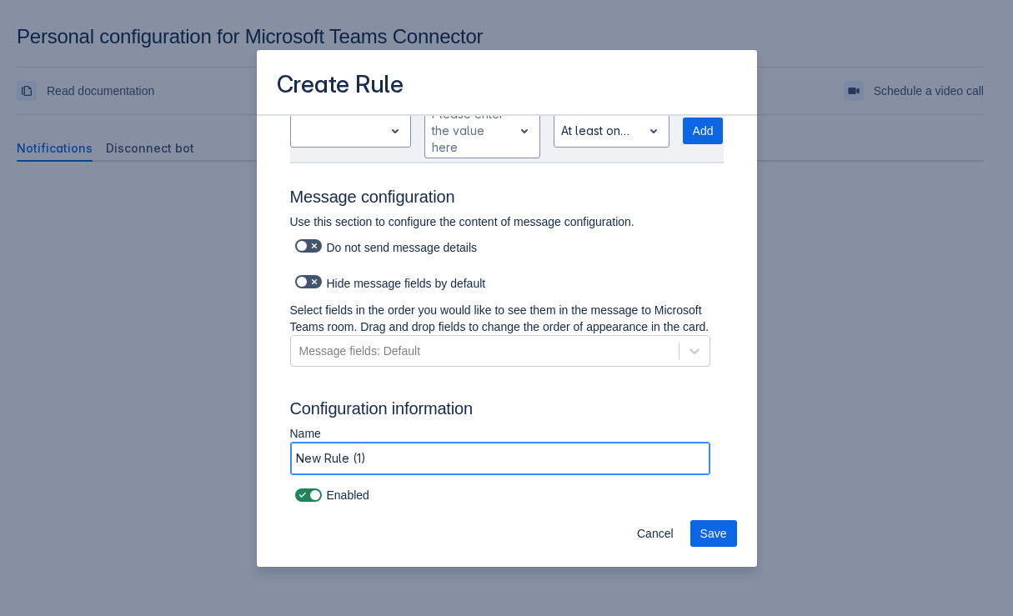
drag, startPoint x: 458, startPoint y: 460, endPoint x: 143, endPoint y: 435, distance: 316.1
click at [143, 435] on div "Create Rule Notify me when Issue I am assignee matches the filters below Issue …" at bounding box center [506, 308] width 1013 height 616
type input "Artem Test"
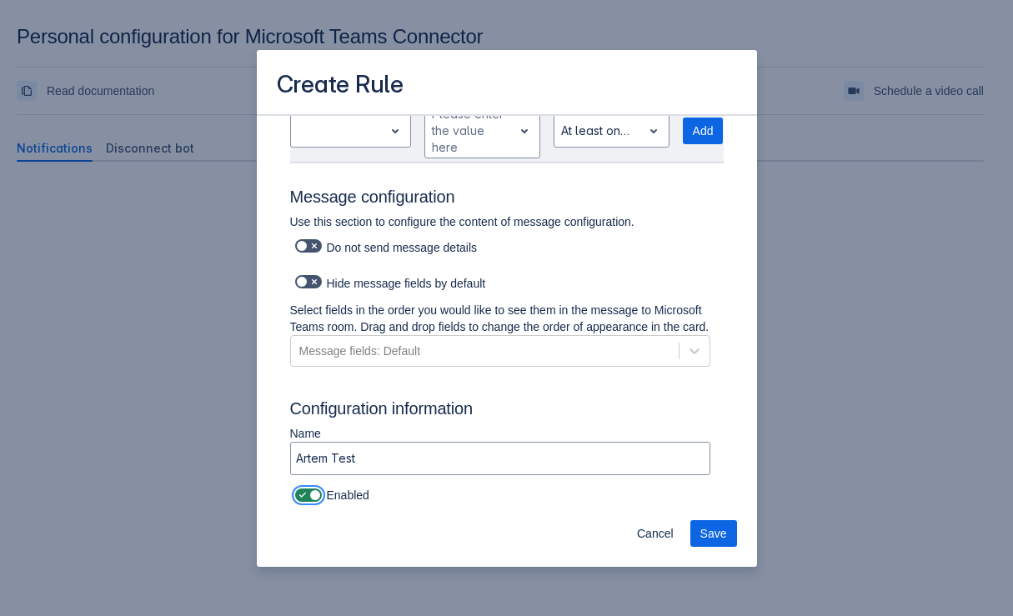
click at [295, 490] on input "checkbox" at bounding box center [300, 495] width 11 height 11
checkbox input "true"
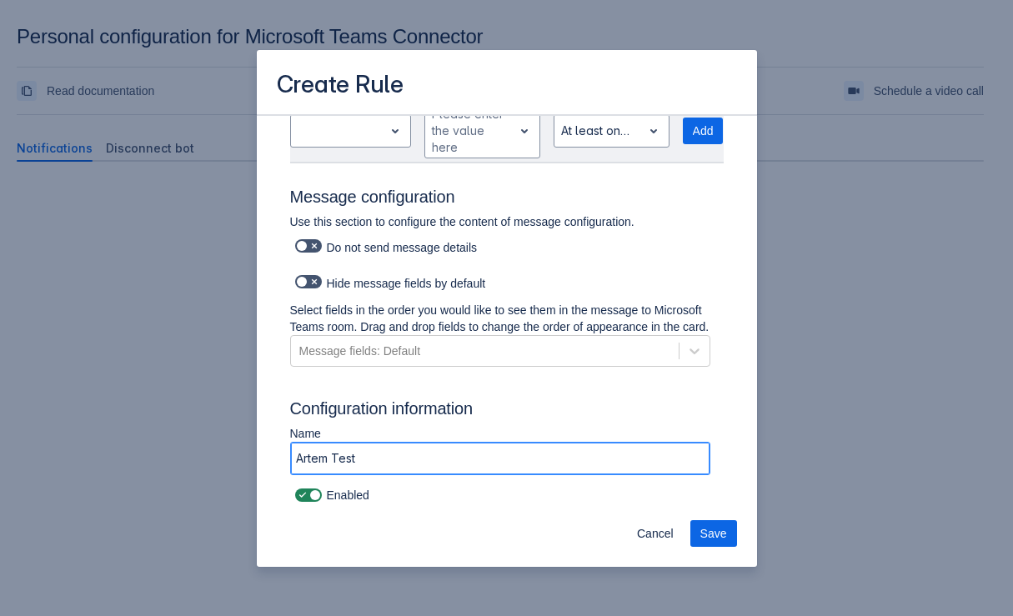
click at [413, 457] on input "Artem Test" at bounding box center [500, 459] width 418 height 30
type input "Artem Test Bot"
click at [719, 525] on span "Save" at bounding box center [713, 533] width 27 height 27
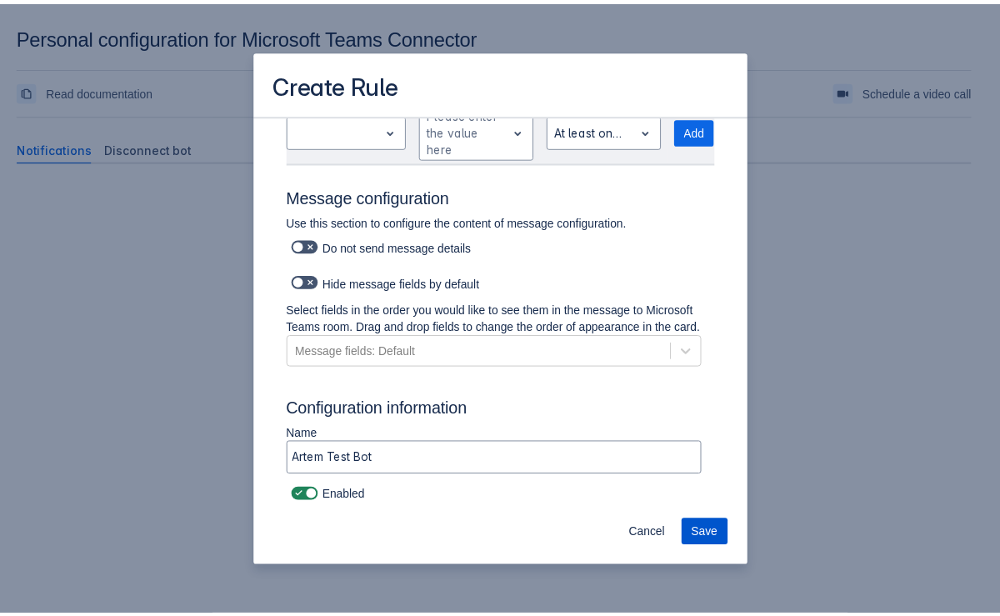
scroll to position [0, 0]
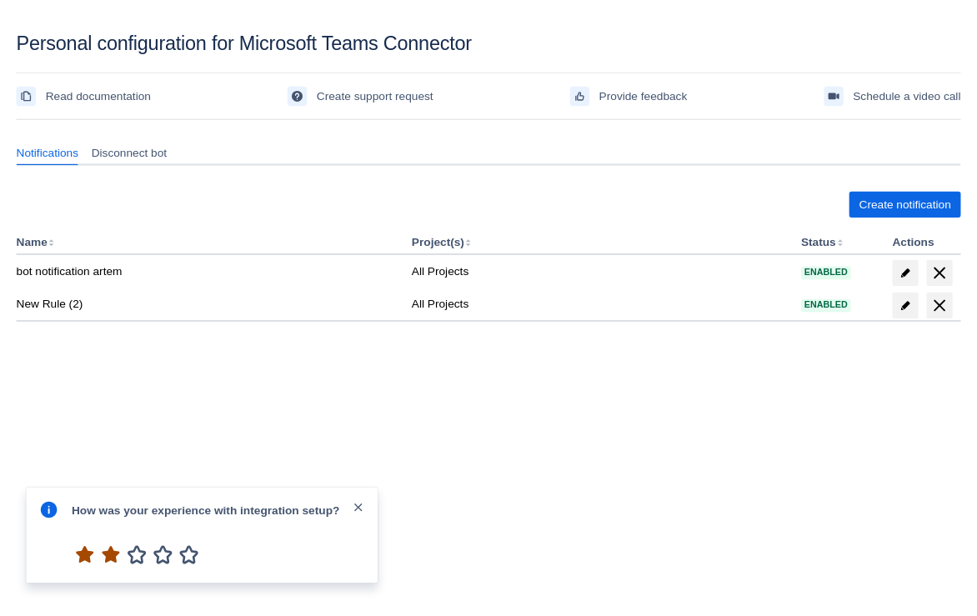
scroll to position [25, 0]
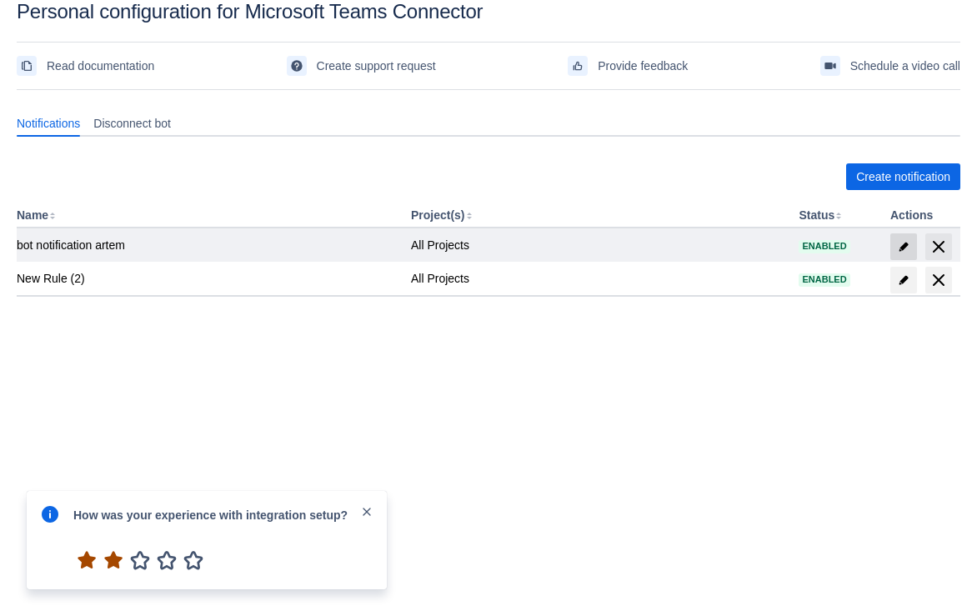
click at [900, 242] on span "edit" at bounding box center [903, 246] width 13 height 13
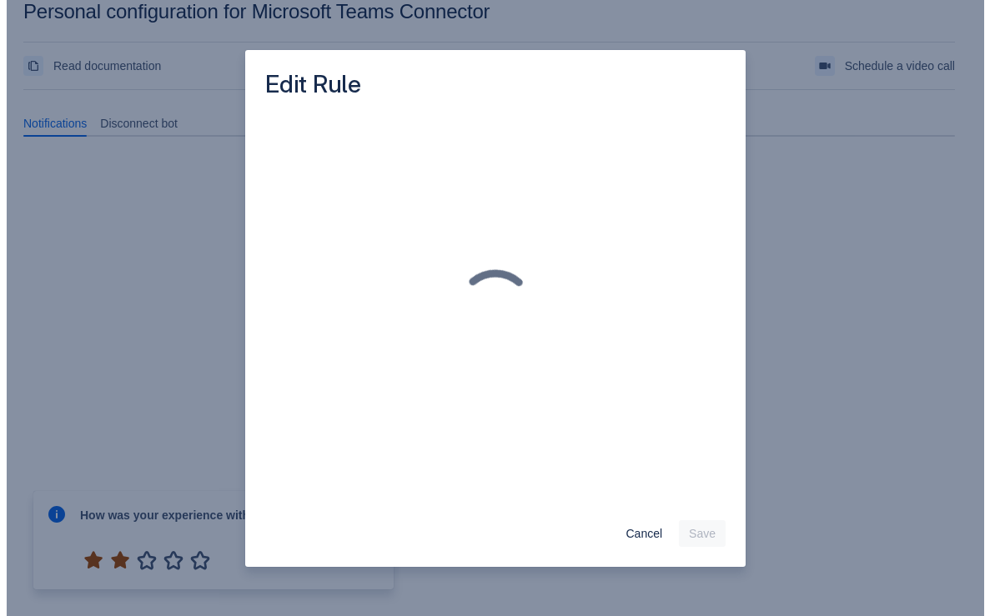
scroll to position [24, 0]
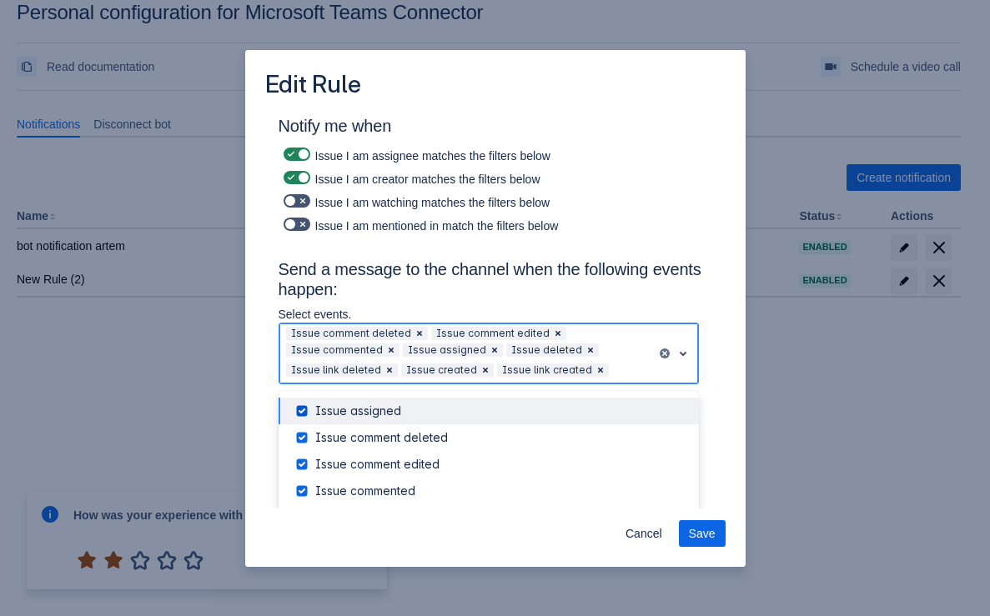
click at [577, 323] on div "Issue comment deleted Issue comment edited Issue commented Issue assigned Issue…" at bounding box center [468, 353] width 378 height 60
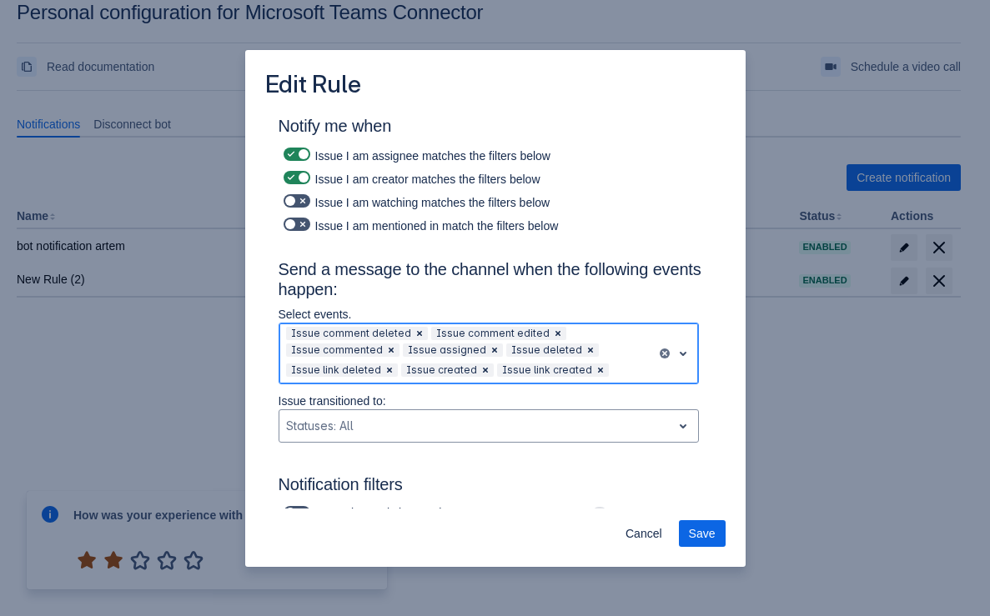
click at [591, 333] on div "Issue comment deleted Issue comment edited Issue commented Issue assigned Issue…" at bounding box center [468, 353] width 378 height 60
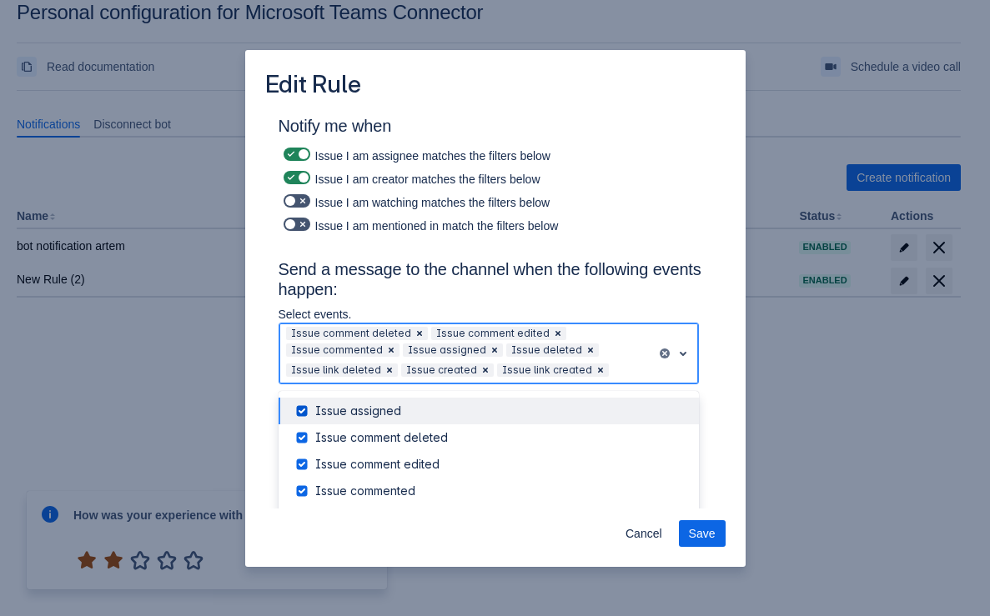
click at [613, 367] on div at bounding box center [631, 370] width 39 height 20
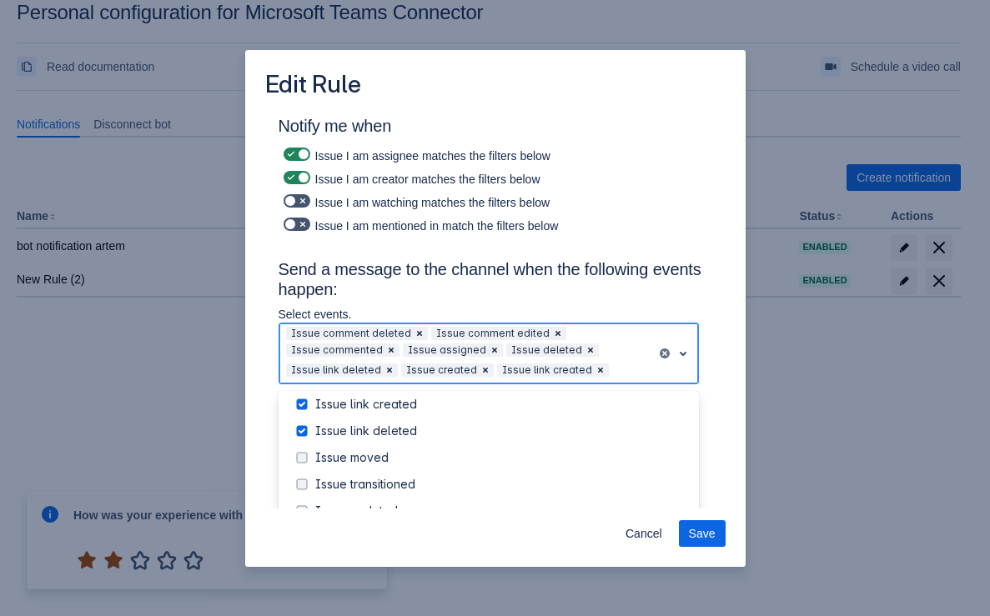
scroll to position [225, 0]
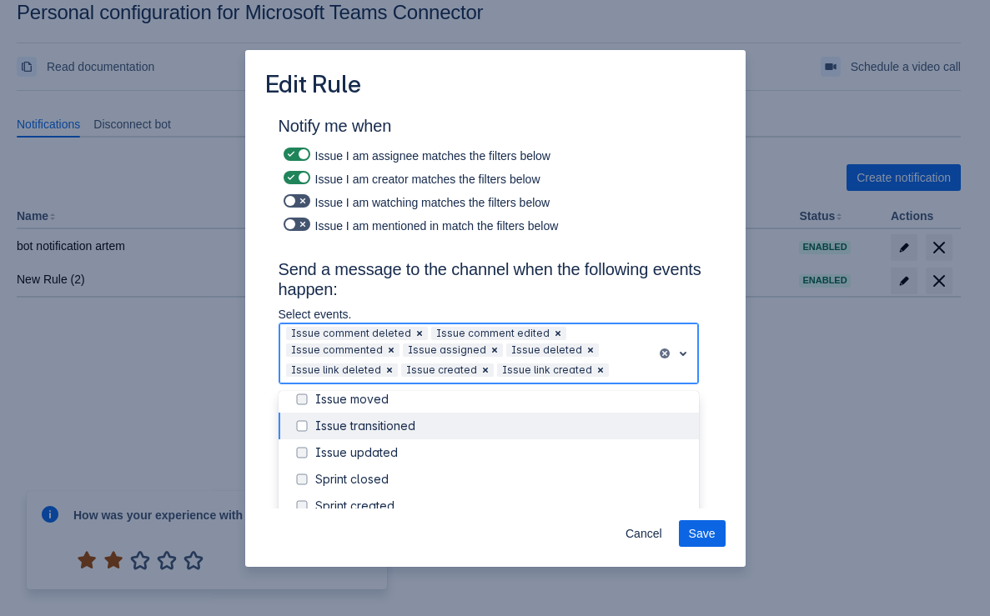
click at [360, 438] on div "Issue transitioned" at bounding box center [488, 426] width 420 height 27
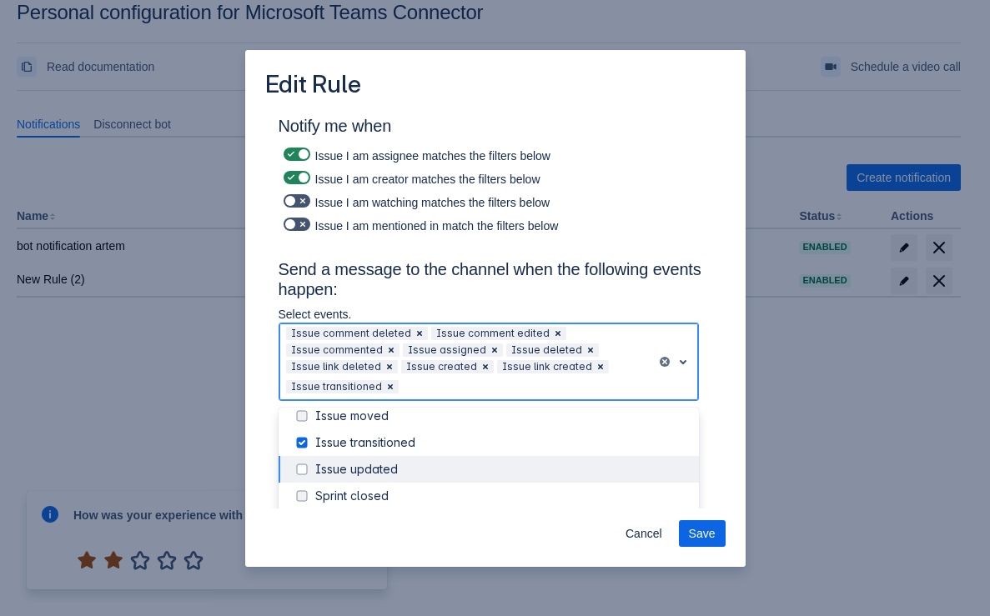
click at [342, 472] on div "Issue updated" at bounding box center [506, 469] width 383 height 17
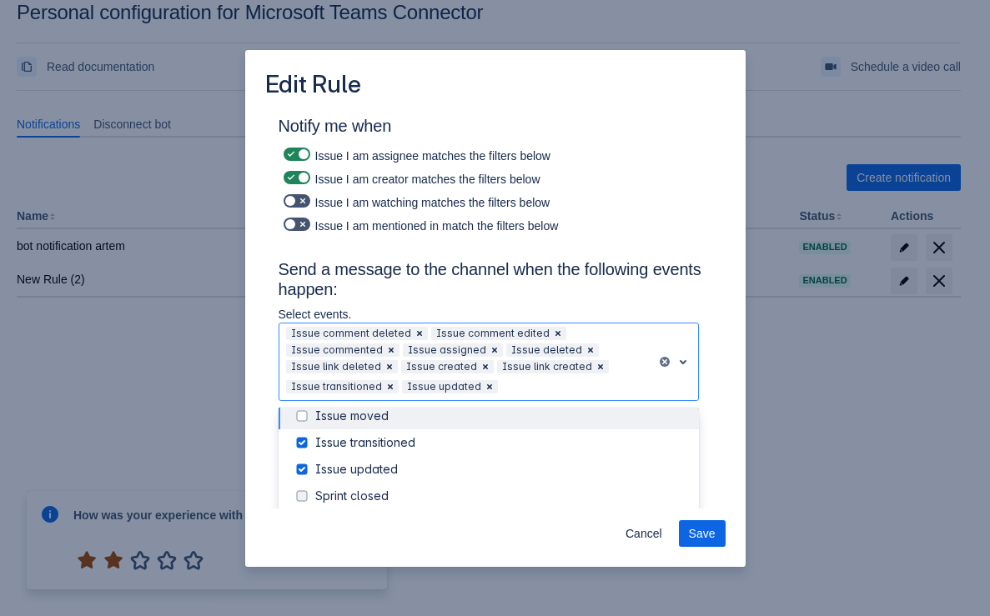
click at [288, 210] on div "Issue I am watching matches the filters below" at bounding box center [494, 200] width 433 height 23
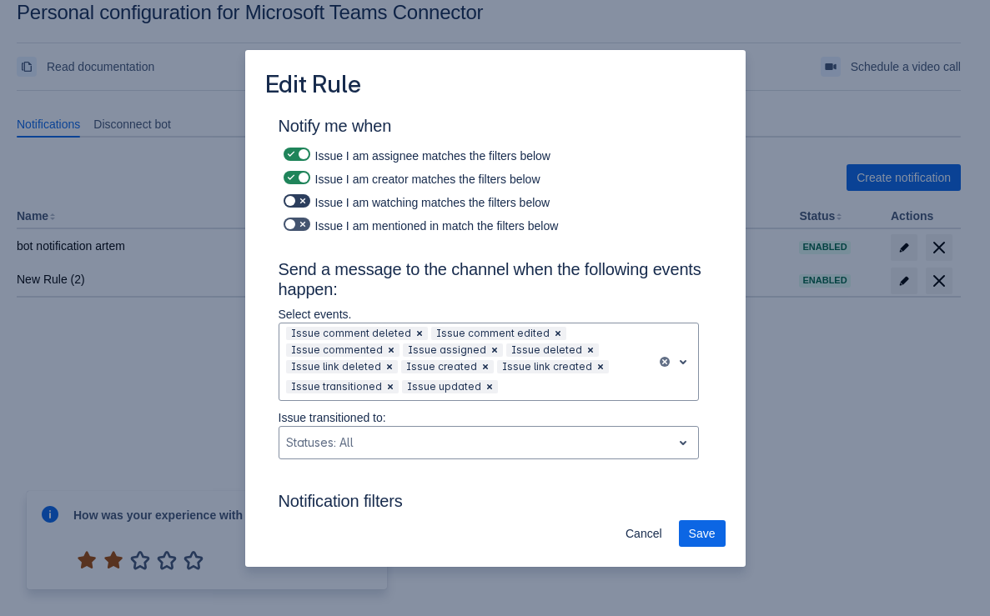
click at [289, 203] on span at bounding box center [290, 200] width 13 height 13
click at [289, 203] on input "checkbox" at bounding box center [288, 201] width 11 height 11
checkbox input "true"
click at [287, 227] on span at bounding box center [290, 224] width 13 height 13
click at [287, 227] on input "checkbox" at bounding box center [288, 224] width 11 height 11
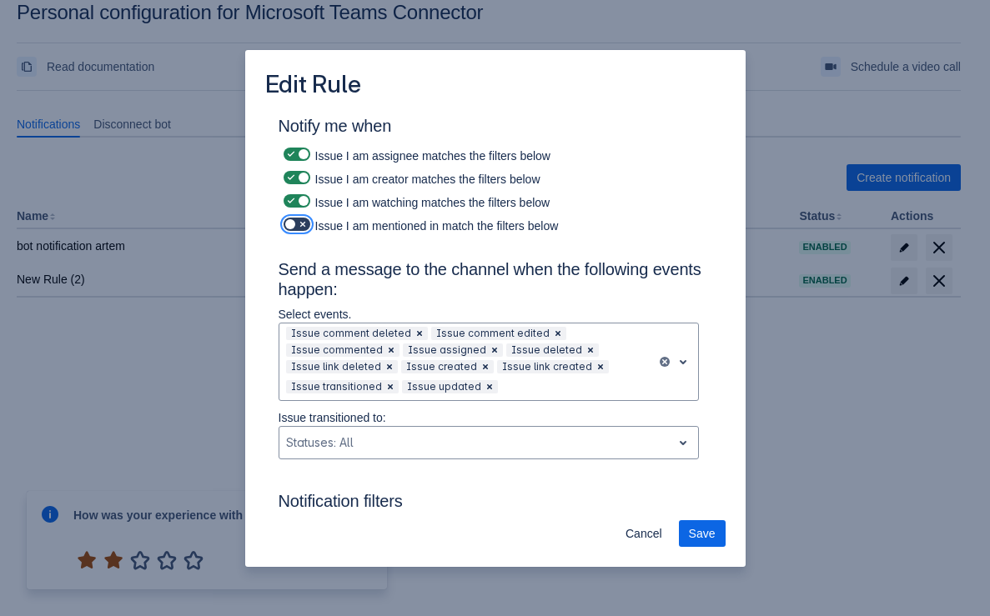
checkbox input "true"
click at [627, 189] on div "Issue I am watching matches the filters below" at bounding box center [494, 200] width 433 height 23
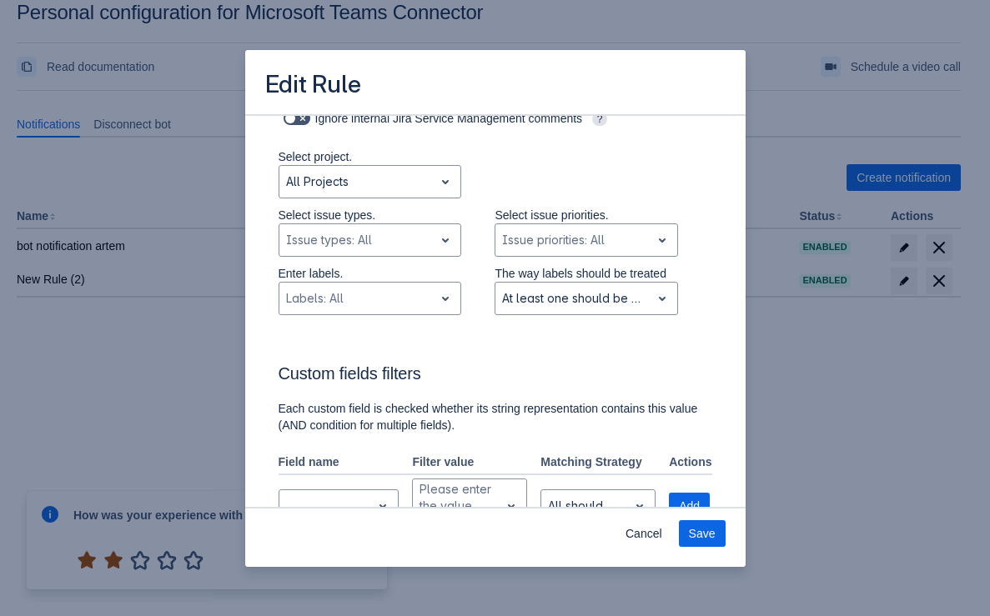
scroll to position [501, 0]
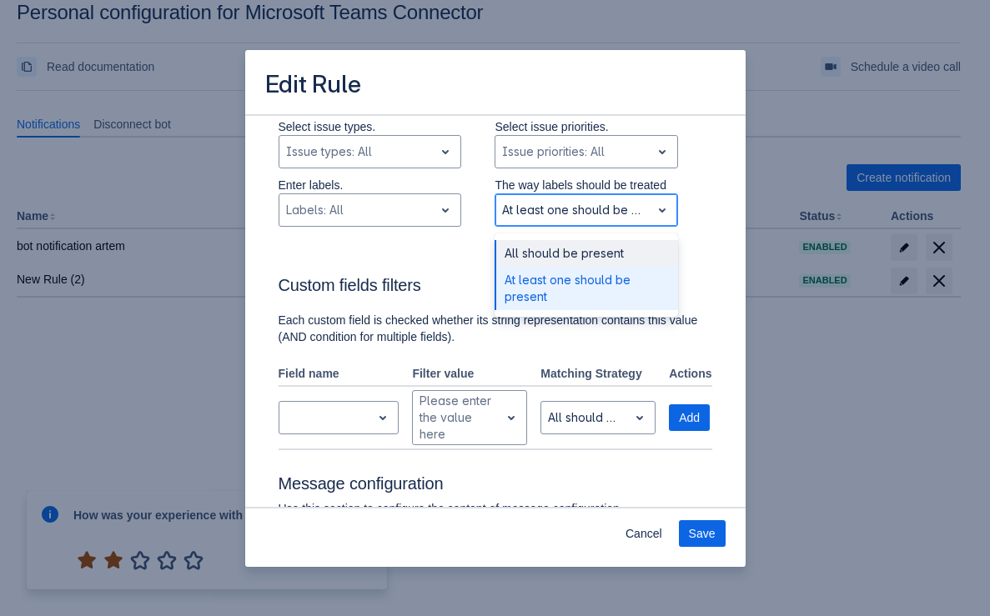
click at [552, 215] on div at bounding box center [573, 210] width 142 height 20
click at [550, 258] on div "All should be present" at bounding box center [585, 253] width 183 height 27
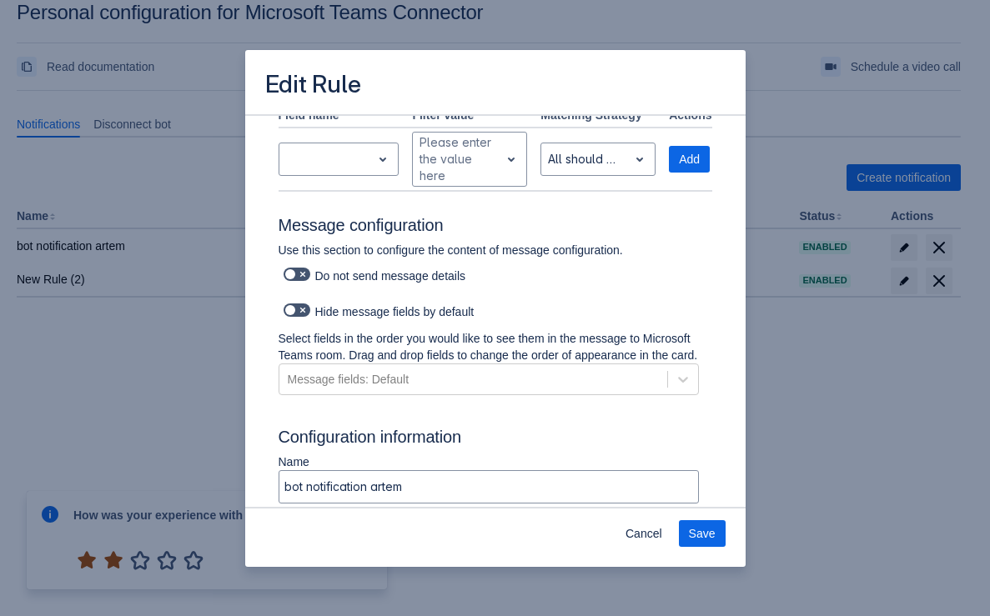
scroll to position [804, 0]
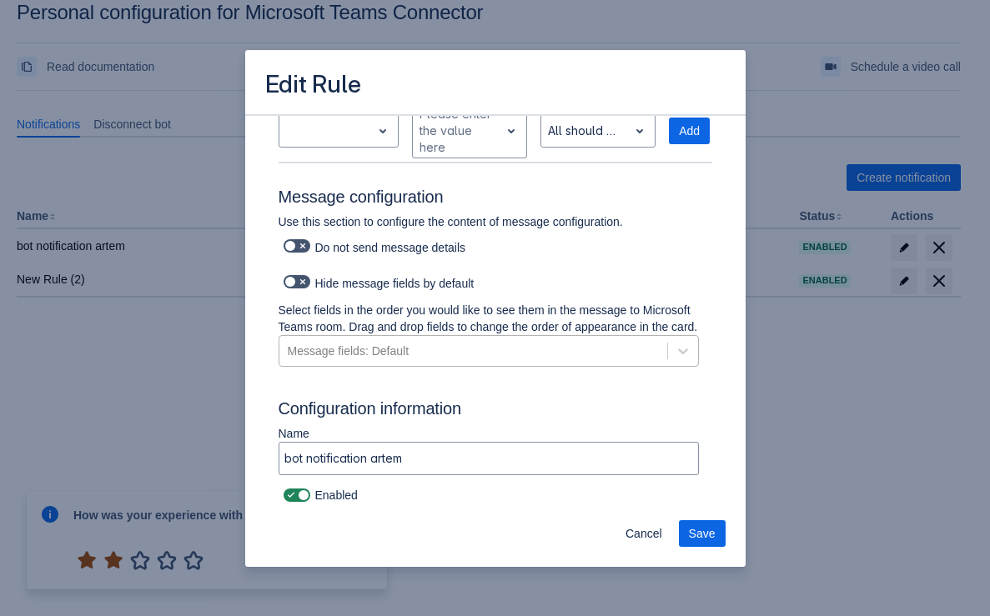
click at [401, 358] on div "Message fields: Default" at bounding box center [349, 351] width 122 height 17
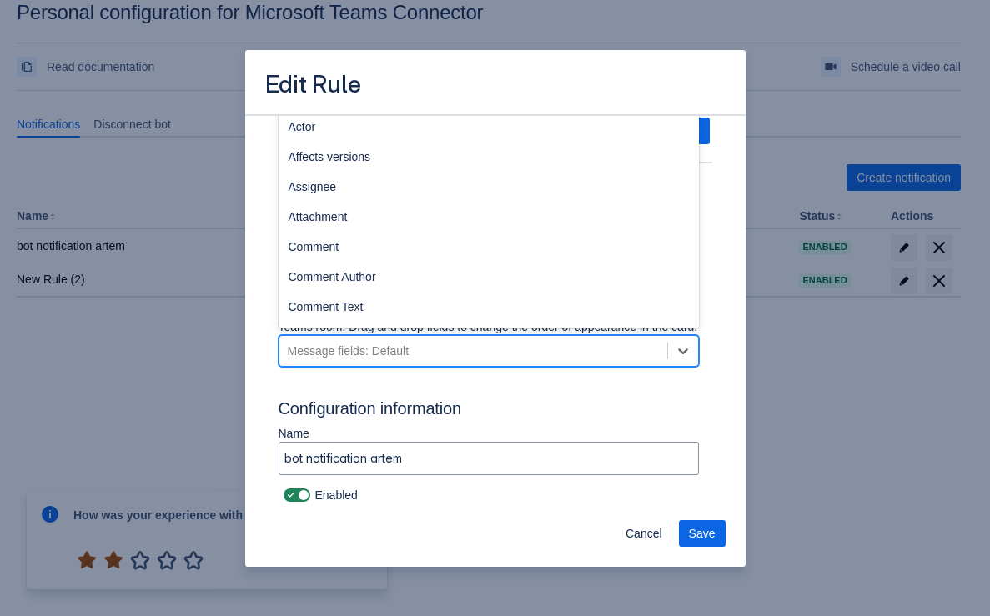
click at [473, 350] on div "Message fields: Default" at bounding box center [473, 351] width 388 height 27
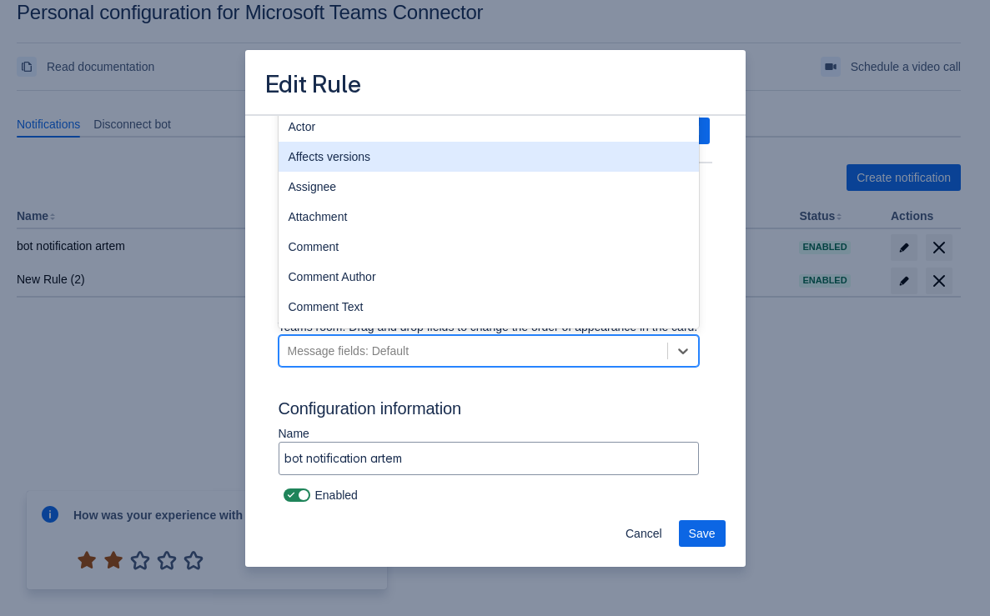
click at [352, 140] on div "Actor" at bounding box center [488, 127] width 420 height 30
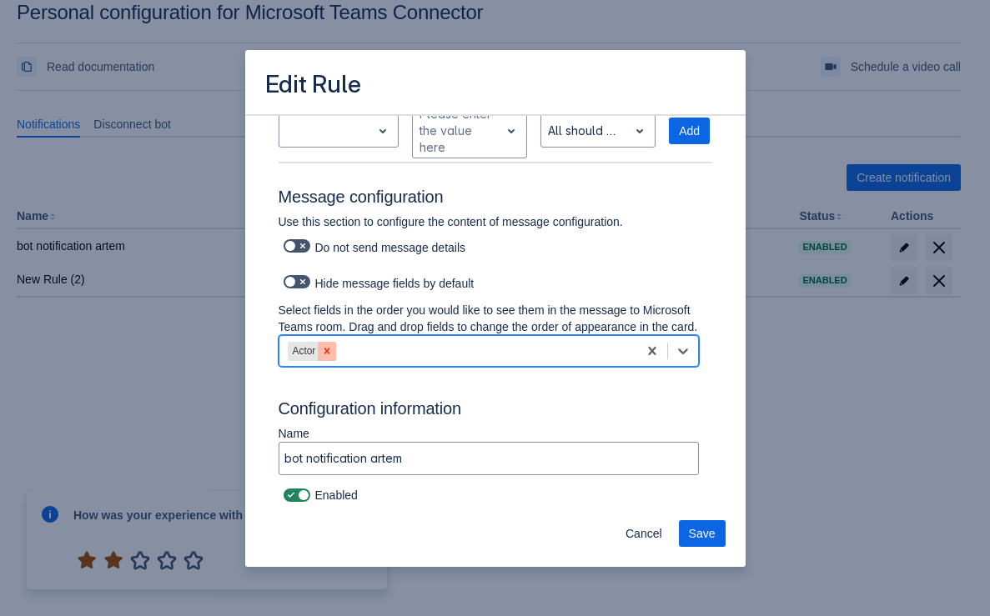
click at [323, 353] on icon at bounding box center [327, 351] width 12 height 12
click at [668, 358] on div at bounding box center [683, 351] width 30 height 30
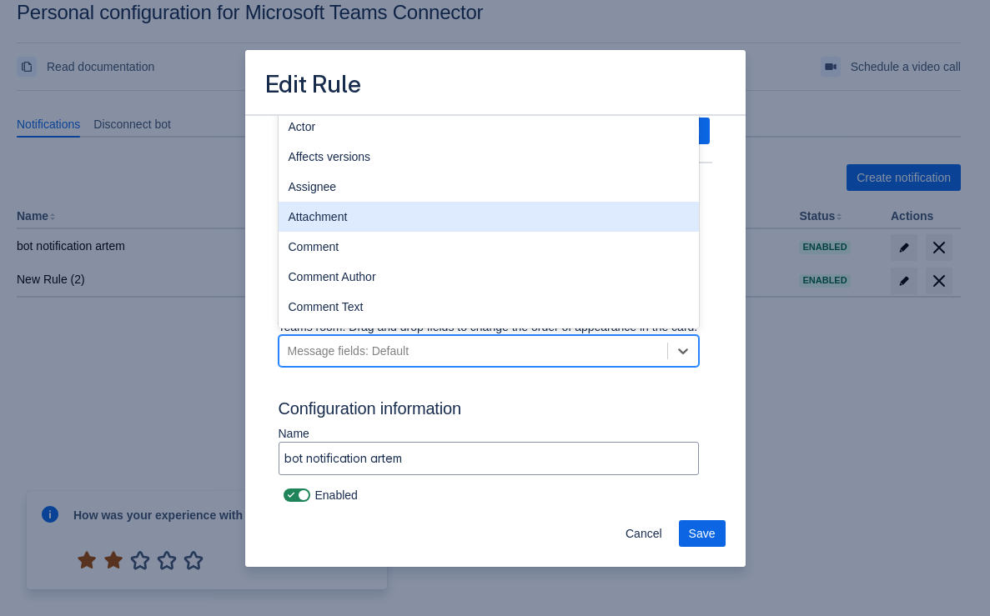
click at [422, 210] on div "Attachment" at bounding box center [488, 217] width 420 height 30
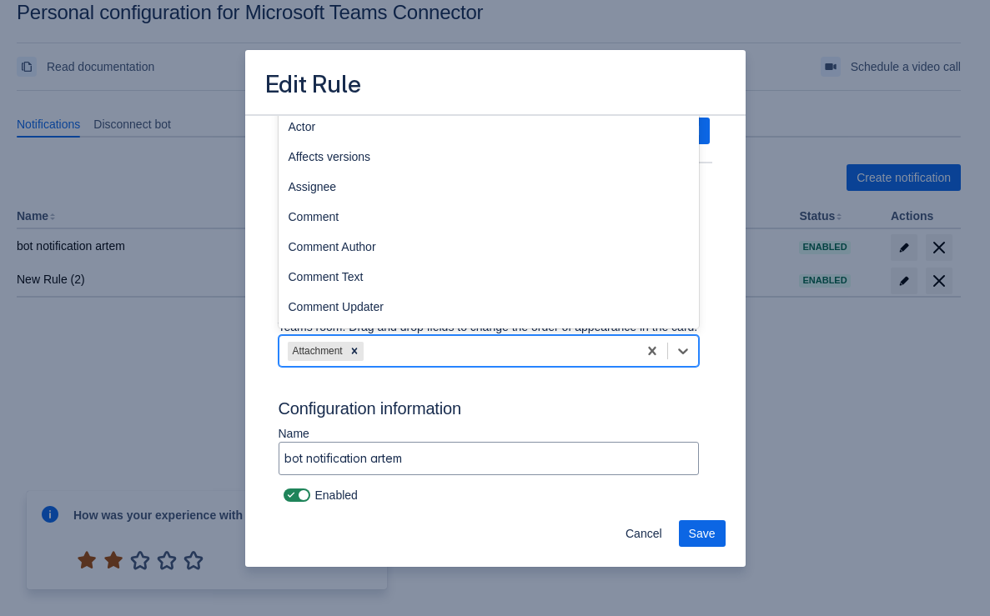
click at [405, 343] on div "Attachment" at bounding box center [458, 351] width 358 height 27
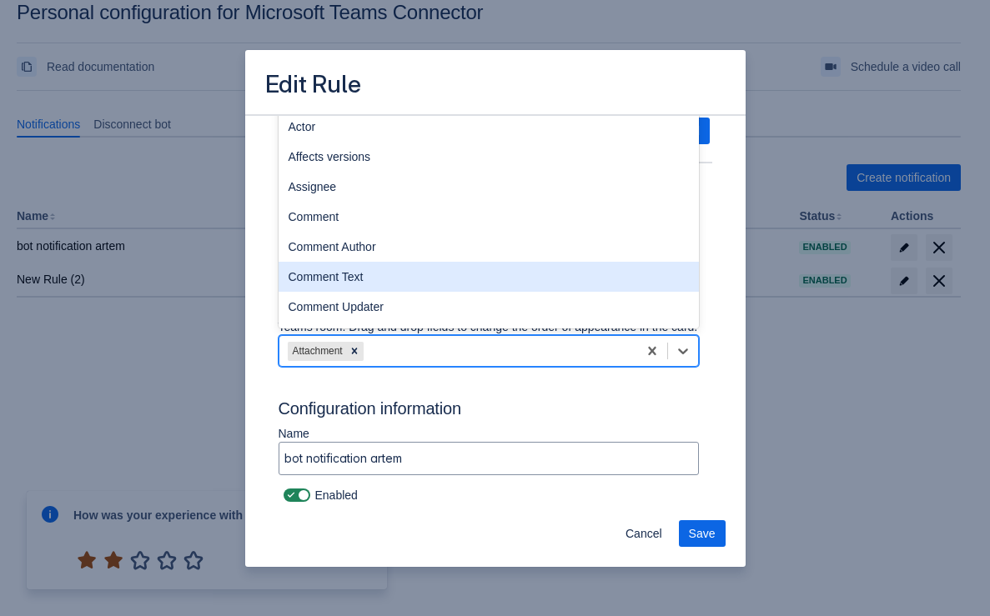
click at [353, 276] on div "Comment Text" at bounding box center [488, 277] width 420 height 30
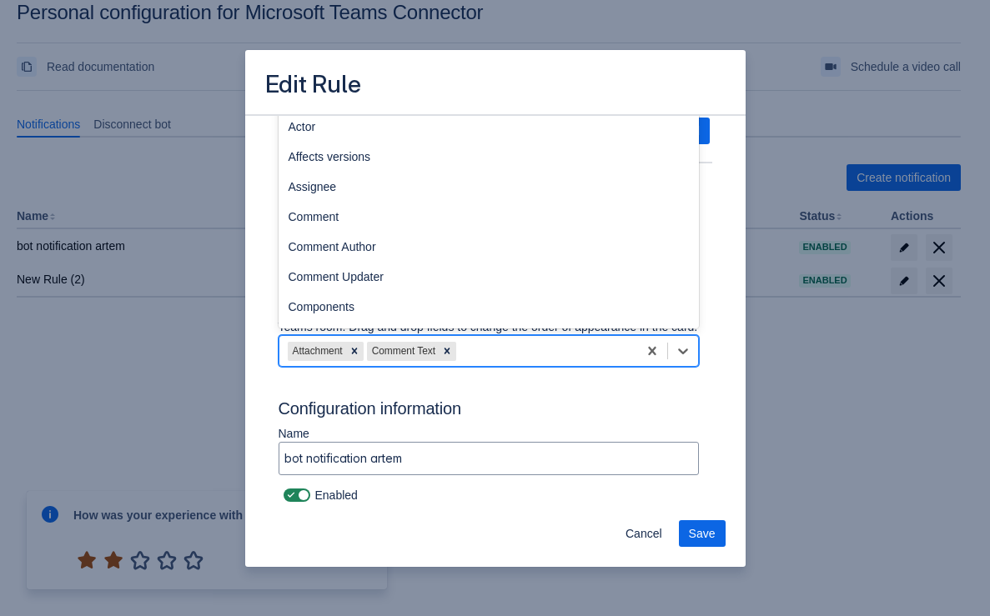
click at [500, 355] on div "Attachment Comment Text" at bounding box center [458, 351] width 358 height 27
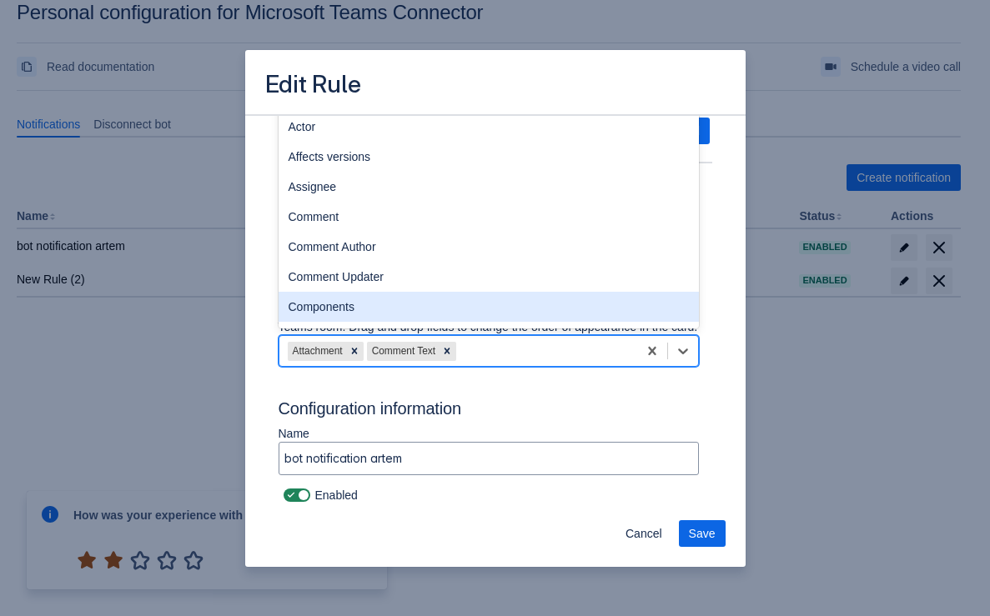
click at [411, 298] on div "Components" at bounding box center [488, 307] width 420 height 30
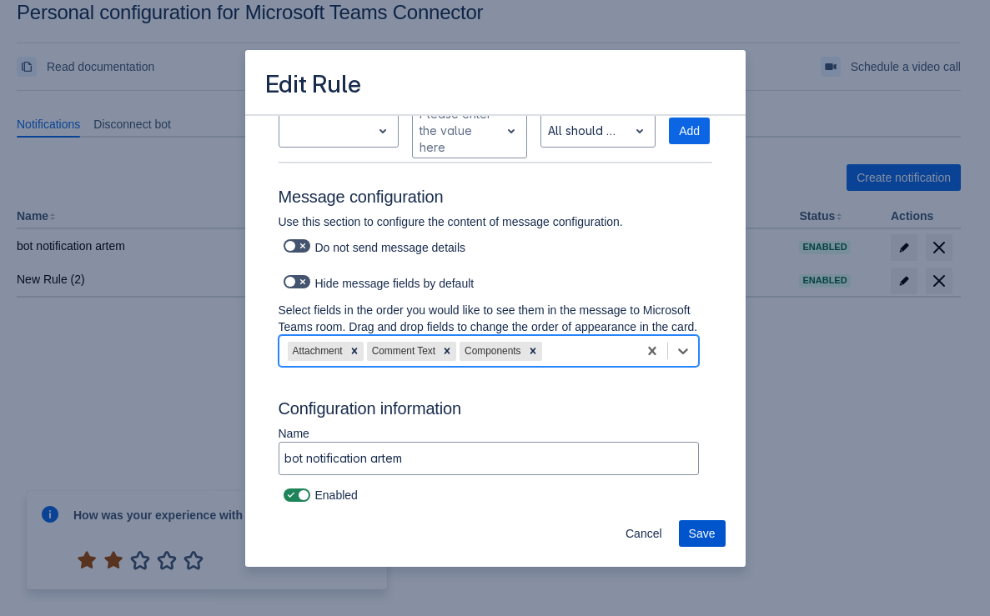
drag, startPoint x: 699, startPoint y: 529, endPoint x: 690, endPoint y: 530, distance: 8.4
click at [698, 529] on span "Save" at bounding box center [702, 533] width 27 height 27
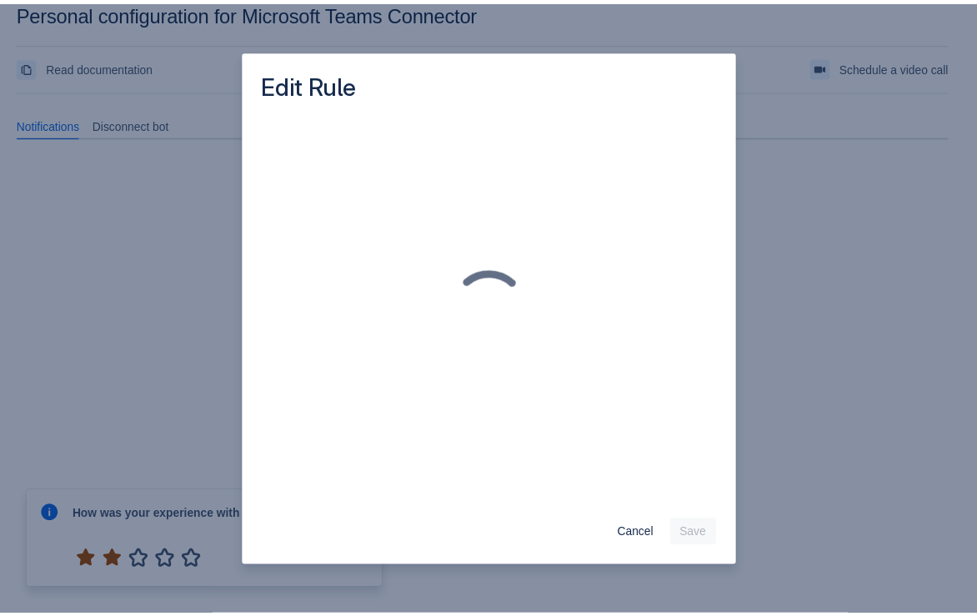
scroll to position [0, 0]
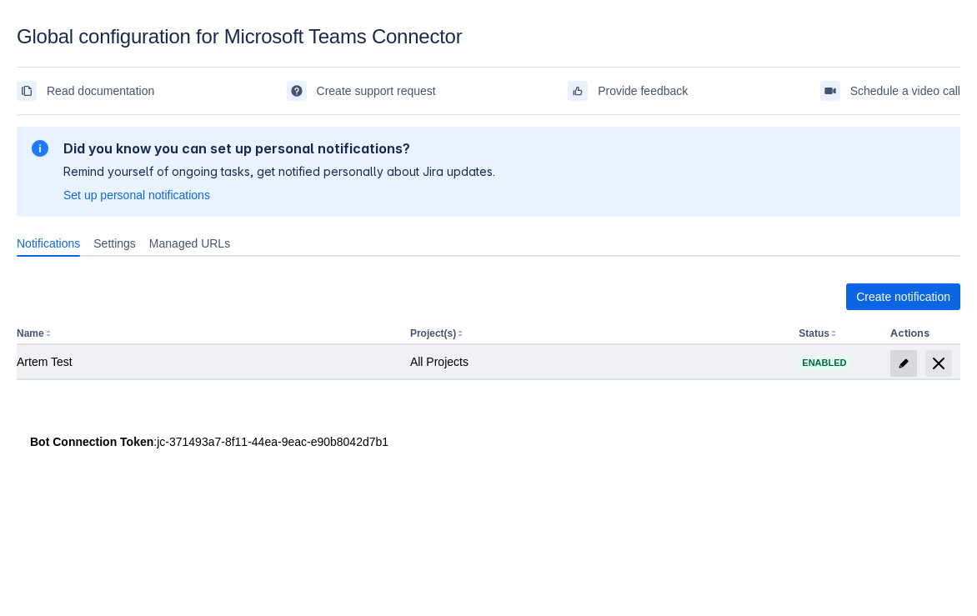
click at [900, 363] on span "edit" at bounding box center [903, 363] width 13 height 13
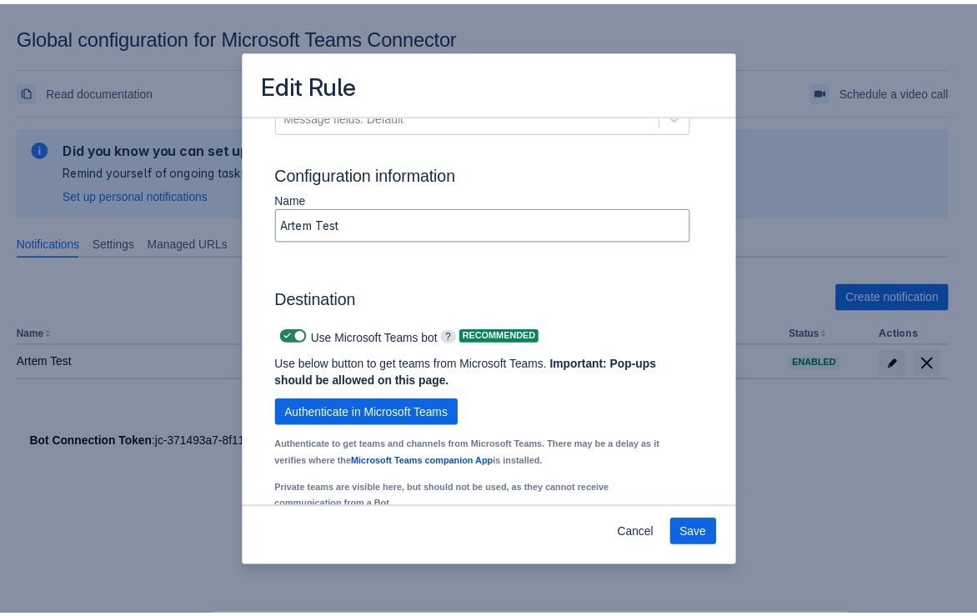
scroll to position [1240, 0]
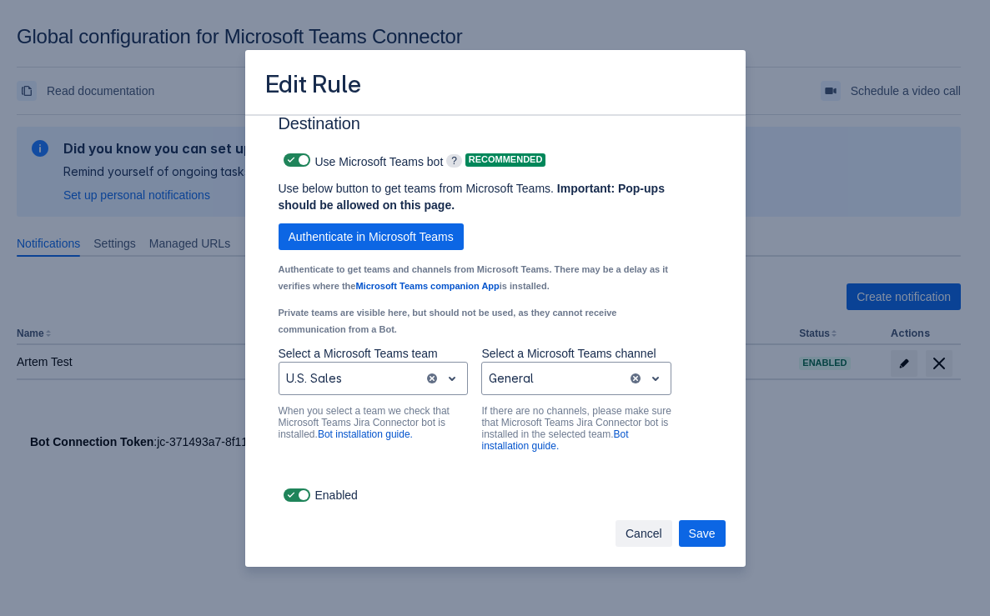
click at [636, 530] on span "Cancel" at bounding box center [643, 533] width 37 height 27
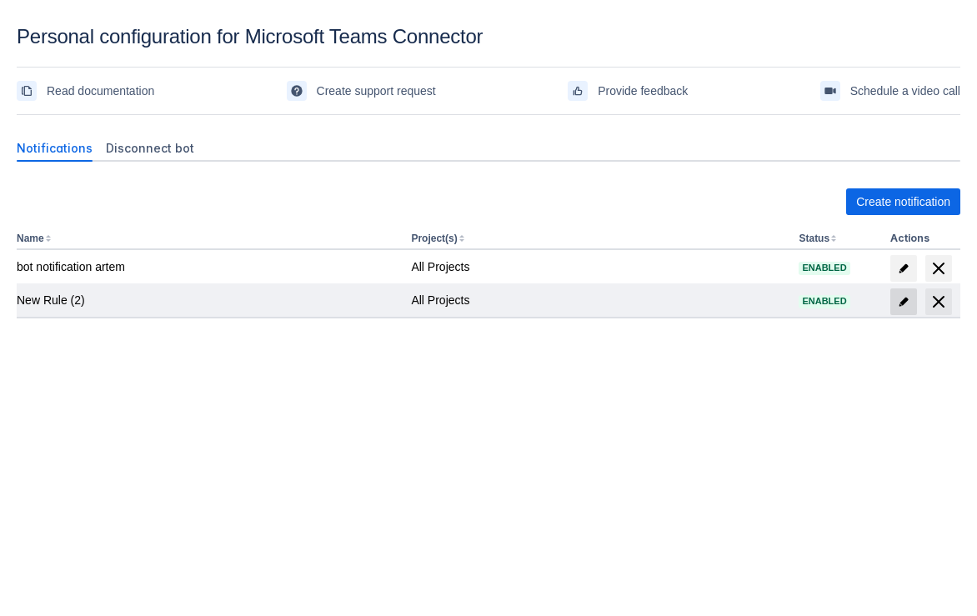
click at [901, 299] on span "edit" at bounding box center [903, 301] width 13 height 13
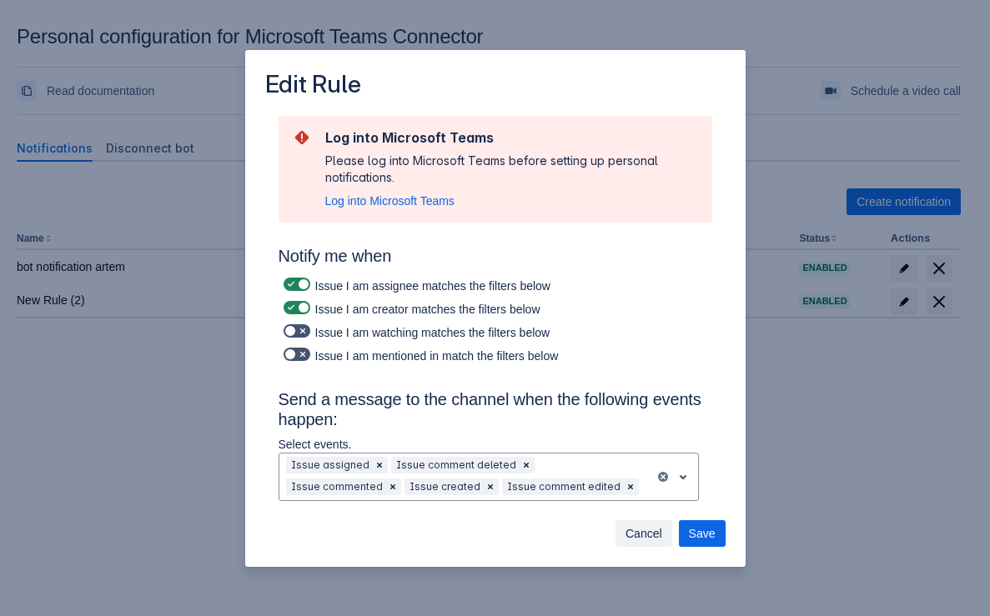
click at [654, 521] on span "Cancel" at bounding box center [643, 533] width 37 height 27
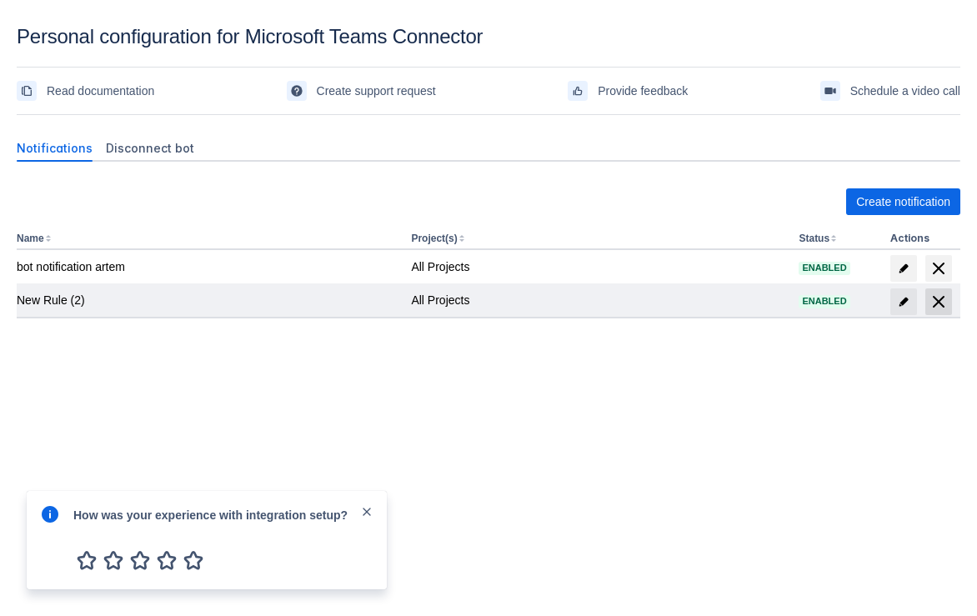
click at [941, 298] on span "delete" at bounding box center [939, 302] width 20 height 20
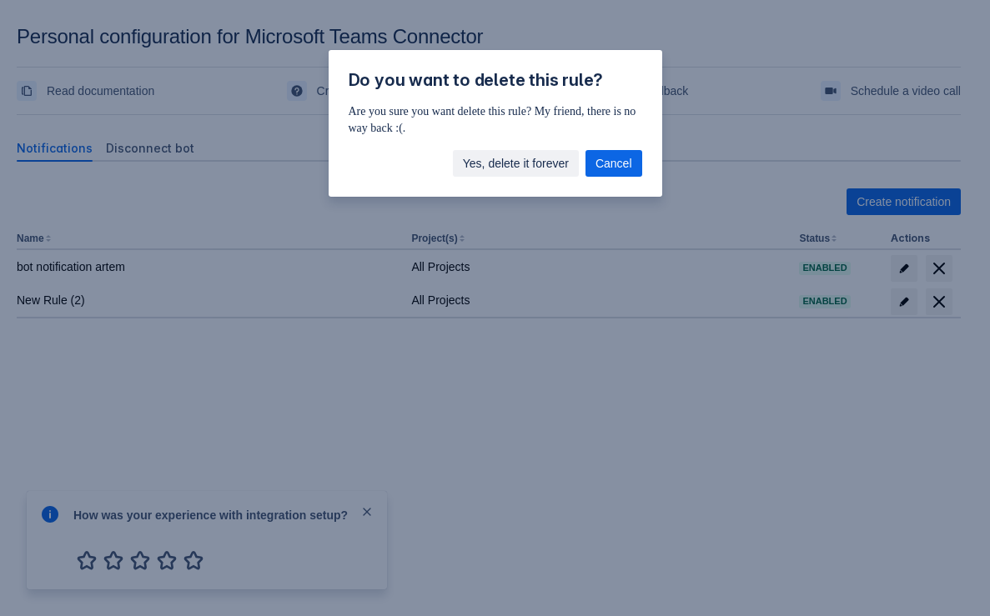
click at [524, 158] on span "Yes, delete it forever" at bounding box center [516, 163] width 106 height 27
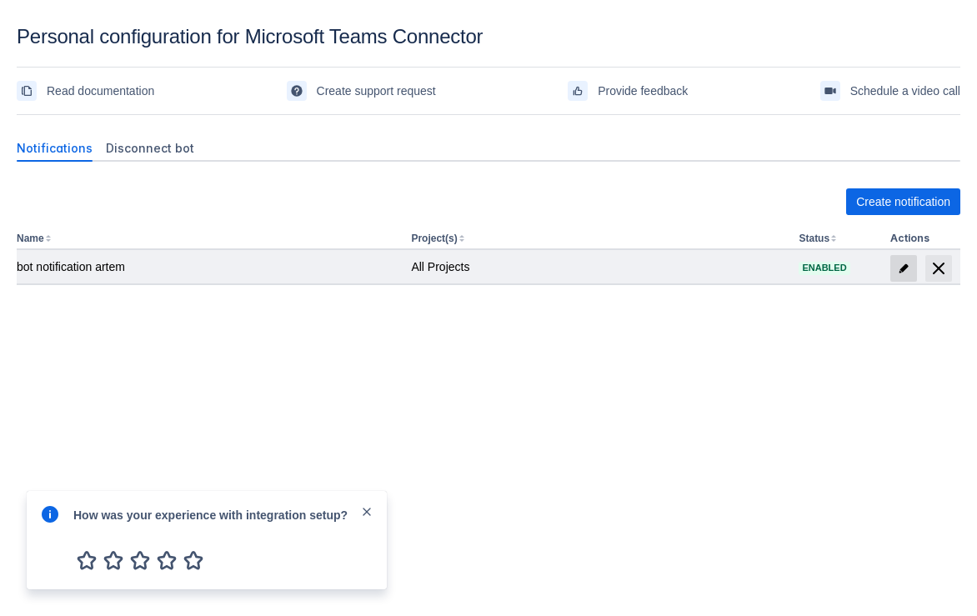
click at [898, 280] on span at bounding box center [903, 268] width 27 height 27
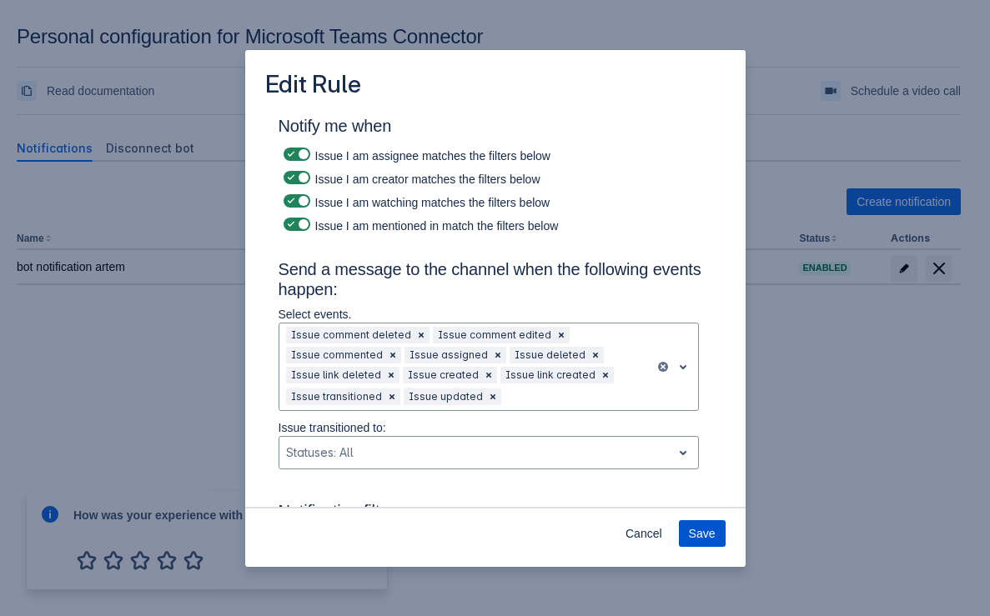
click at [708, 539] on span "Save" at bounding box center [702, 533] width 27 height 27
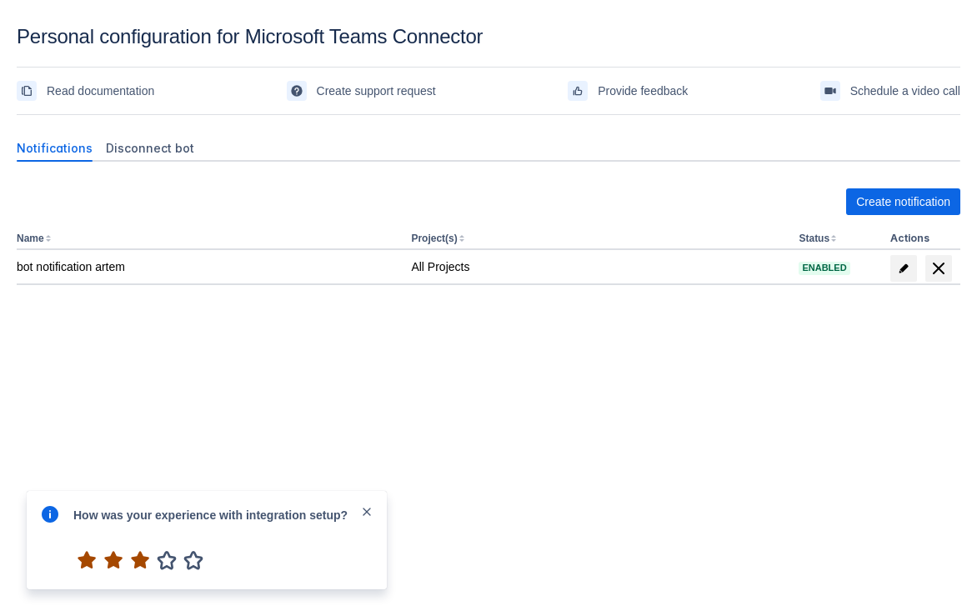
click at [400, 373] on div "Create notification Name Project(s) Status Actions bot notification artem All P…" at bounding box center [489, 270] width 944 height 217
click at [178, 149] on span "Disconnect bot" at bounding box center [150, 148] width 88 height 17
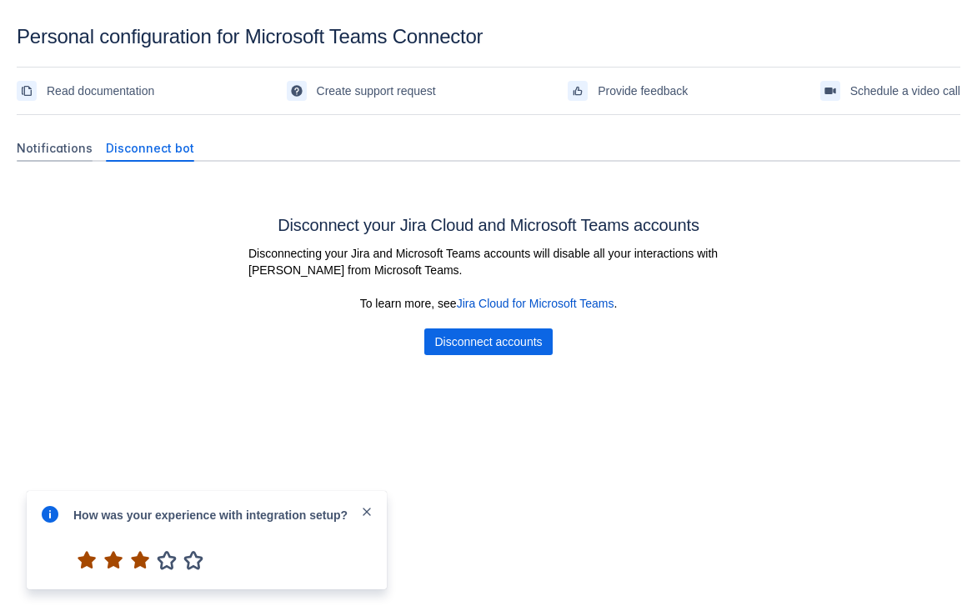
click at [38, 140] on span "Notifications" at bounding box center [55, 148] width 76 height 17
